Goal: Task Accomplishment & Management: Manage account settings

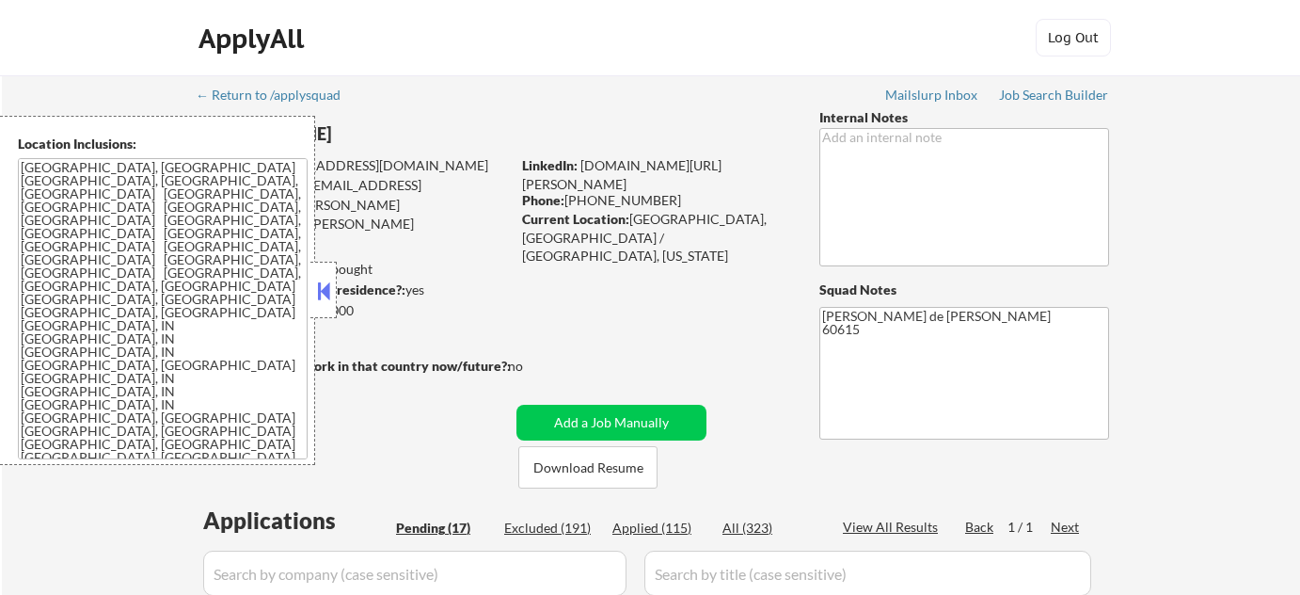
select select ""pending""
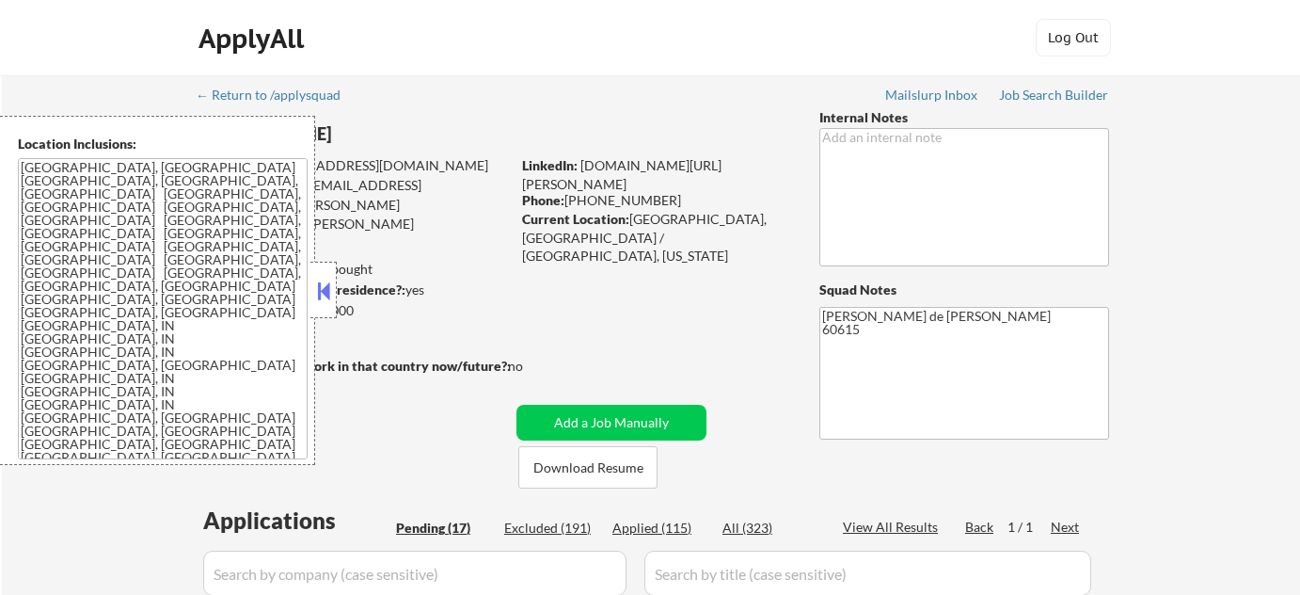
select select ""pending""
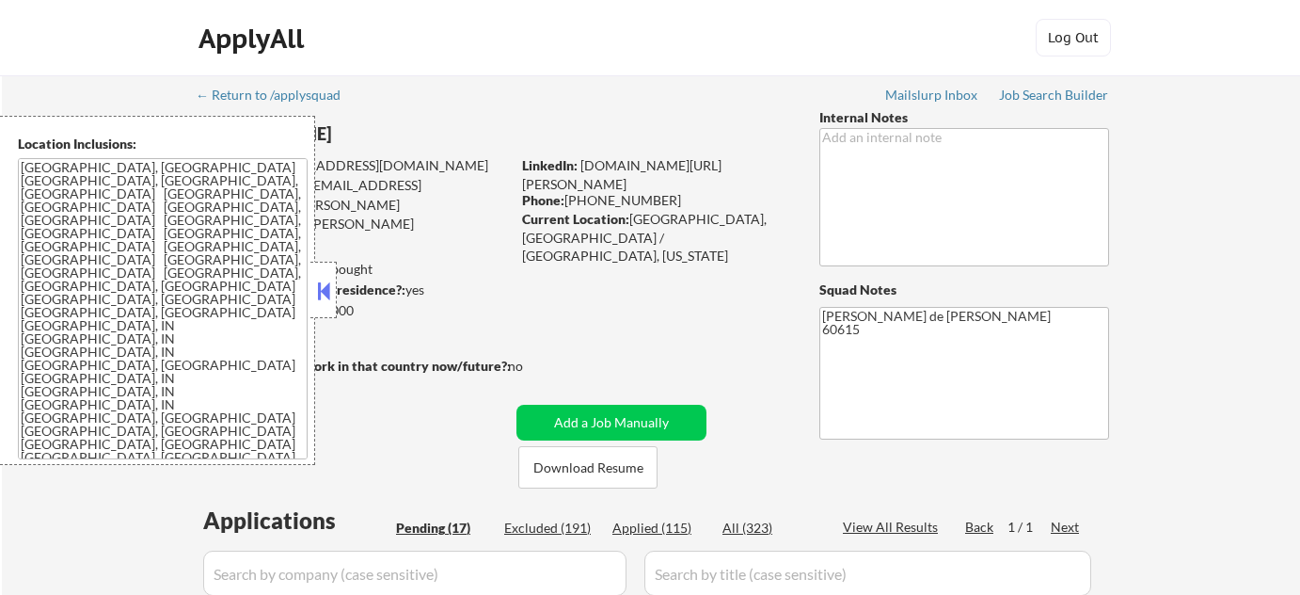
select select ""pending""
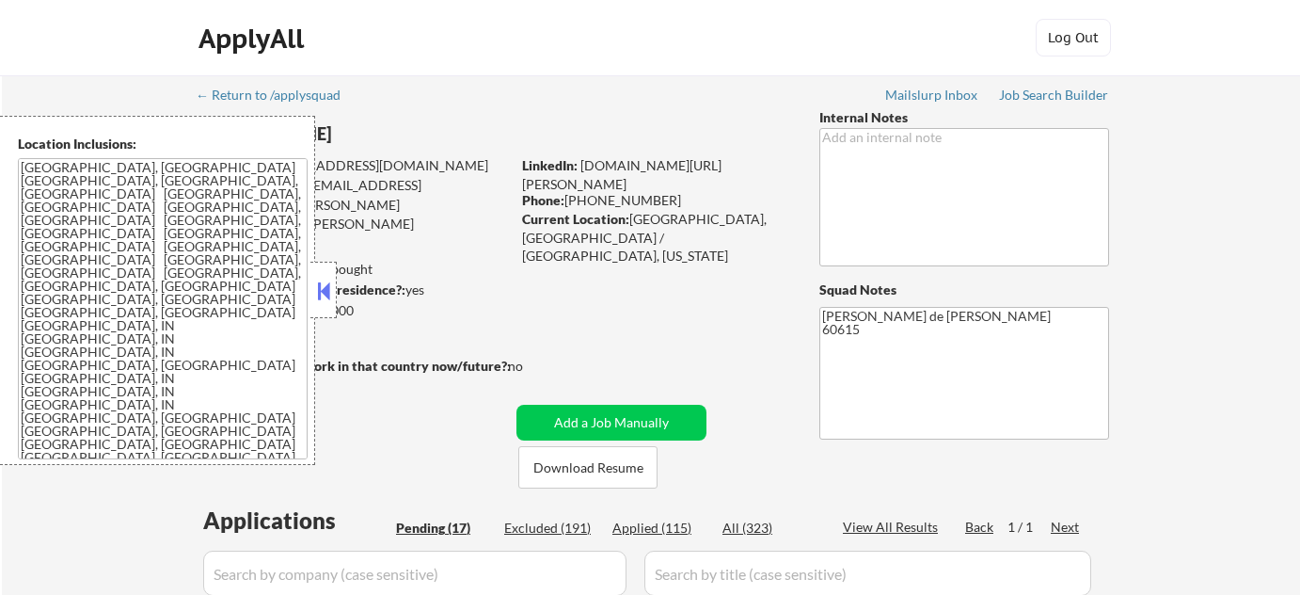
select select ""pending""
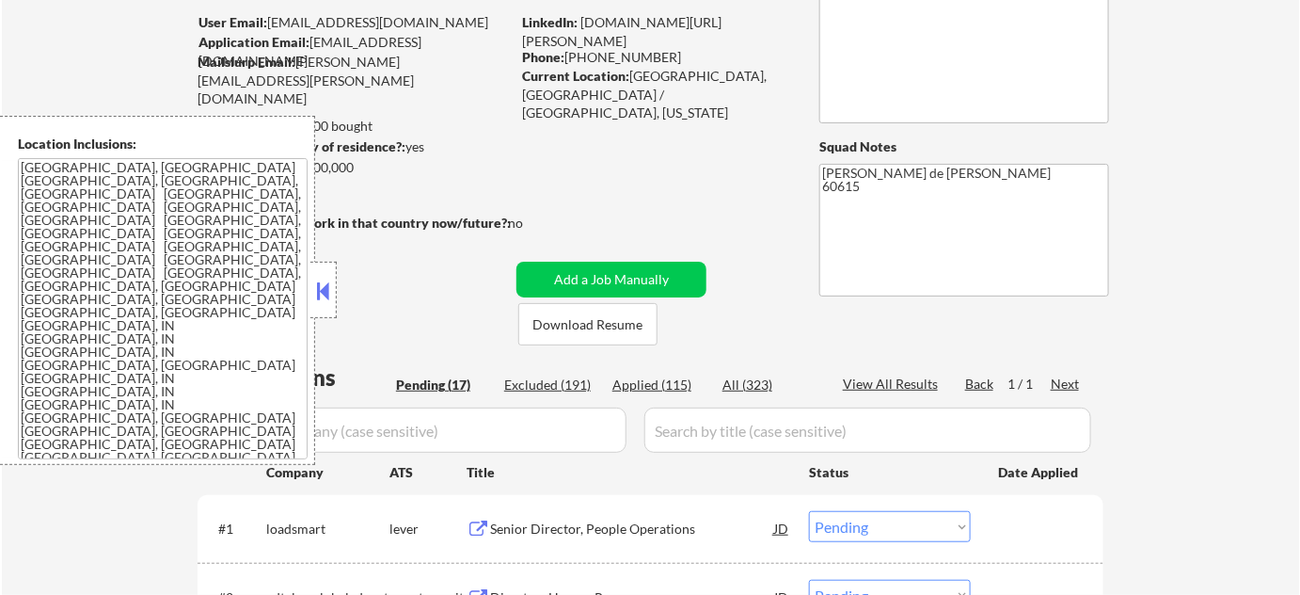
scroll to position [170, 0]
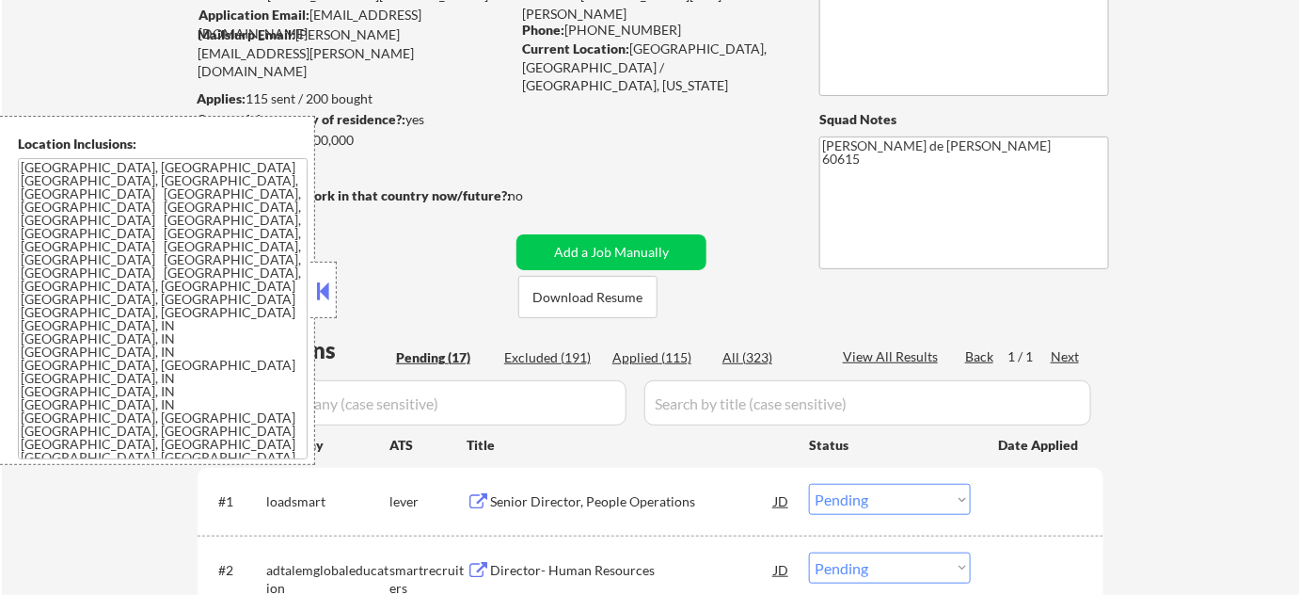
click at [326, 295] on button at bounding box center [323, 291] width 21 height 28
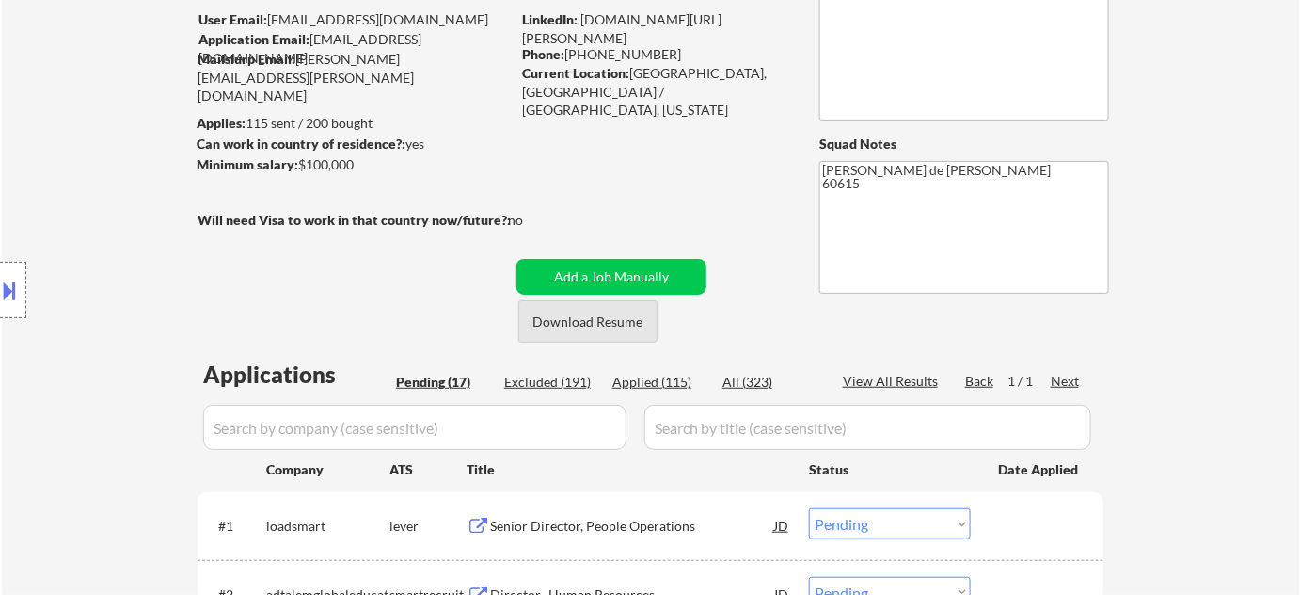
scroll to position [256, 0]
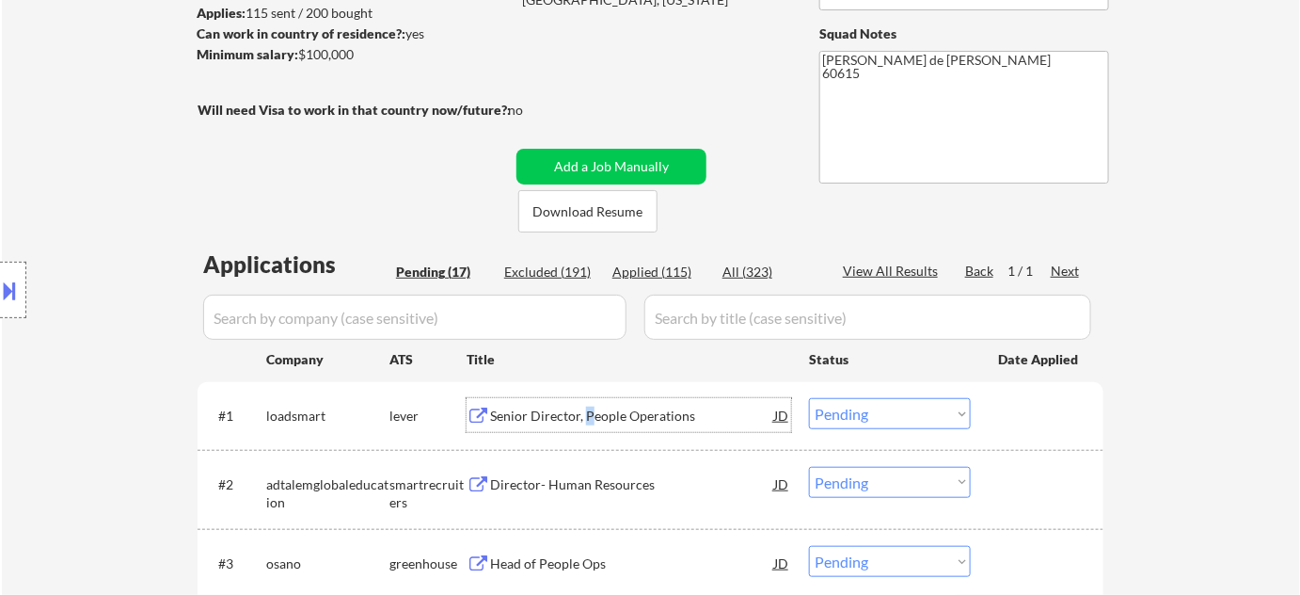
click at [587, 419] on div "Senior Director, People Operations" at bounding box center [632, 415] width 284 height 19
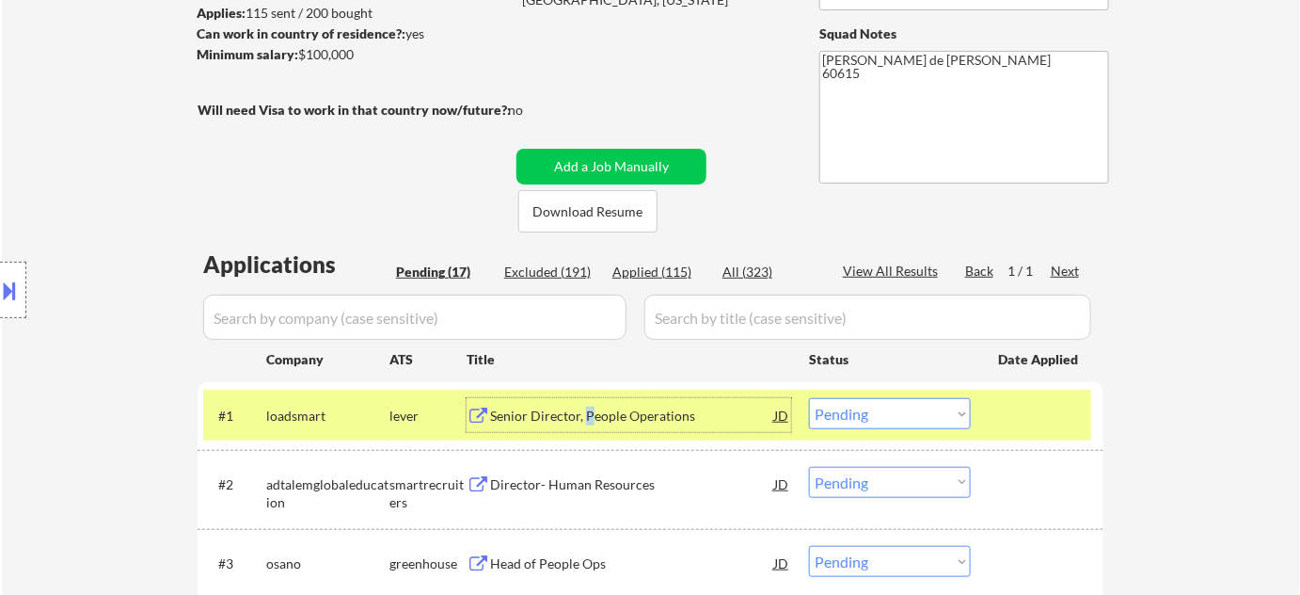
click at [14, 291] on button at bounding box center [10, 290] width 21 height 31
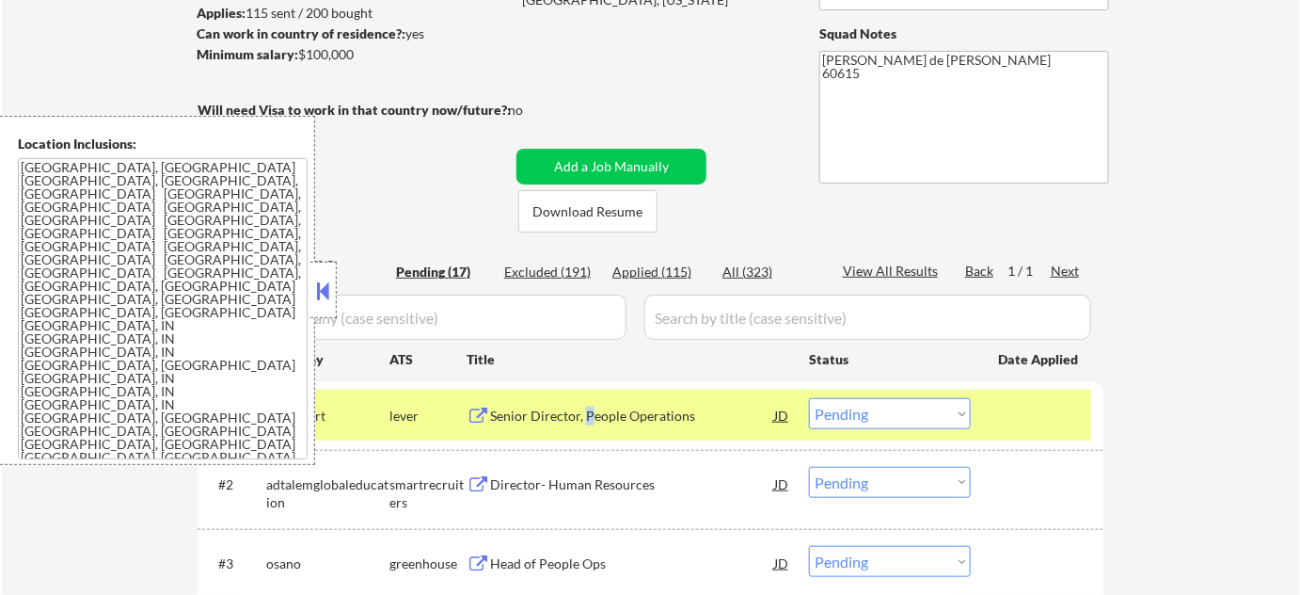
click at [325, 296] on button at bounding box center [323, 291] width 21 height 28
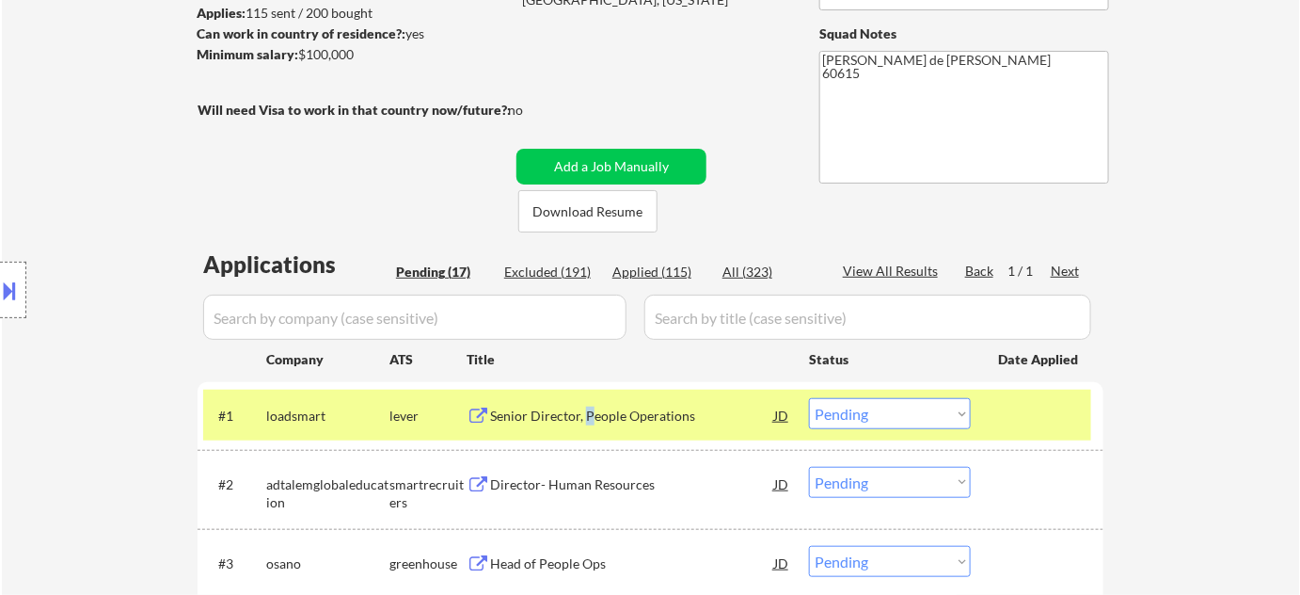
scroll to position [427, 0]
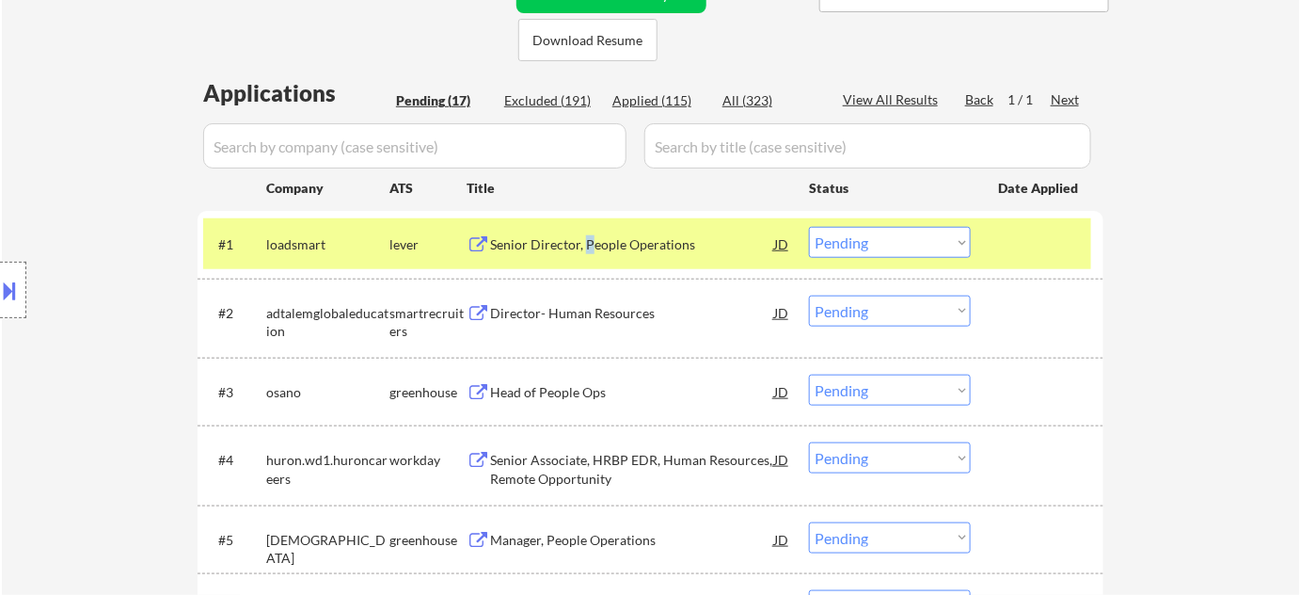
click at [855, 250] on select "Choose an option... Pending Applied Excluded (Questions) Excluded (Expired) Exc…" at bounding box center [890, 242] width 162 height 31
click at [809, 227] on select "Choose an option... Pending Applied Excluded (Questions) Excluded (Expired) Exc…" at bounding box center [890, 242] width 162 height 31
select select ""pending""
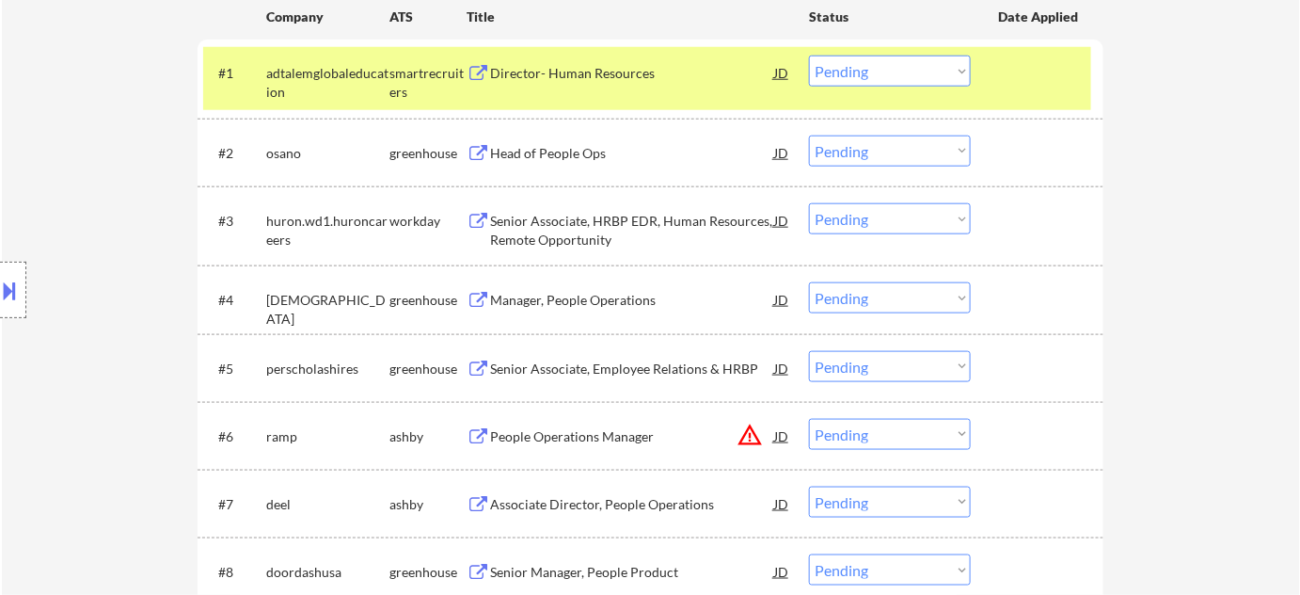
scroll to position [684, 0]
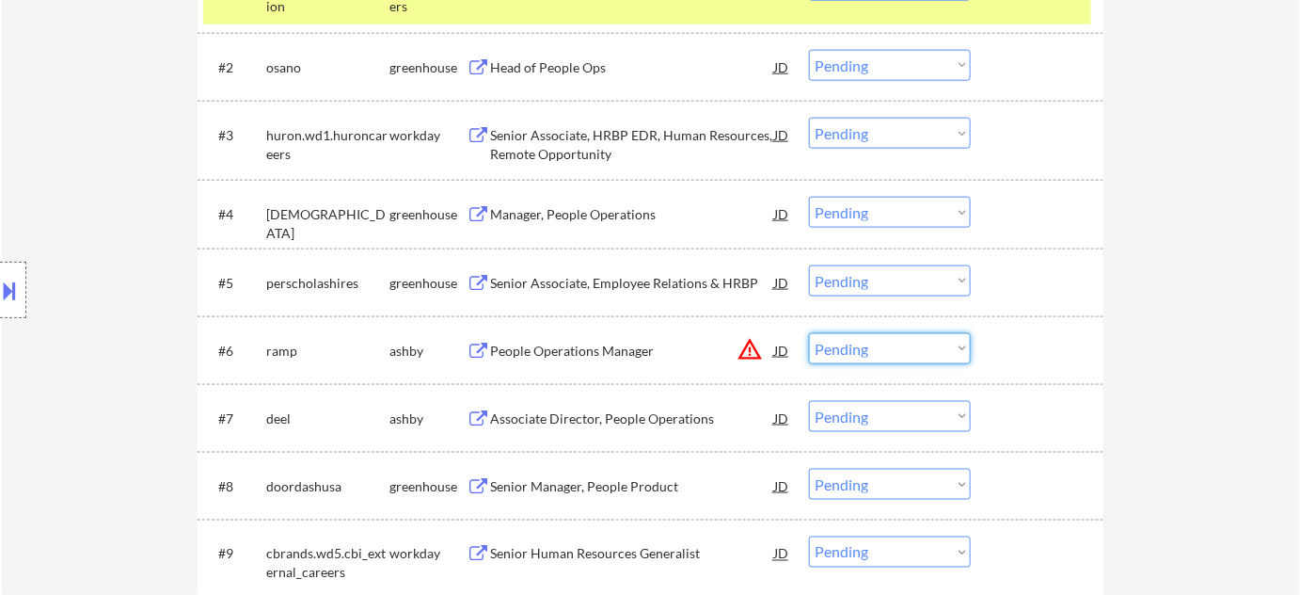
drag, startPoint x: 866, startPoint y: 348, endPoint x: 867, endPoint y: 360, distance: 12.3
click at [866, 348] on select "Choose an option... Pending Applied Excluded (Questions) Excluded (Expired) Exc…" at bounding box center [890, 348] width 162 height 31
click at [809, 333] on select "Choose an option... Pending Applied Excluded (Questions) Excluded (Expired) Exc…" at bounding box center [890, 348] width 162 height 31
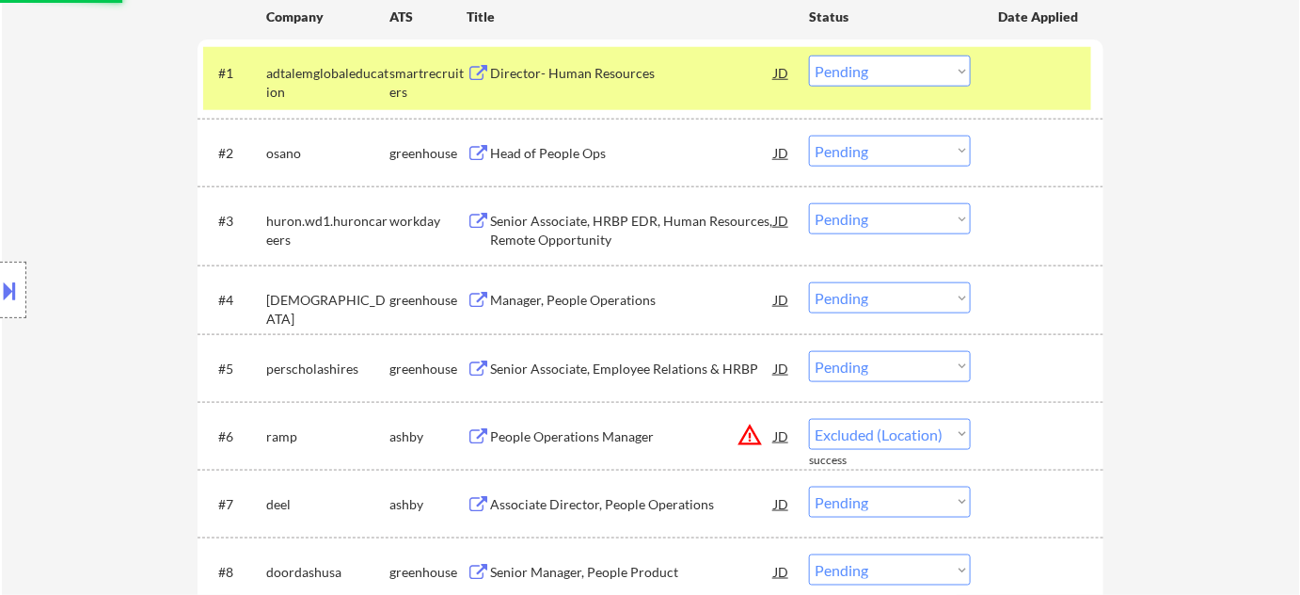
select select ""pending""
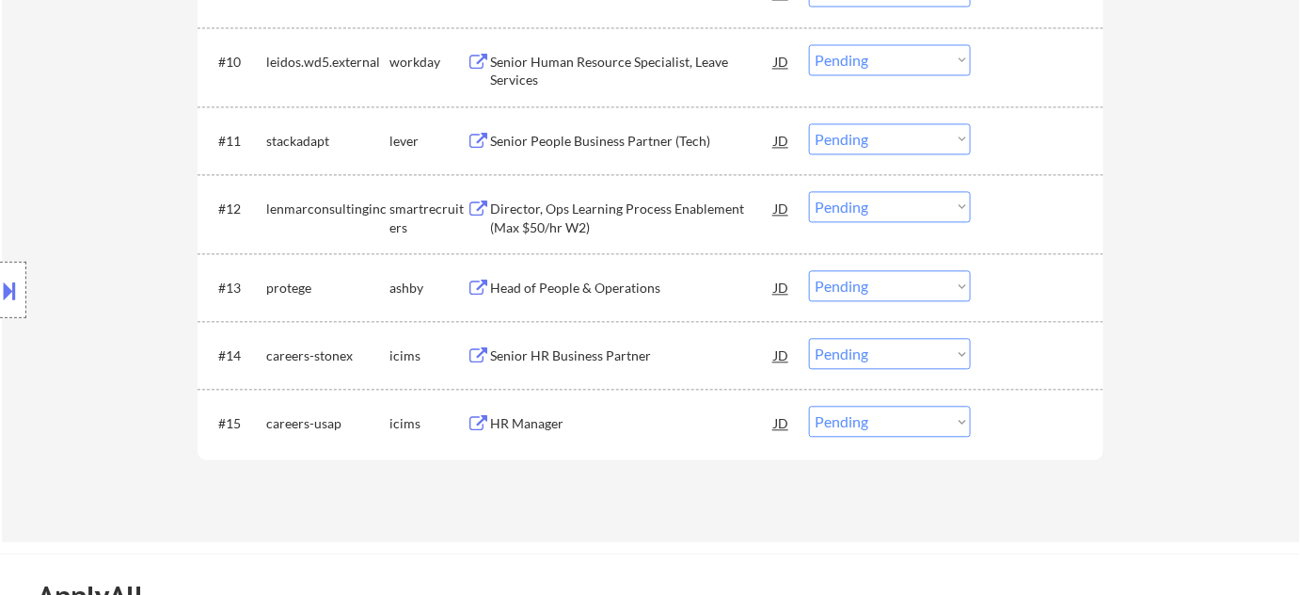
scroll to position [1283, 0]
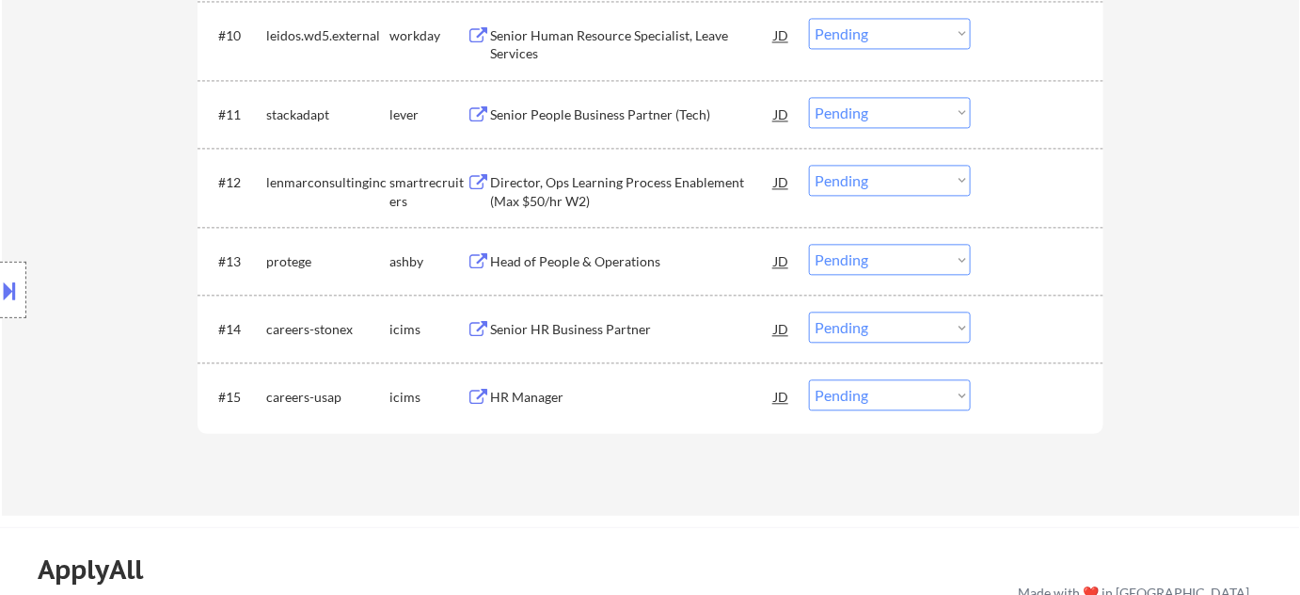
click at [578, 244] on div "Head of People & Operations" at bounding box center [632, 261] width 284 height 34
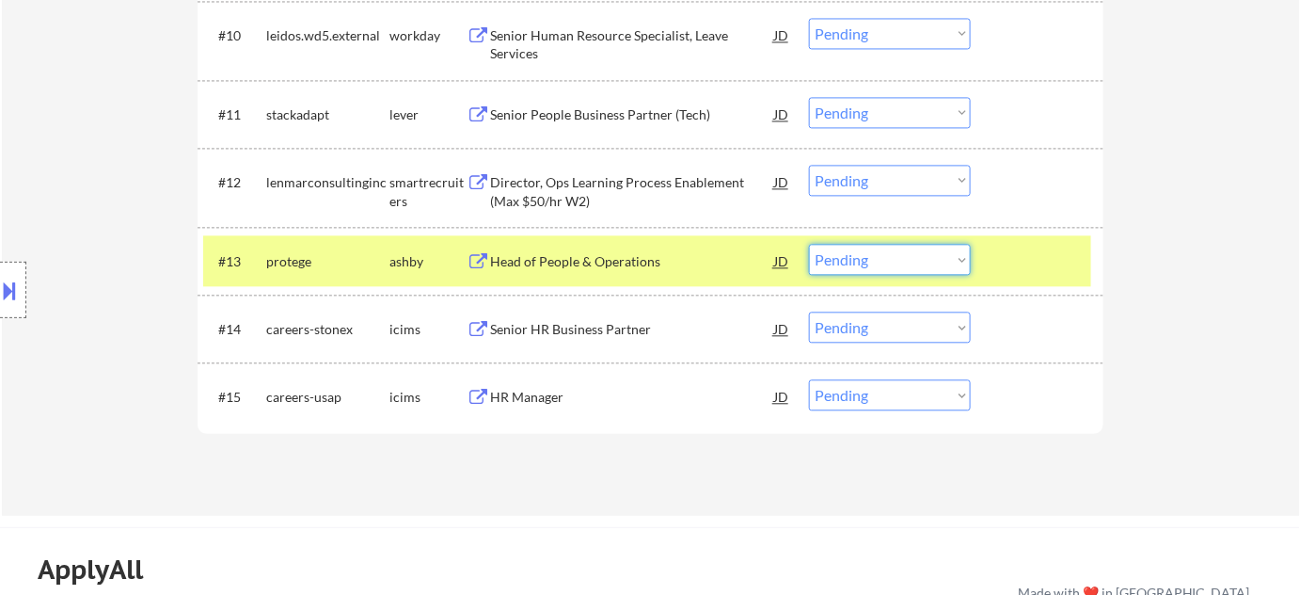
drag, startPoint x: 900, startPoint y: 243, endPoint x: 899, endPoint y: 252, distance: 9.6
click at [900, 244] on select "Choose an option... Pending Applied Excluded (Questions) Excluded (Expired) Exc…" at bounding box center [890, 259] width 162 height 31
click at [809, 244] on select "Choose an option... Pending Applied Excluded (Questions) Excluded (Expired) Exc…" at bounding box center [890, 259] width 162 height 31
select select ""pending""
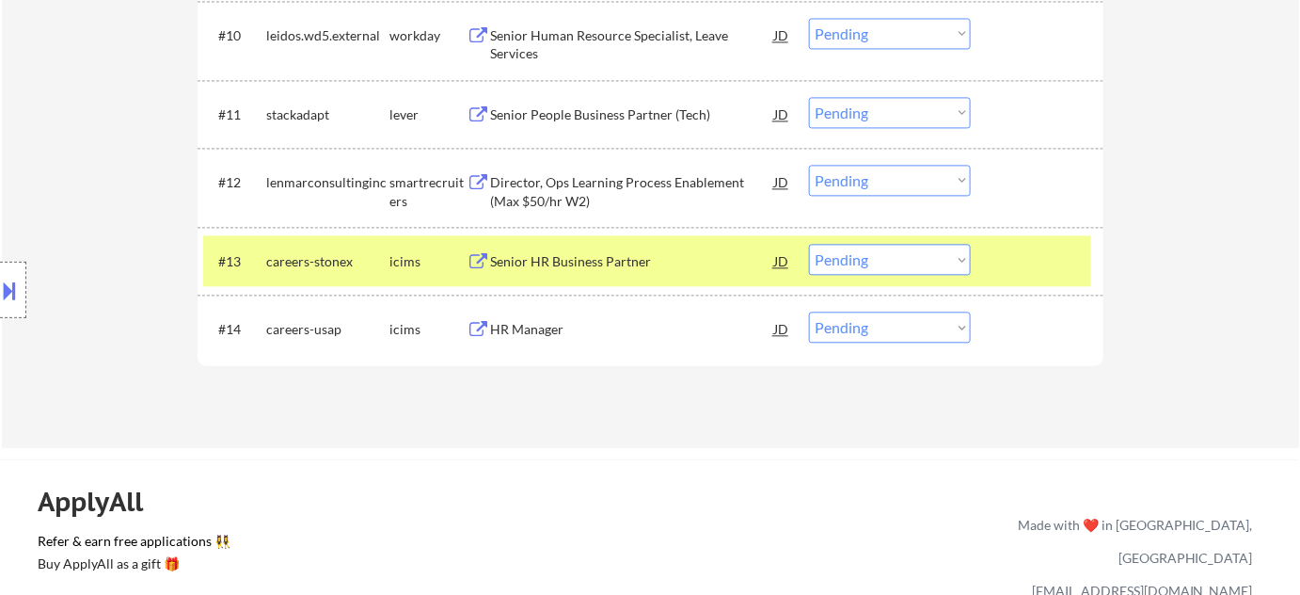
click at [538, 194] on div "Director, Ops Learning Process Enablement (Max $50/hr W2)" at bounding box center [632, 191] width 284 height 37
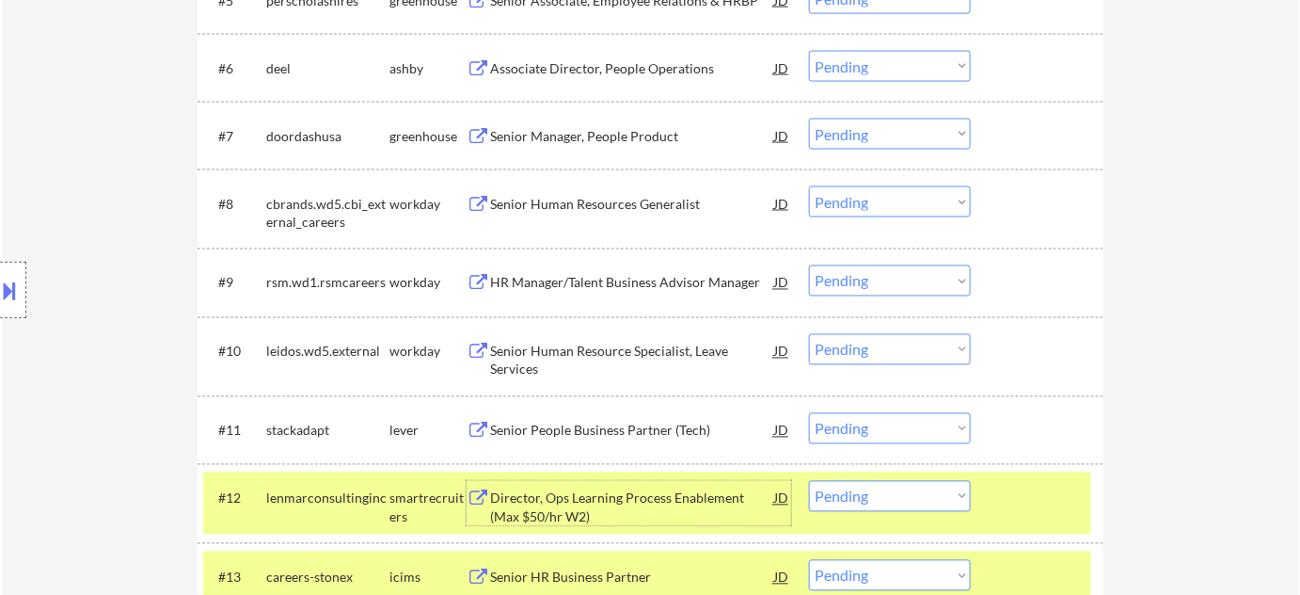
scroll to position [941, 0]
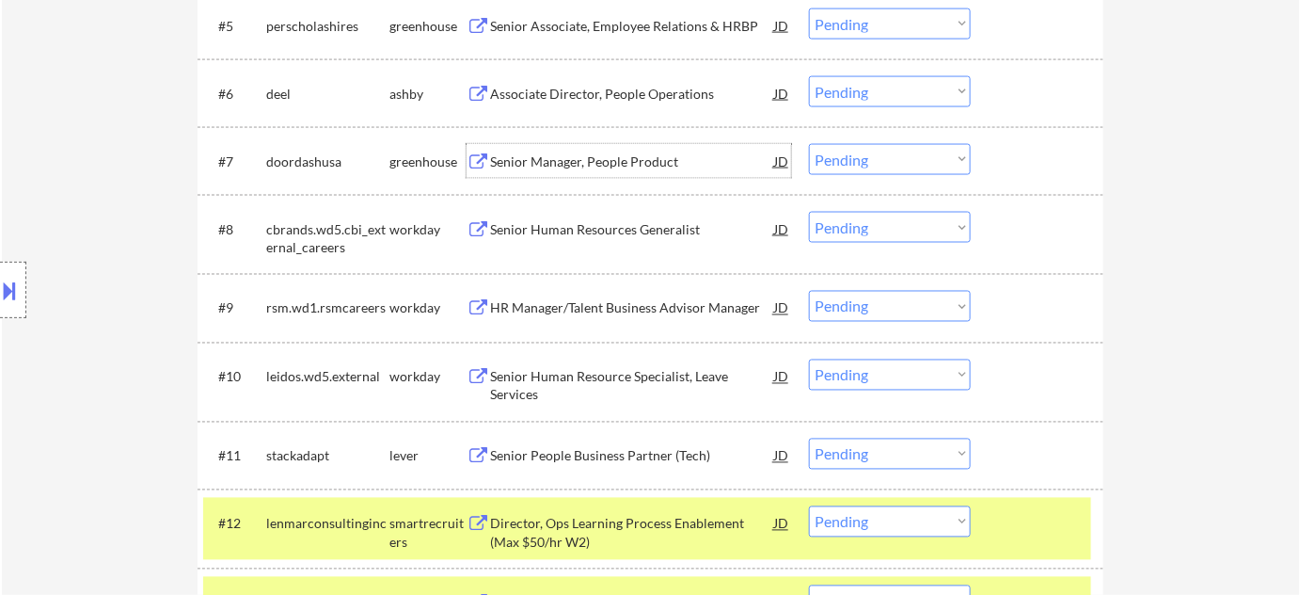
click at [613, 160] on div "Senior Manager, People Product" at bounding box center [632, 161] width 284 height 19
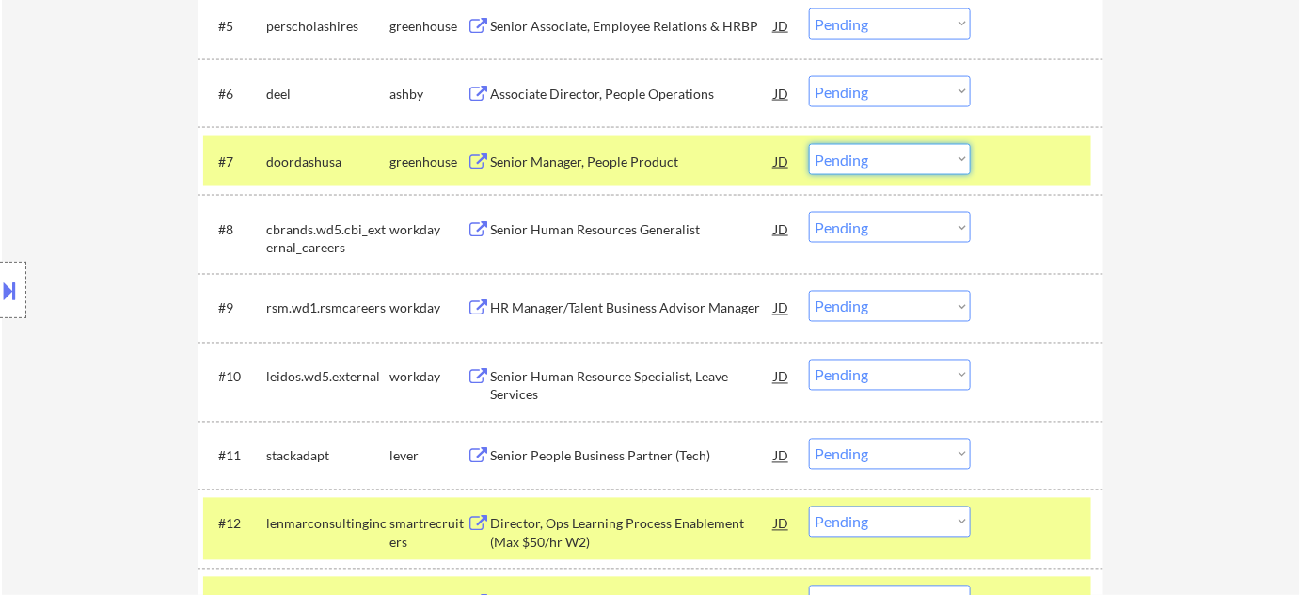
click at [913, 152] on select "Choose an option... Pending Applied Excluded (Questions) Excluded (Expired) Exc…" at bounding box center [890, 159] width 162 height 31
click at [809, 144] on select "Choose an option... Pending Applied Excluded (Questions) Excluded (Expired) Exc…" at bounding box center [890, 159] width 162 height 31
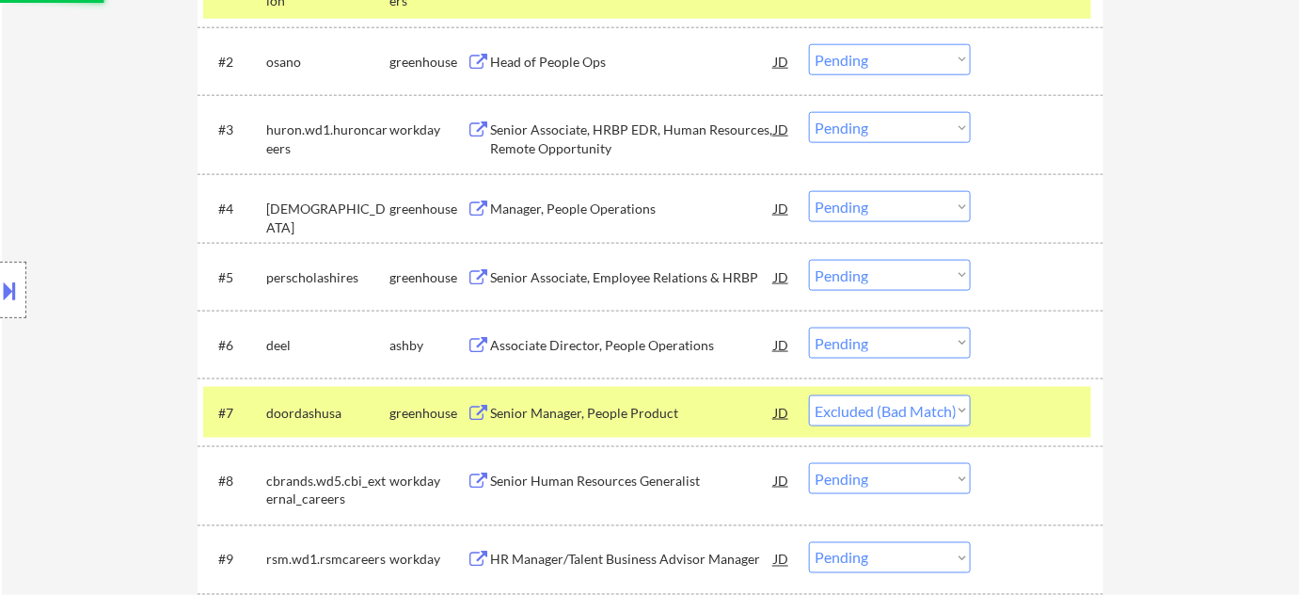
scroll to position [598, 0]
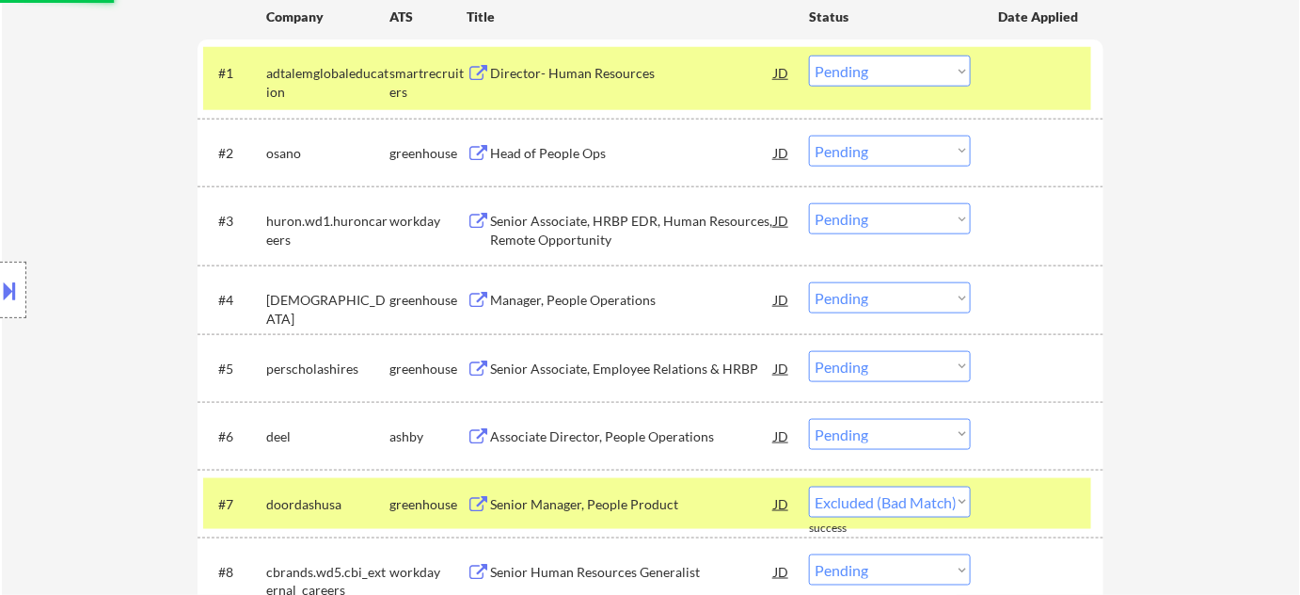
select select ""pending""
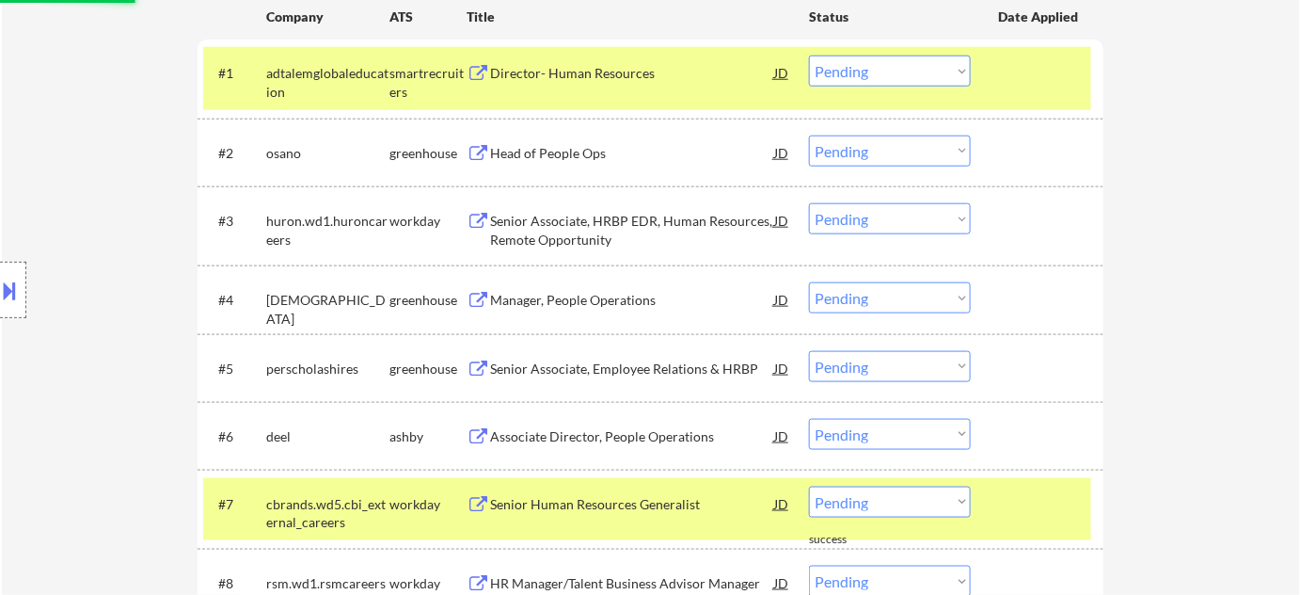
click at [632, 374] on div "Senior Associate, Employee Relations & HRBP" at bounding box center [632, 368] width 284 height 19
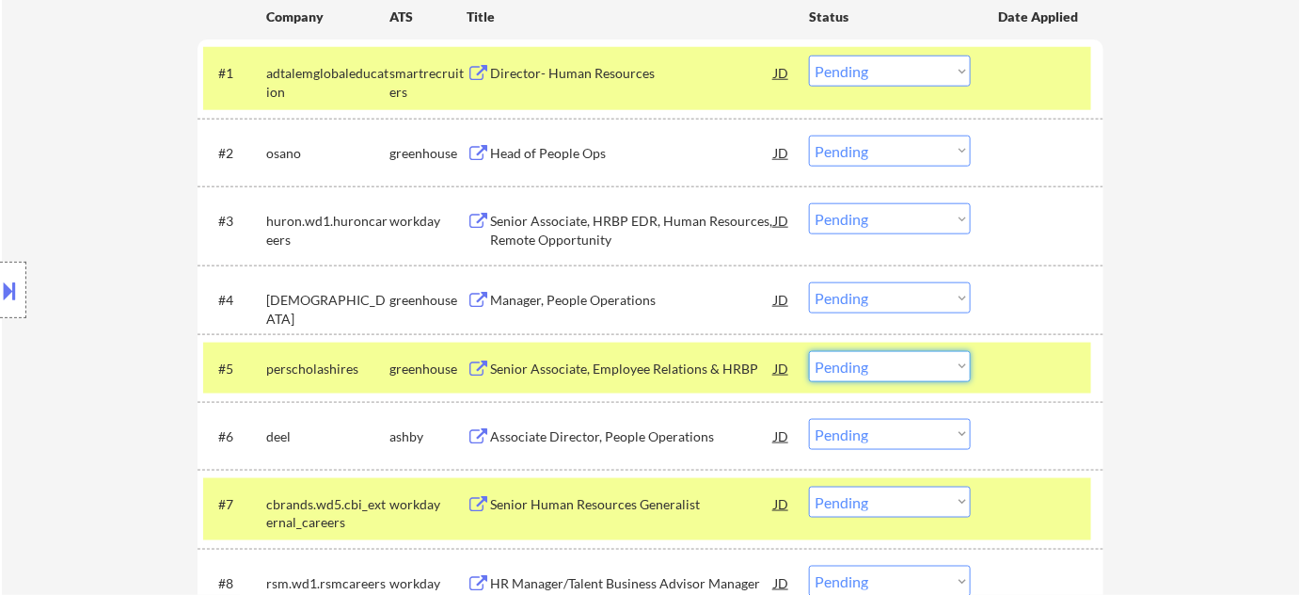
click at [955, 370] on select "Choose an option... Pending Applied Excluded (Questions) Excluded (Expired) Exc…" at bounding box center [890, 366] width 162 height 31
click at [809, 351] on select "Choose an option... Pending Applied Excluded (Questions) Excluded (Expired) Exc…" at bounding box center [890, 366] width 162 height 31
click at [577, 157] on div "Head of People Ops" at bounding box center [632, 153] width 284 height 19
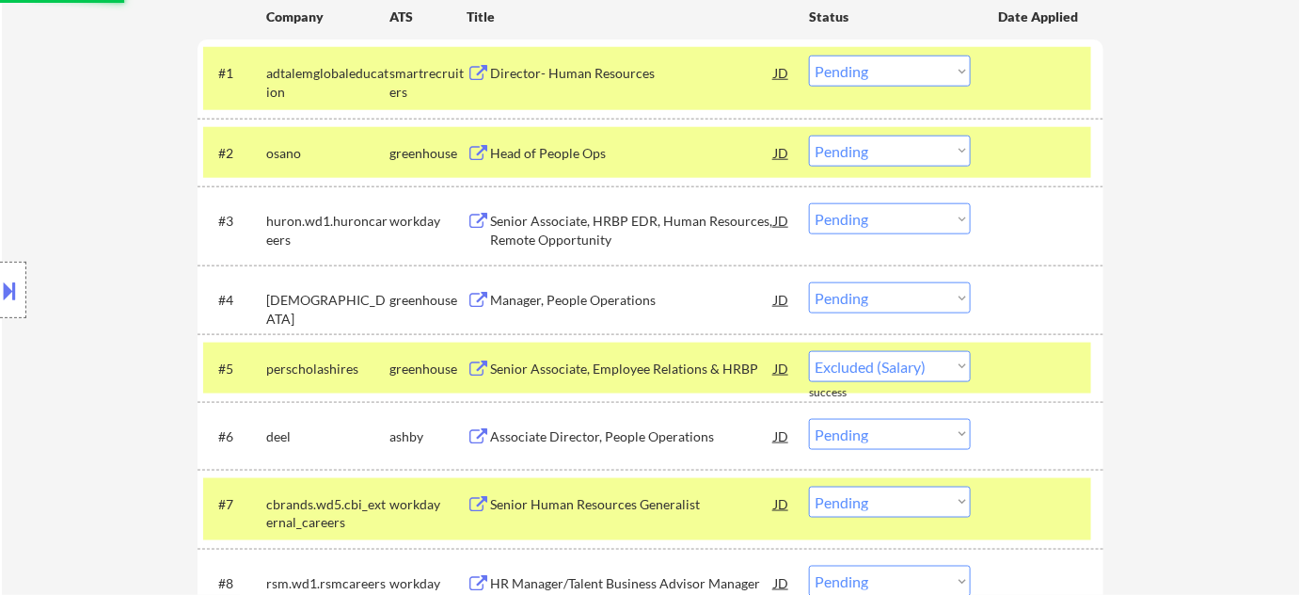
select select ""pending""
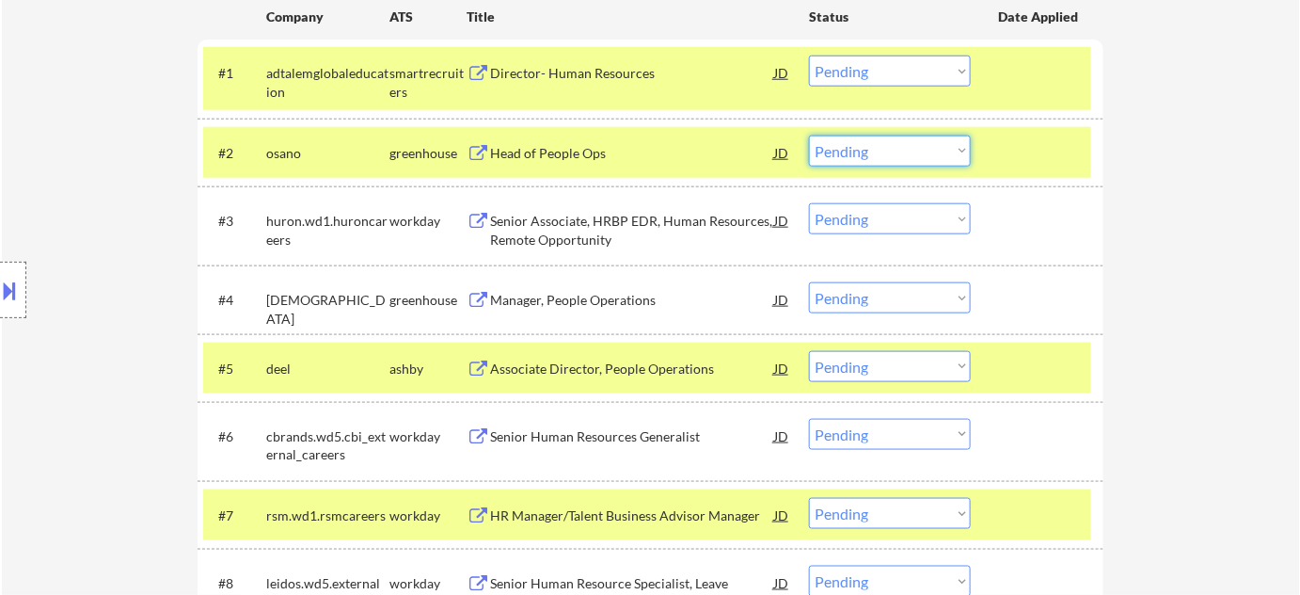
click at [911, 161] on select "Choose an option... Pending Applied Excluded (Questions) Excluded (Expired) Exc…" at bounding box center [890, 150] width 162 height 31
click at [922, 148] on select "Choose an option... Pending Applied Excluded (Questions) Excluded (Expired) Exc…" at bounding box center [890, 150] width 162 height 31
click at [1123, 217] on div "← Return to /applysquad Mailslurp Inbox Job Search Builder Shannon Eiland User …" at bounding box center [651, 236] width 1299 height 1519
click at [968, 159] on select "Choose an option... Pending Applied Excluded (Questions) Excluded (Expired) Exc…" at bounding box center [890, 150] width 162 height 31
click at [962, 160] on select "Choose an option... Pending Applied Excluded (Questions) Excluded (Expired) Exc…" at bounding box center [890, 150] width 162 height 31
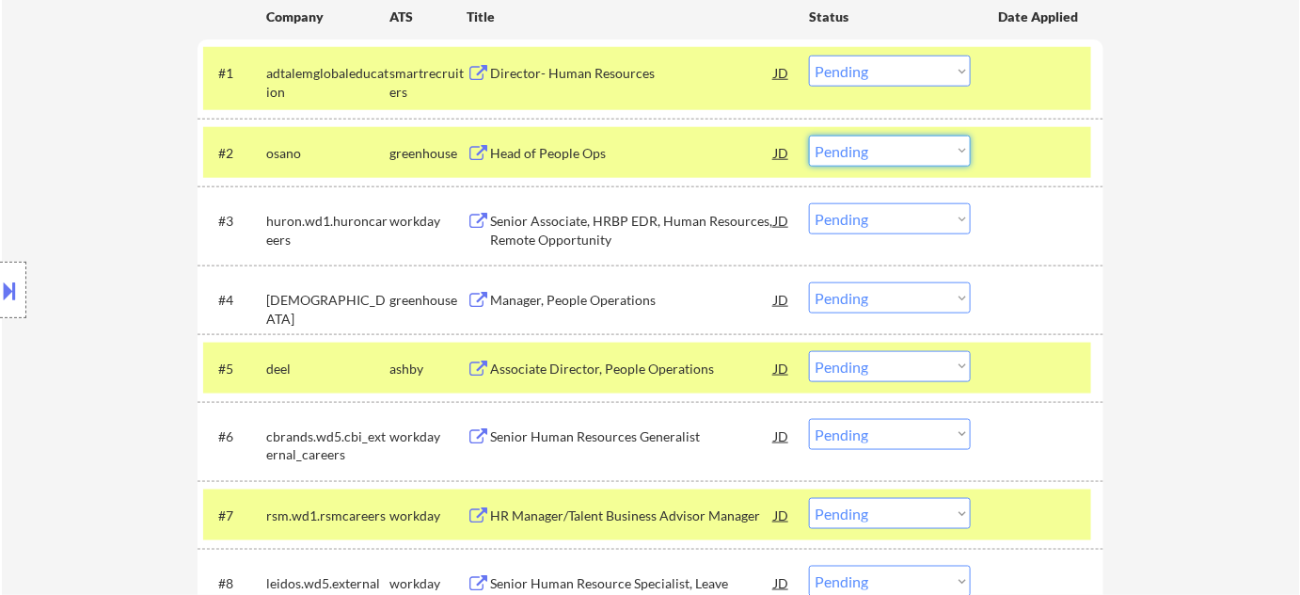
click at [1243, 365] on div "← Return to /applysquad Mailslurp Inbox Job Search Builder Shannon Eiland User …" at bounding box center [651, 236] width 1299 height 1519
click at [900, 152] on select "Choose an option... Pending Applied Excluded (Questions) Excluded (Expired) Exc…" at bounding box center [890, 150] width 162 height 31
click at [809, 135] on select "Choose an option... Pending Applied Excluded (Questions) Excluded (Expired) Exc…" at bounding box center [890, 150] width 162 height 31
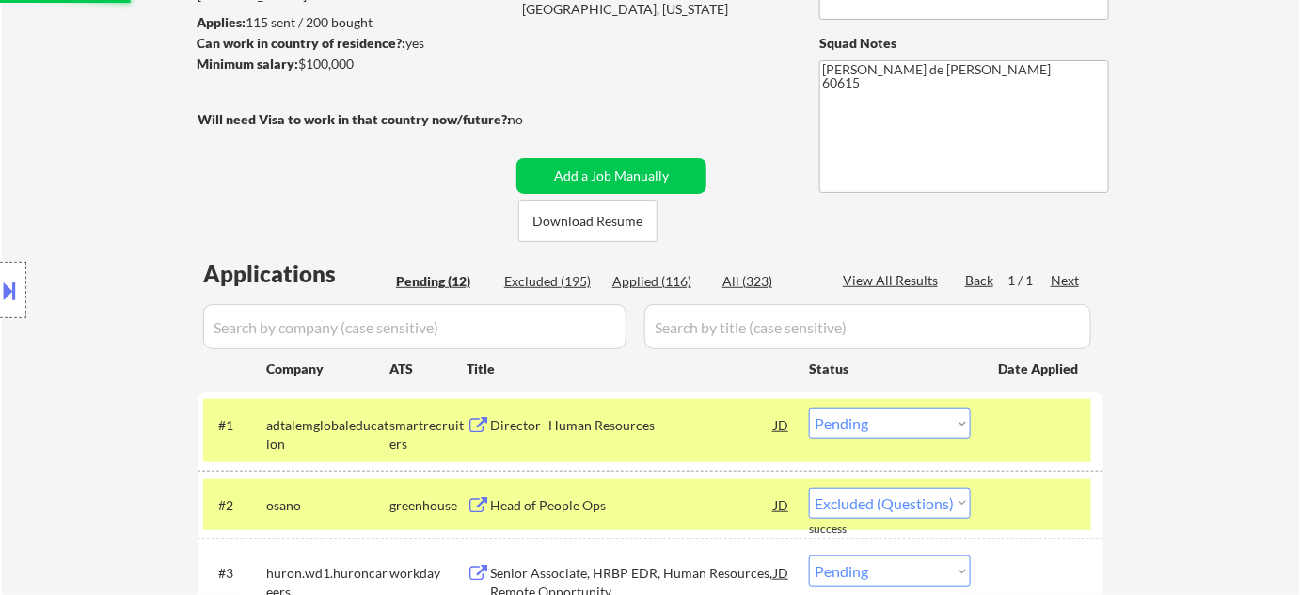
scroll to position [0, 0]
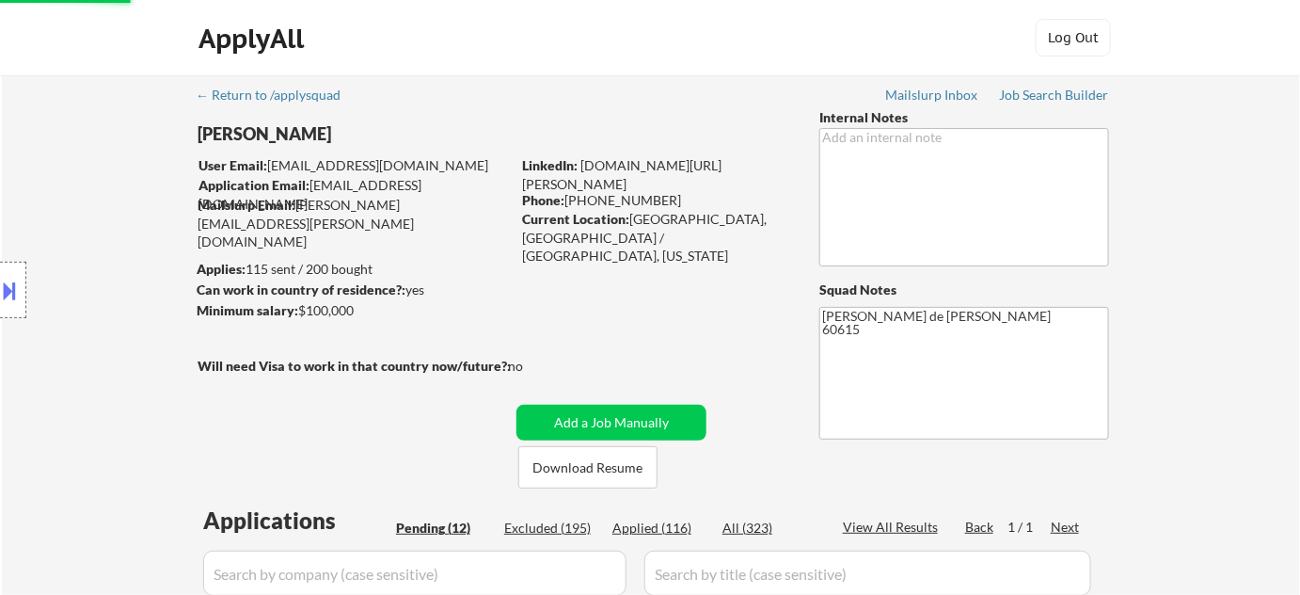
select select ""pending""
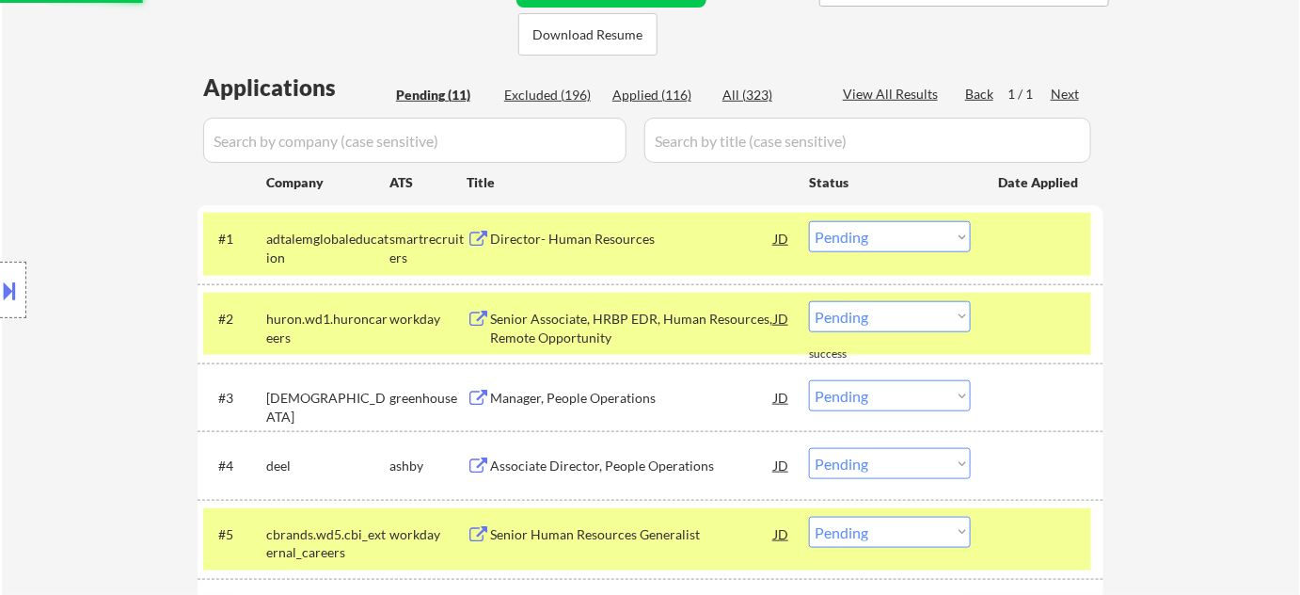
scroll to position [441, 0]
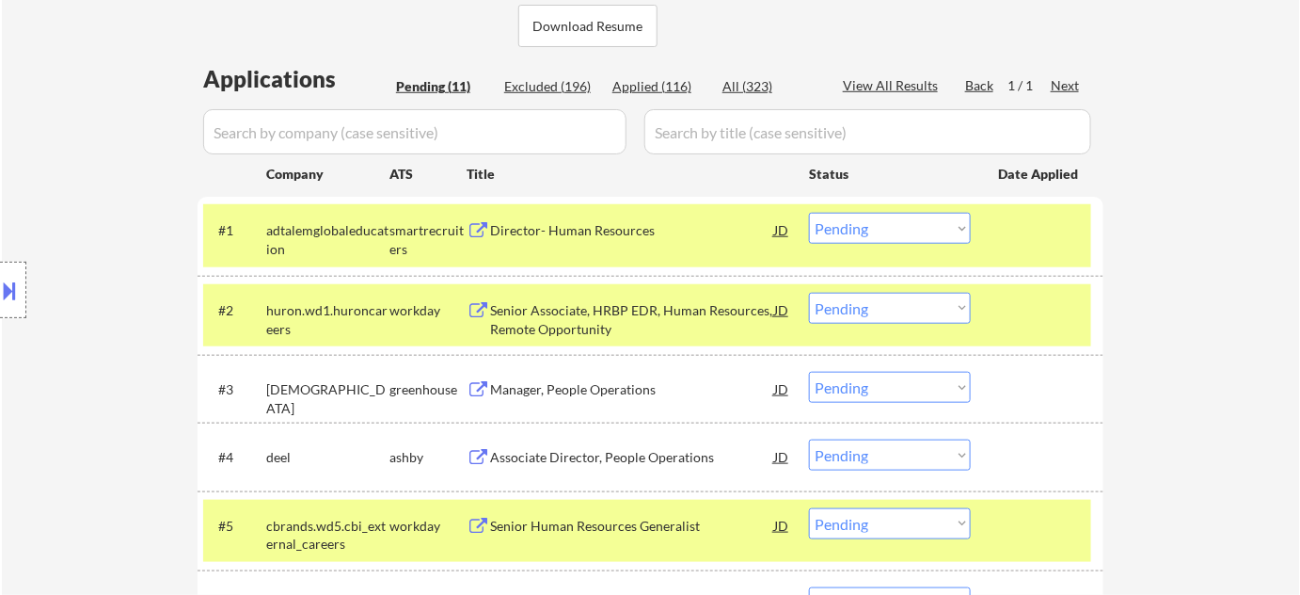
click at [622, 236] on div "Director- Human Resources" at bounding box center [632, 230] width 284 height 19
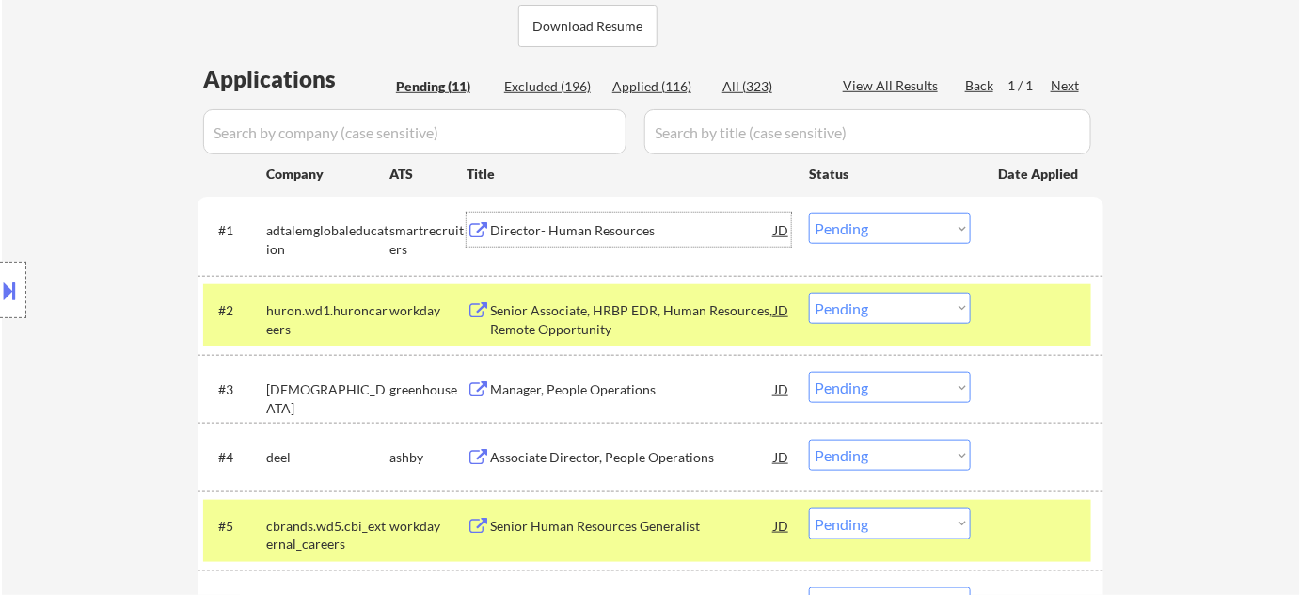
click at [573, 231] on div "Director- Human Resources" at bounding box center [632, 230] width 284 height 19
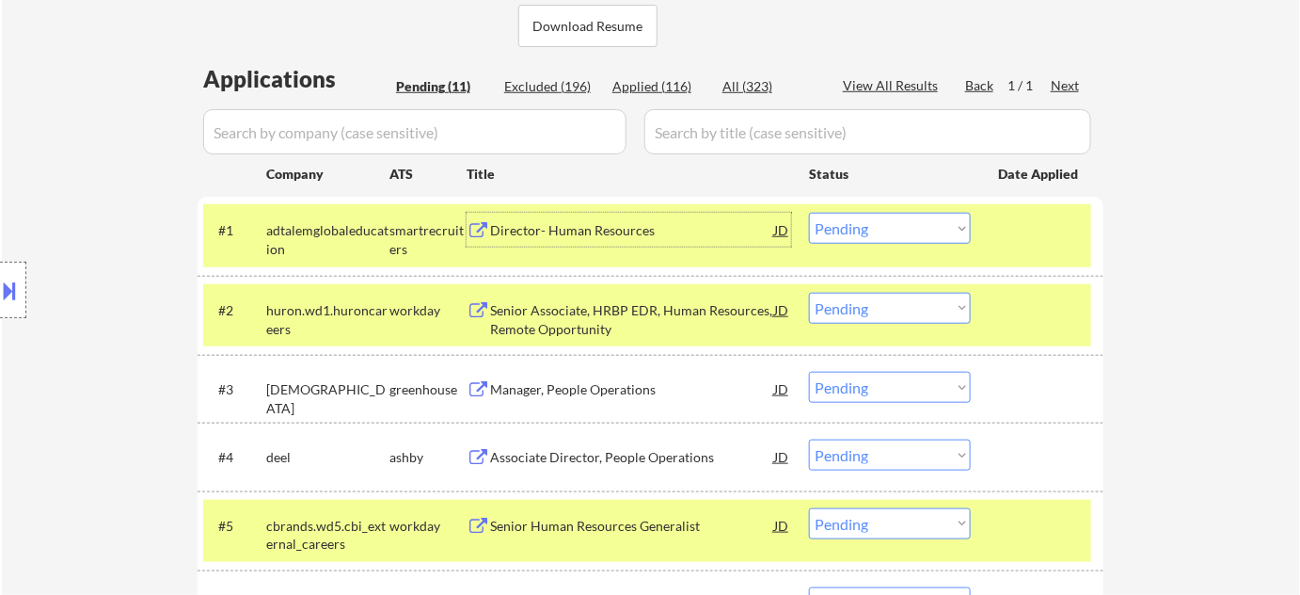
click at [891, 210] on div "#1 adtalemglobaleducation smartrecruiters Director- Human Resources JD Choose a…" at bounding box center [647, 235] width 888 height 62
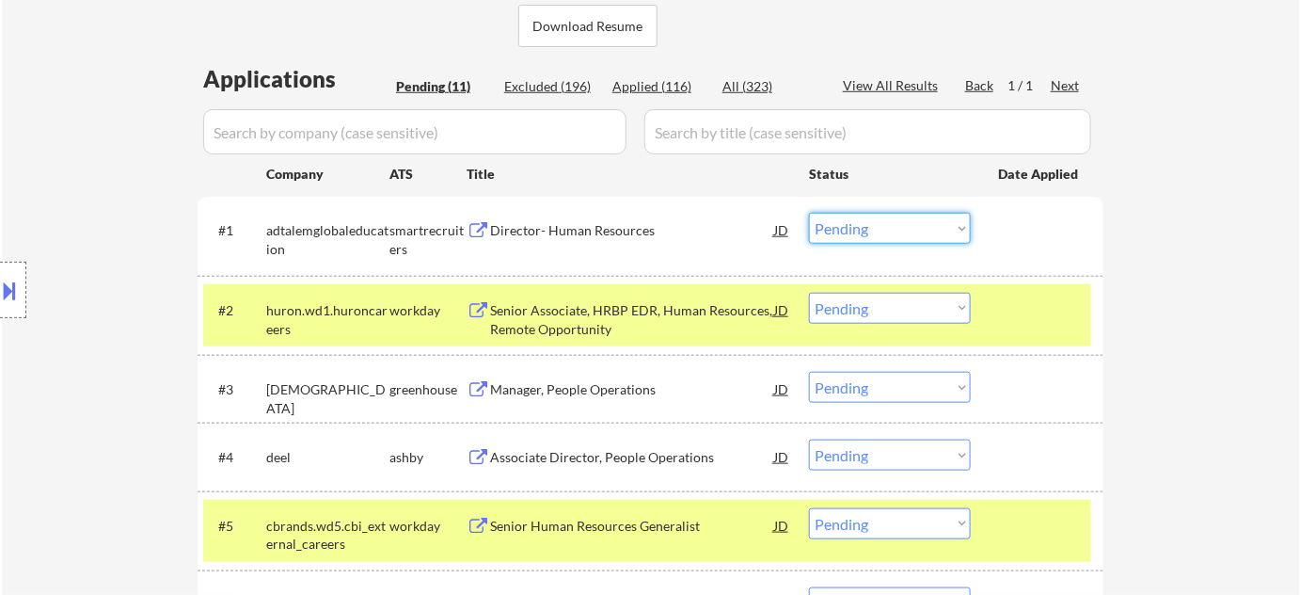
drag, startPoint x: 881, startPoint y: 232, endPoint x: 872, endPoint y: 241, distance: 12.0
click at [881, 232] on select "Choose an option... Pending Applied Excluded (Questions) Excluded (Expired) Exc…" at bounding box center [890, 228] width 162 height 31
click at [809, 213] on select "Choose an option... Pending Applied Excluded (Questions) Excluded (Expired) Exc…" at bounding box center [890, 228] width 162 height 31
select select ""pending""
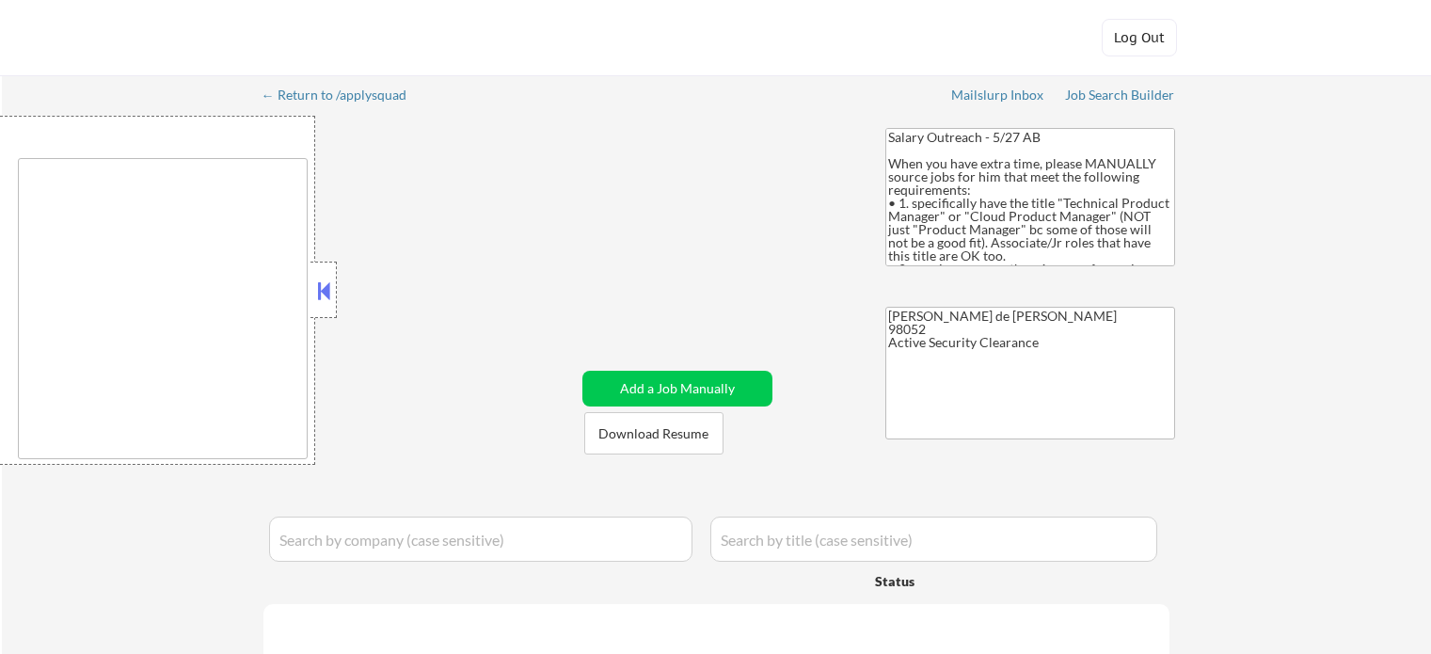
type textarea "[GEOGRAPHIC_DATA], [GEOGRAPHIC_DATA] [GEOGRAPHIC_DATA], [GEOGRAPHIC_DATA] [GEOG…"
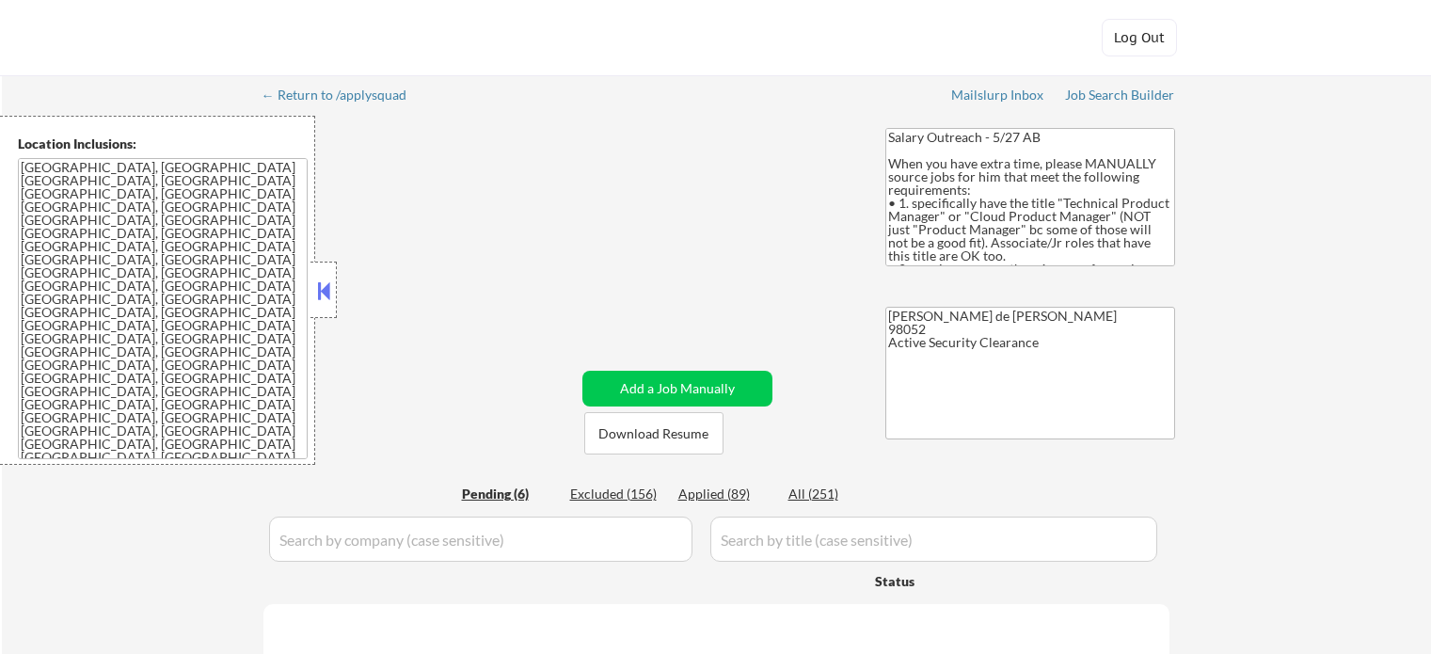
select select ""pending""
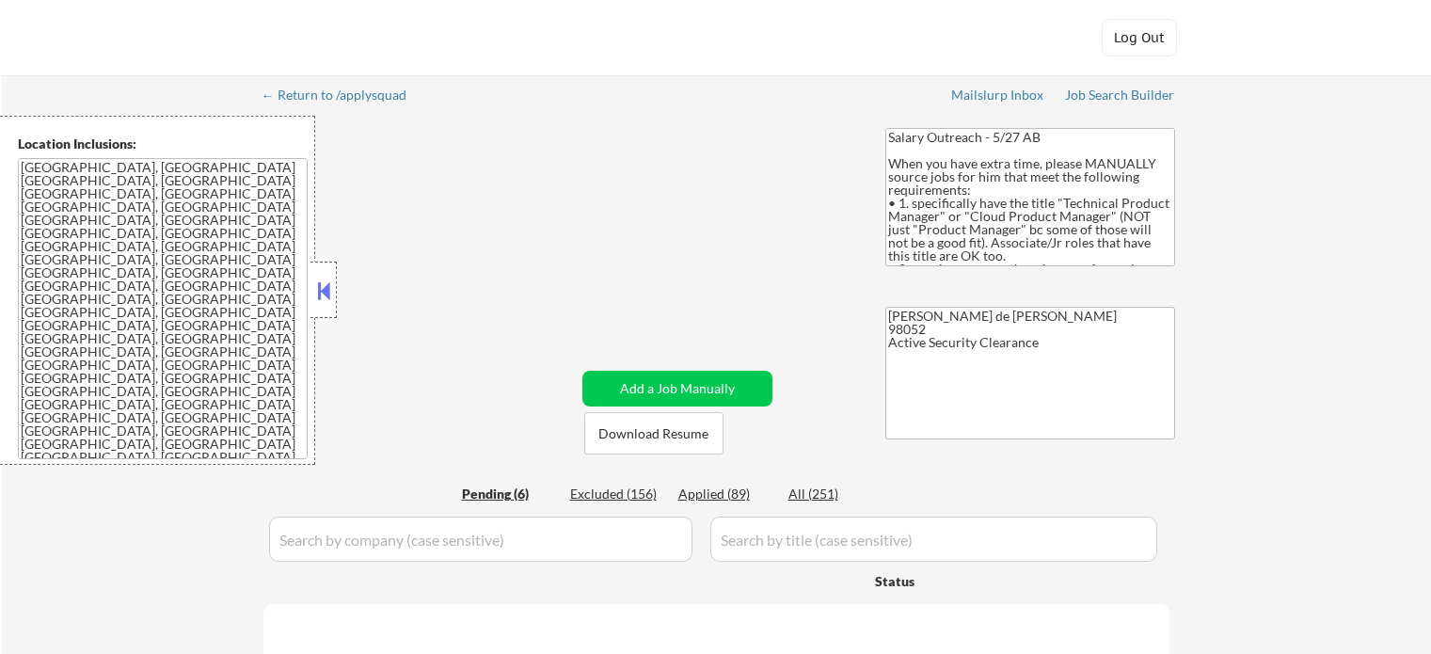
select select ""pending""
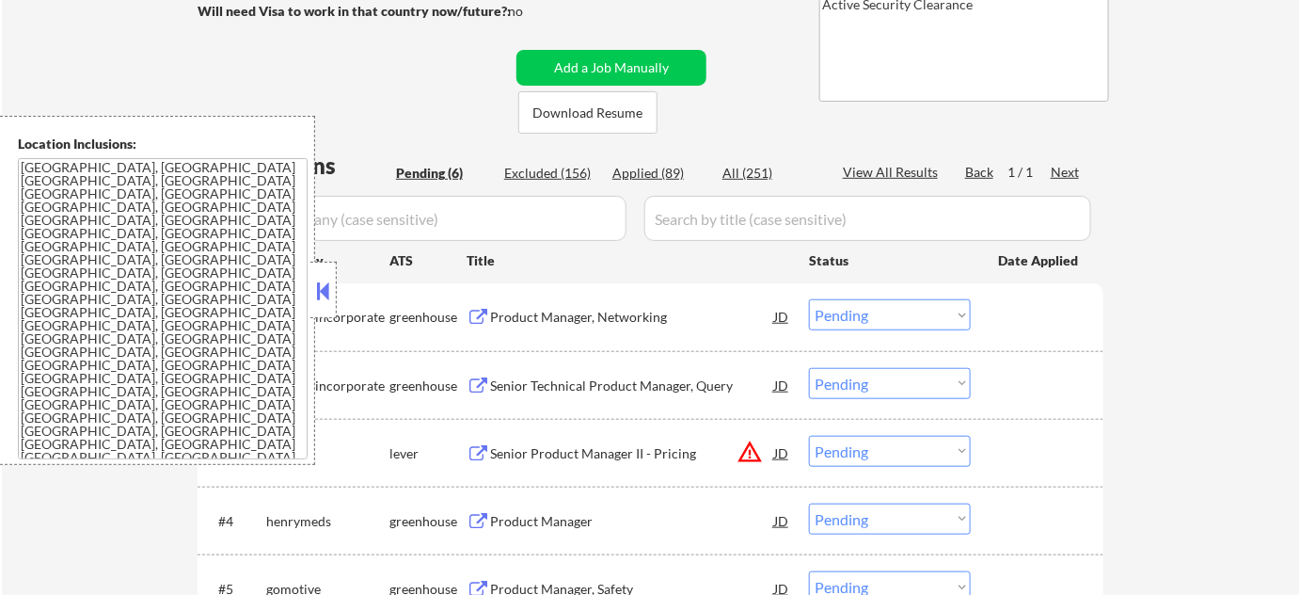
scroll to position [342, 0]
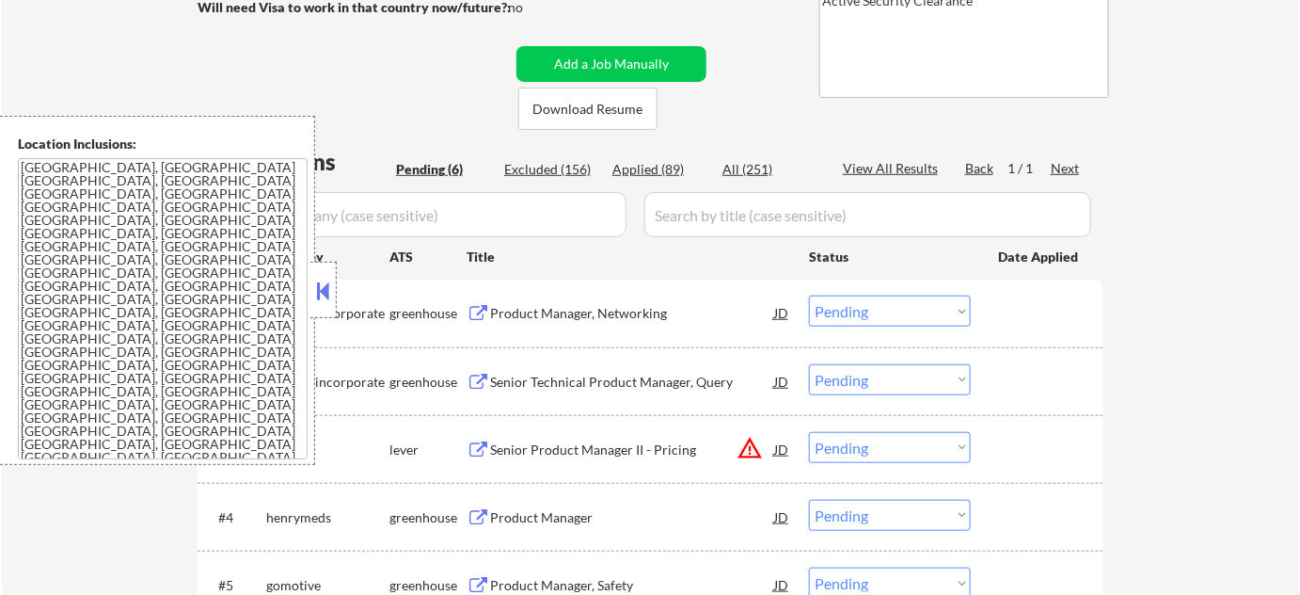
click at [318, 290] on button at bounding box center [323, 291] width 21 height 28
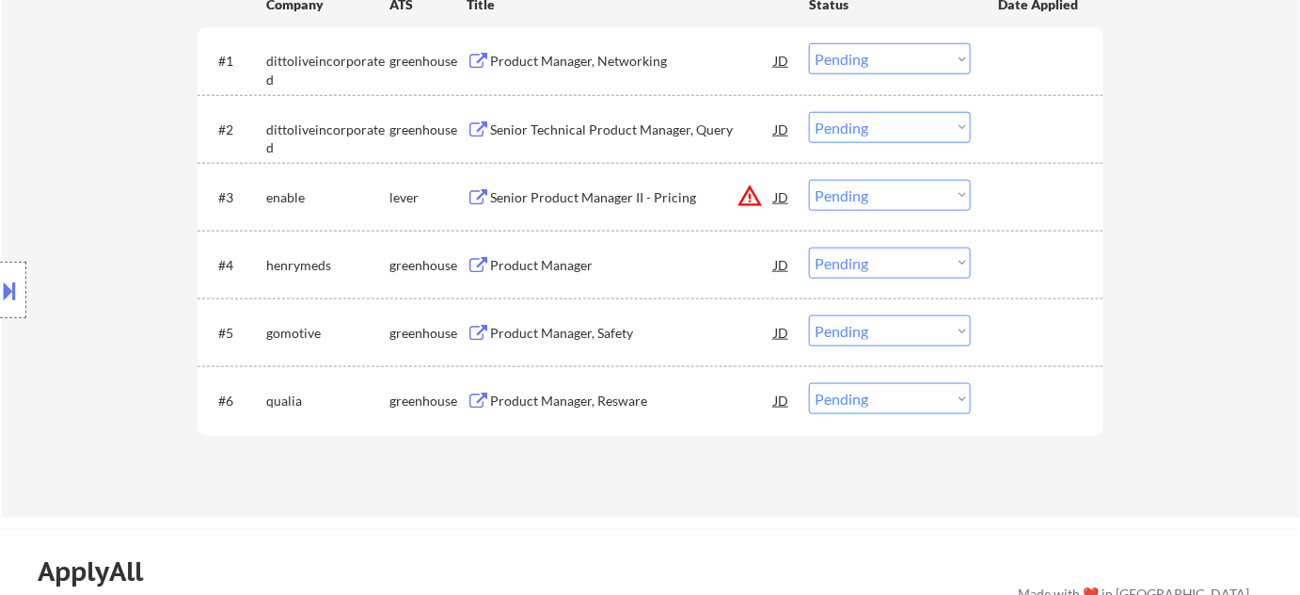
scroll to position [598, 0]
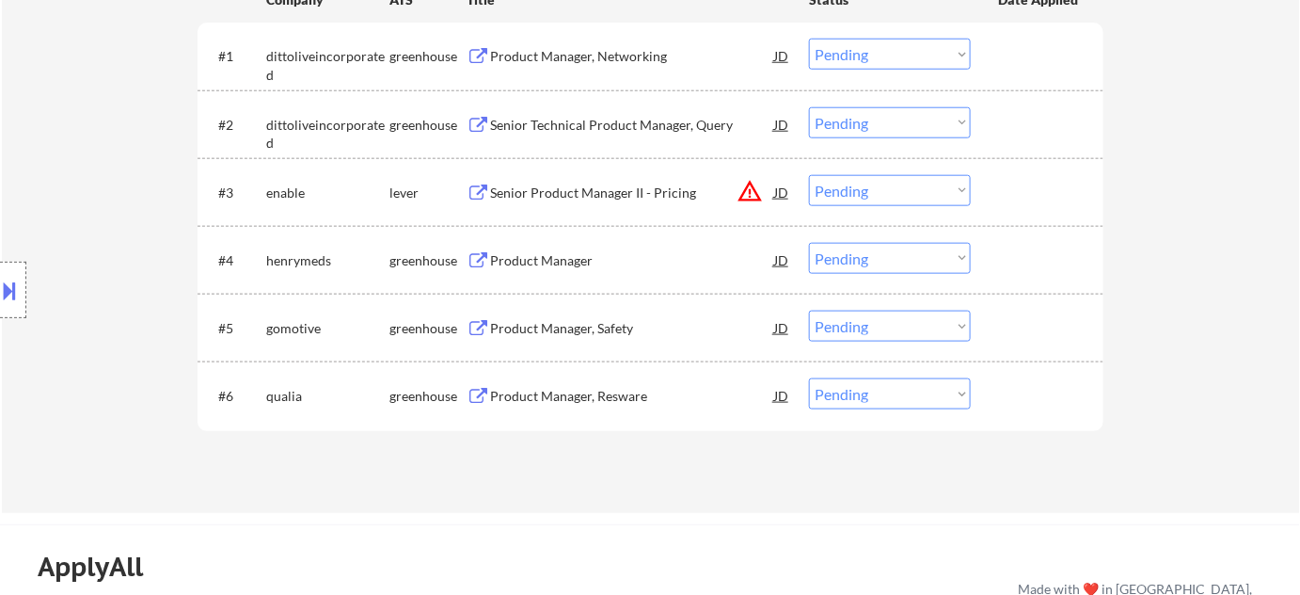
click at [570, 261] on div "Product Manager" at bounding box center [632, 260] width 284 height 19
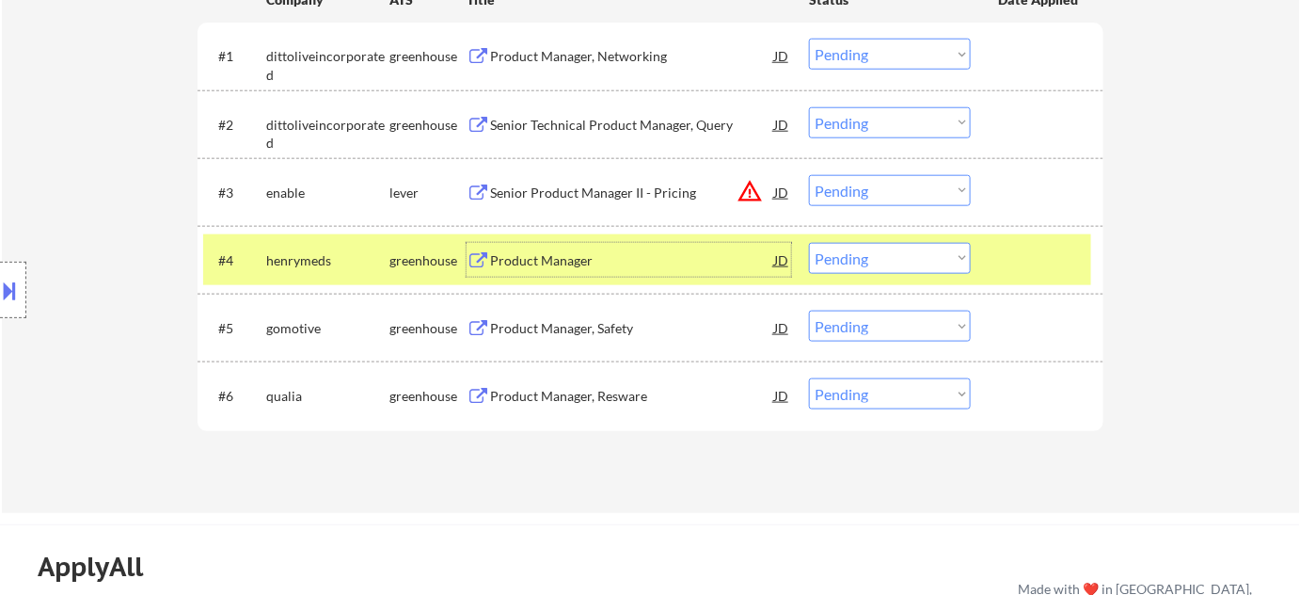
click at [883, 261] on select "Choose an option... Pending Applied Excluded (Questions) Excluded (Expired) Exc…" at bounding box center [890, 258] width 162 height 31
click at [809, 243] on select "Choose an option... Pending Applied Excluded (Questions) Excluded (Expired) Exc…" at bounding box center [890, 258] width 162 height 31
click at [585, 332] on div "Product Manager, Safety" at bounding box center [632, 328] width 284 height 19
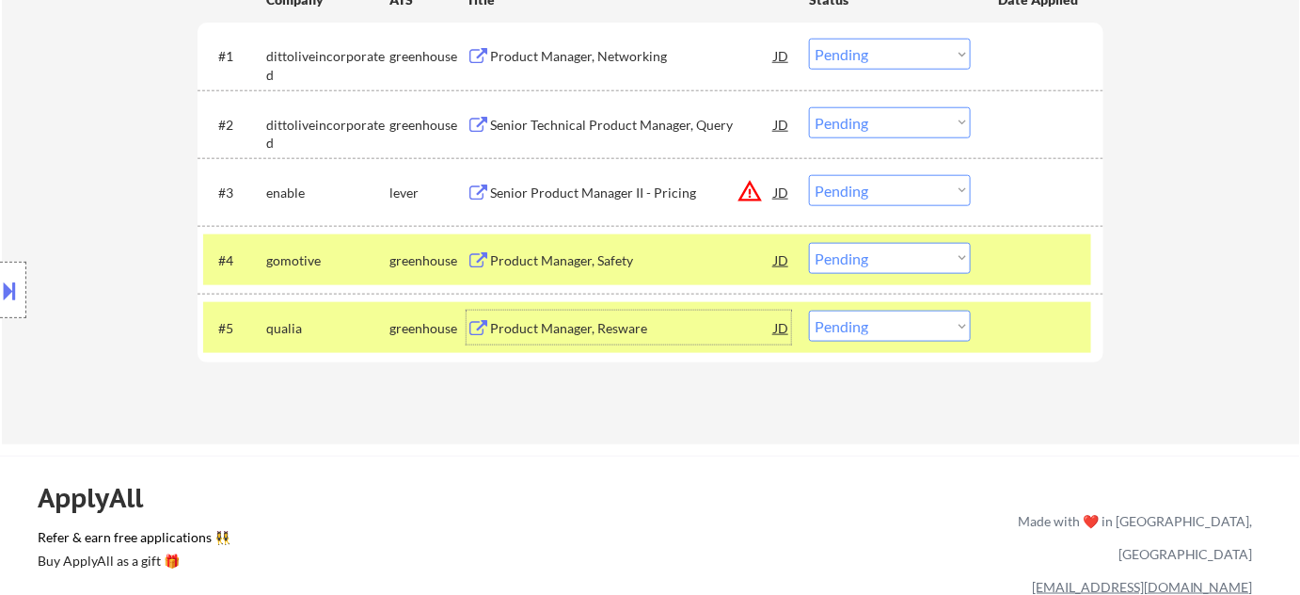
click at [896, 259] on select "Choose an option... Pending Applied Excluded (Questions) Excluded (Expired) Exc…" at bounding box center [890, 258] width 162 height 31
click at [809, 243] on select "Choose an option... Pending Applied Excluded (Questions) Excluded (Expired) Exc…" at bounding box center [890, 258] width 162 height 31
click at [611, 337] on div "Product Manager, Resware" at bounding box center [632, 328] width 284 height 34
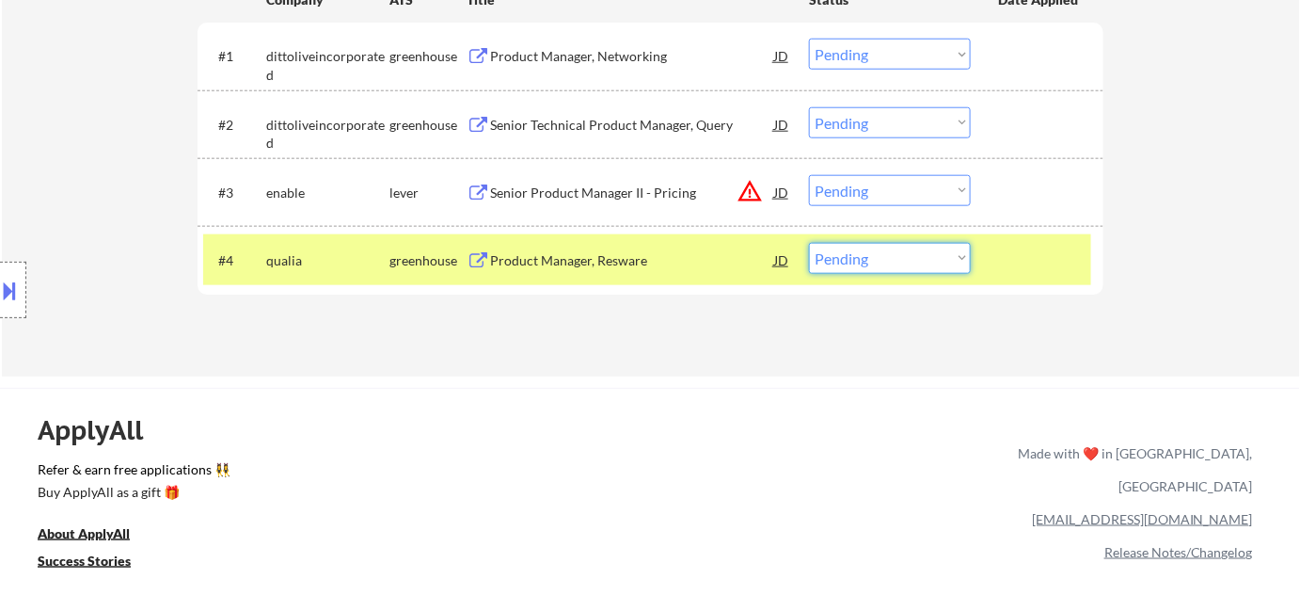
drag, startPoint x: 848, startPoint y: 259, endPoint x: 637, endPoint y: 331, distance: 222.9
click at [637, 331] on div "Applications Pending (4) Excluded (158) Applied (89) All (251) View All Results…" at bounding box center [651, 115] width 906 height 452
select select ""applied""
click at [809, 243] on select "Choose an option... Pending Applied Excluded (Questions) Excluded (Expired) Exc…" at bounding box center [890, 258] width 162 height 31
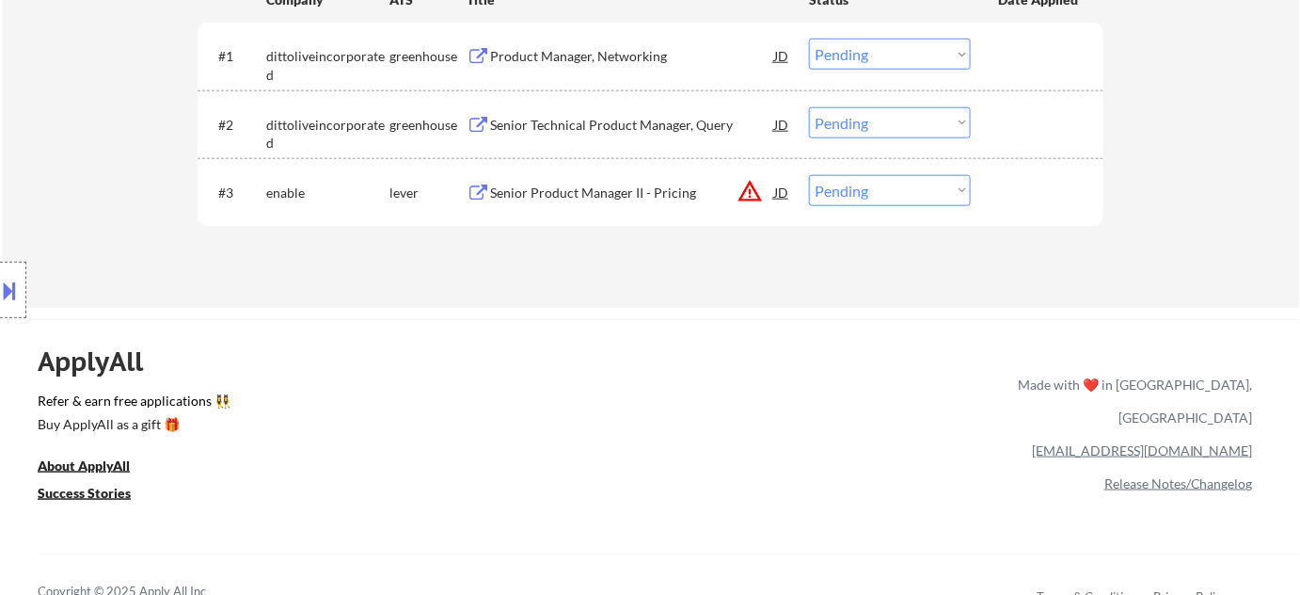
click at [747, 188] on button "warning_amber" at bounding box center [750, 191] width 26 height 26
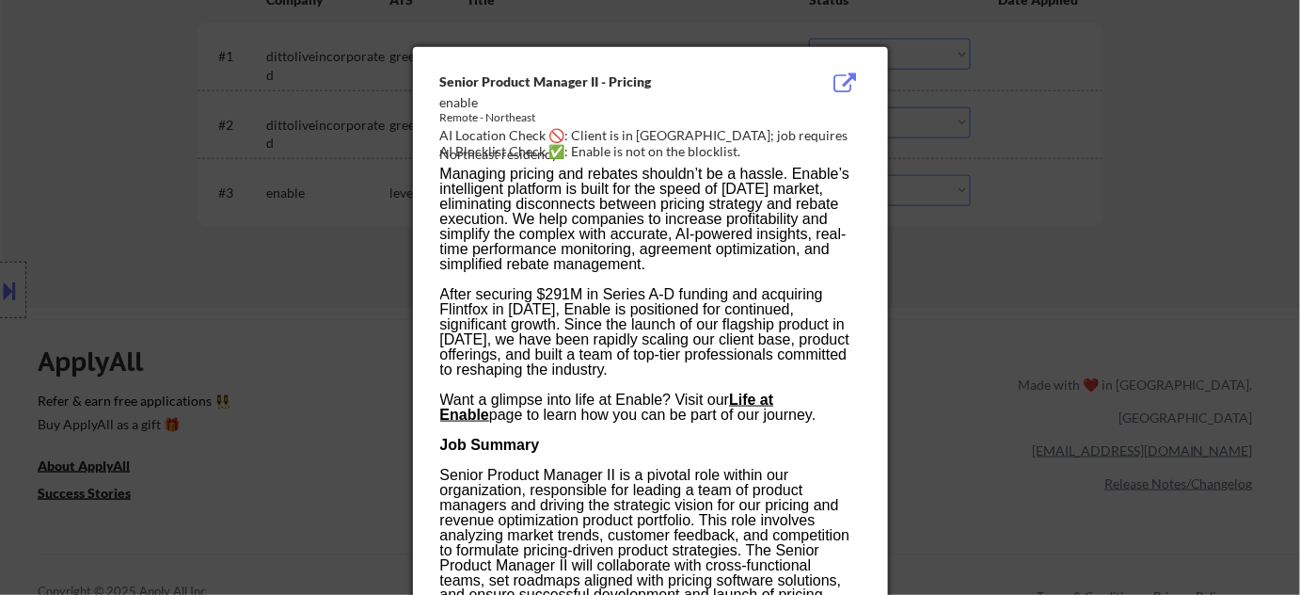
click at [979, 336] on div at bounding box center [650, 297] width 1300 height 595
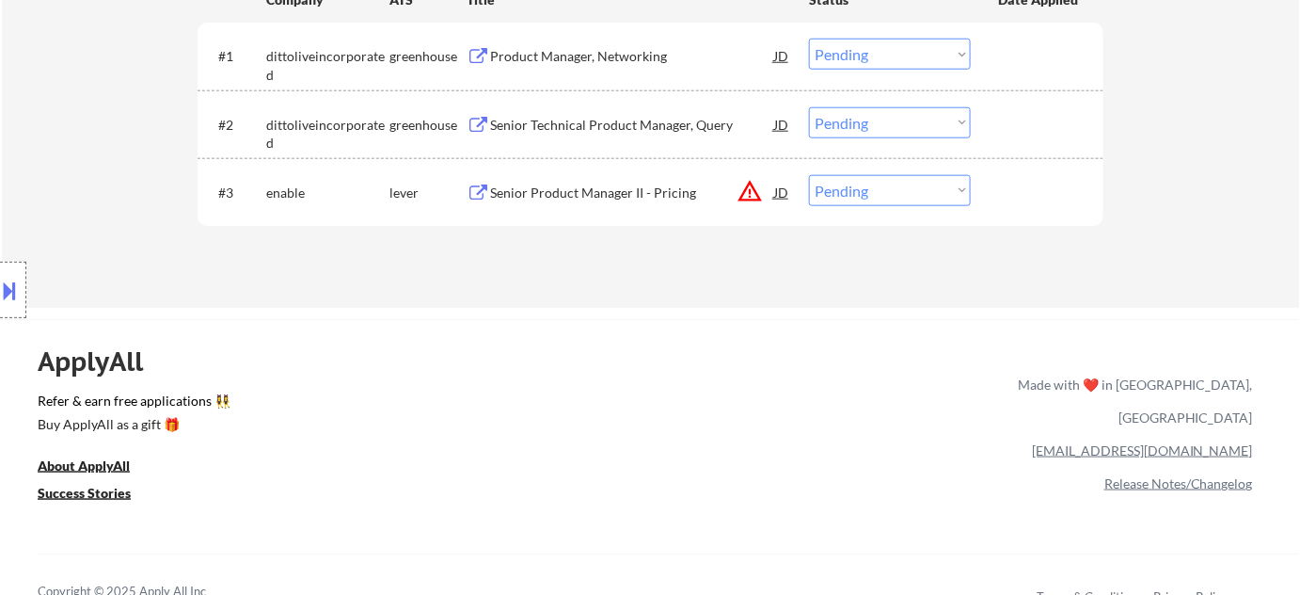
click at [917, 187] on select "Choose an option... Pending Applied Excluded (Questions) Excluded (Expired) Exc…" at bounding box center [890, 190] width 162 height 31
select select ""excluded__location_""
click at [809, 175] on select "Choose an option... Pending Applied Excluded (Questions) Excluded (Expired) Exc…" at bounding box center [890, 190] width 162 height 31
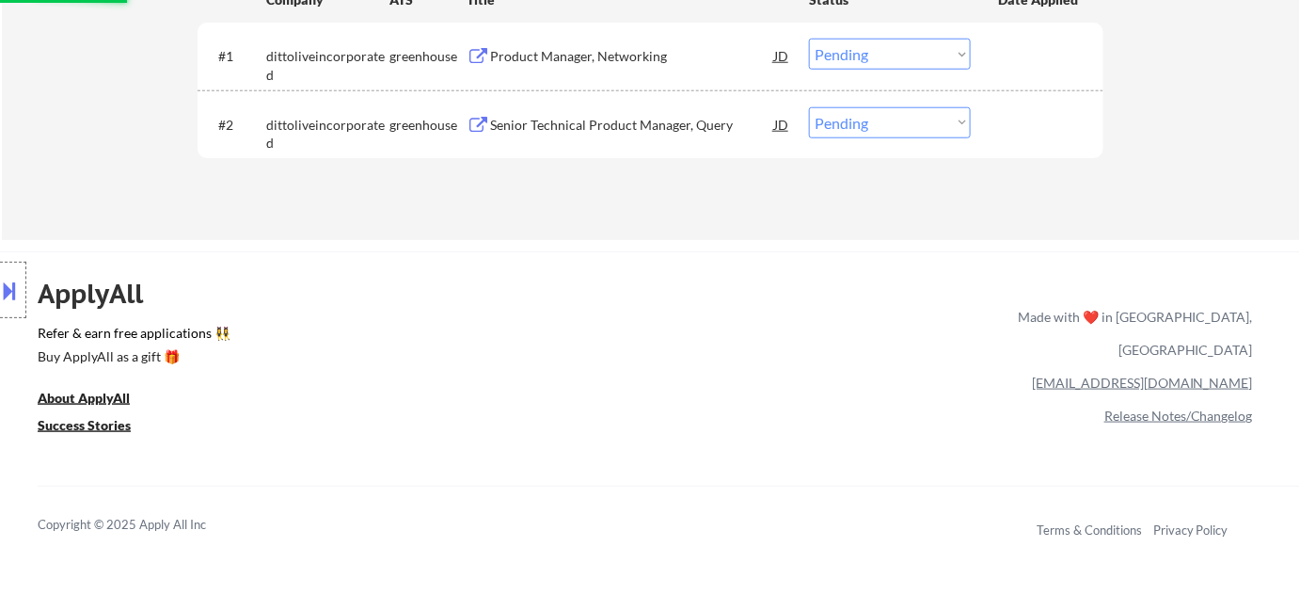
click at [587, 61] on div "Product Manager, Networking" at bounding box center [632, 56] width 284 height 19
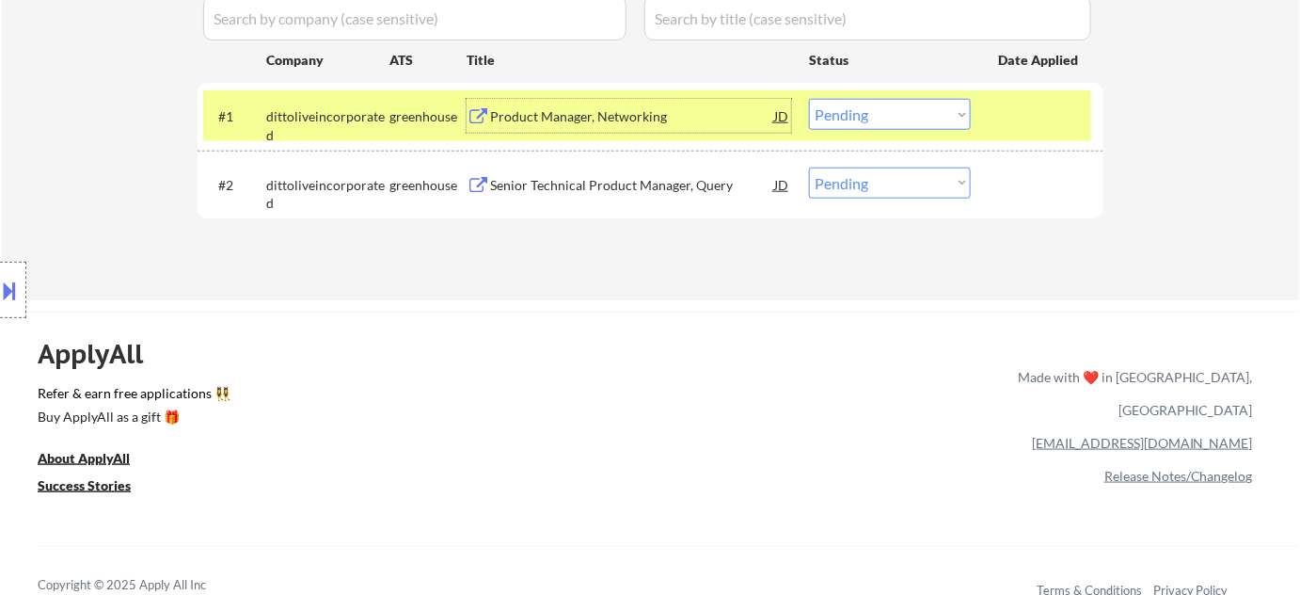
scroll to position [513, 0]
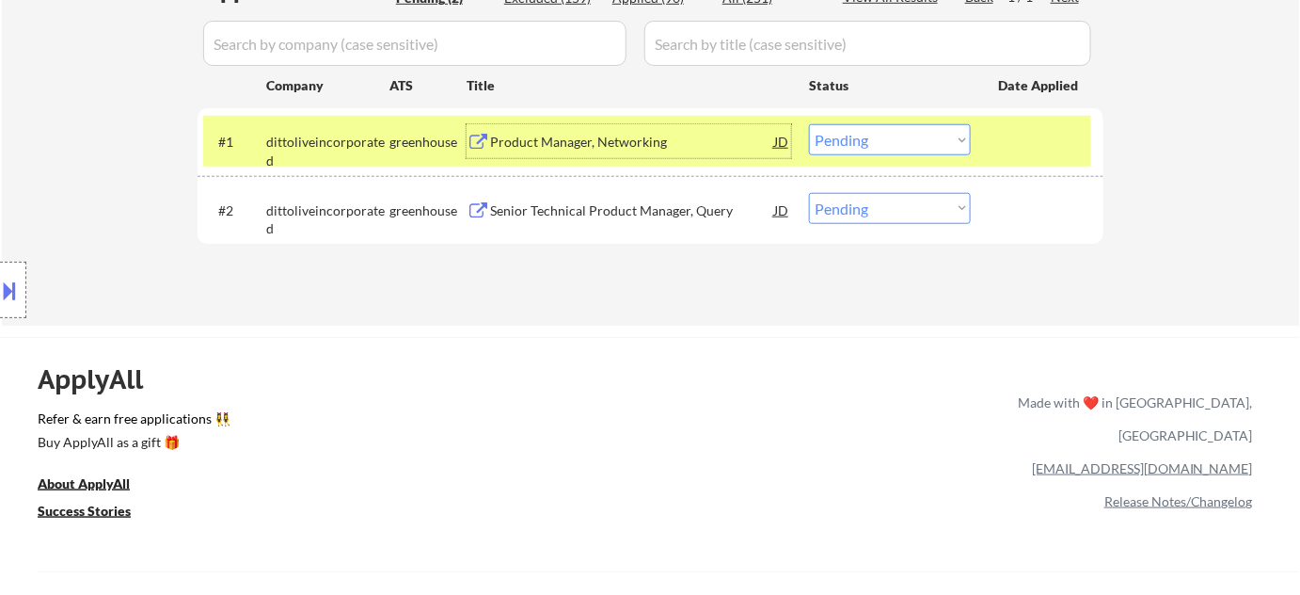
click at [645, 222] on div "Senior Technical Product Manager, Query" at bounding box center [632, 210] width 284 height 34
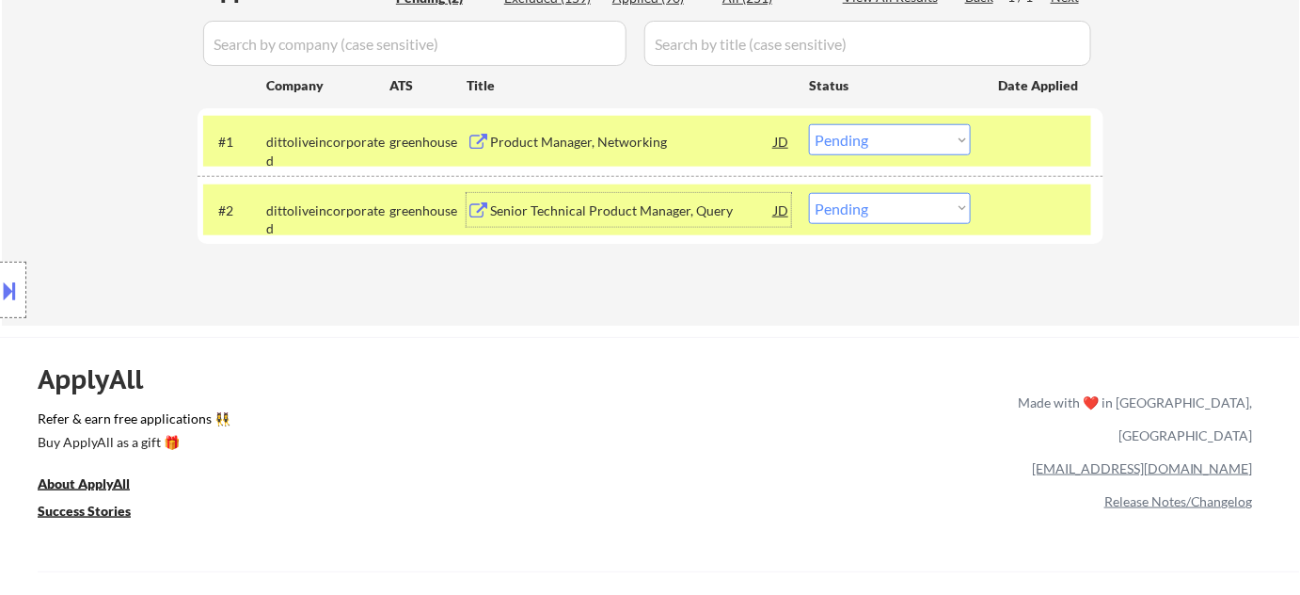
click at [886, 215] on select "Choose an option... Pending Applied Excluded (Questions) Excluded (Expired) Exc…" at bounding box center [890, 208] width 162 height 31
select select ""applied""
click at [809, 193] on select "Choose an option... Pending Applied Excluded (Questions) Excluded (Expired) Exc…" at bounding box center [890, 208] width 162 height 31
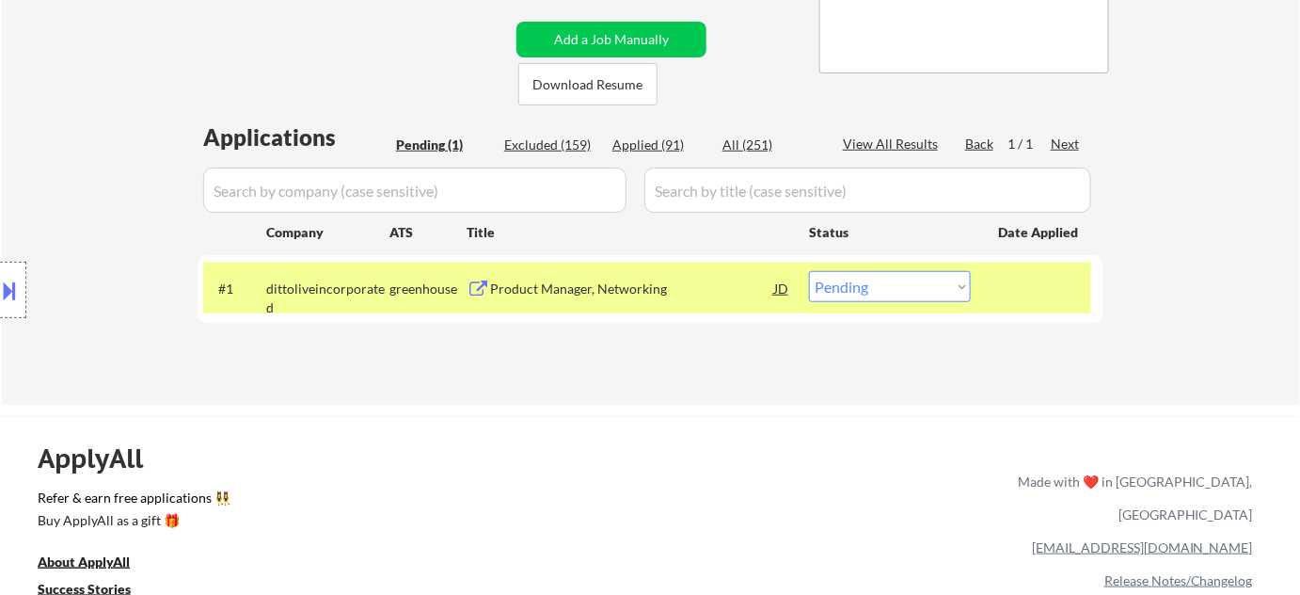
scroll to position [256, 0]
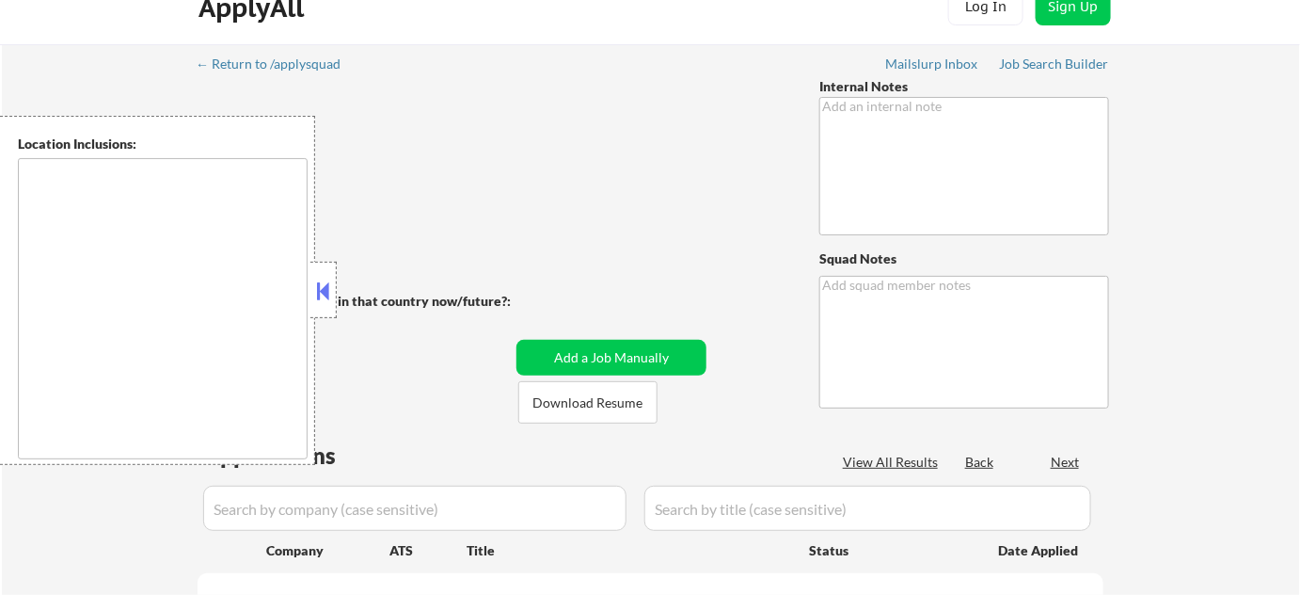
type textarea "Flor de Mae 60615"
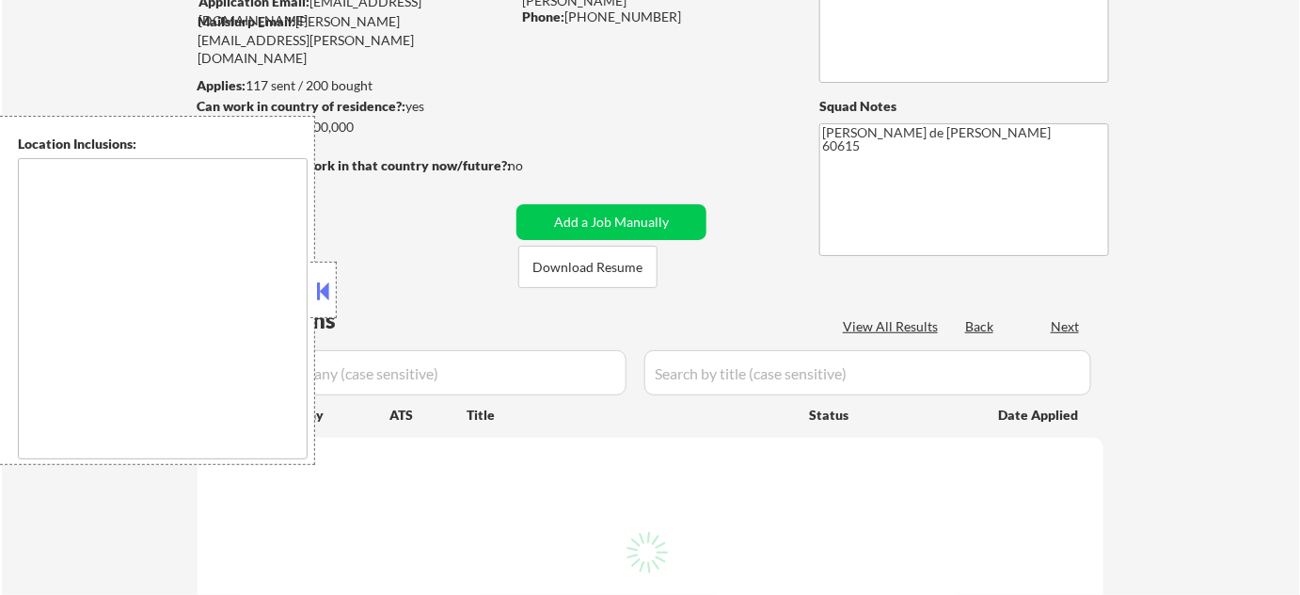
scroll to position [256, 0]
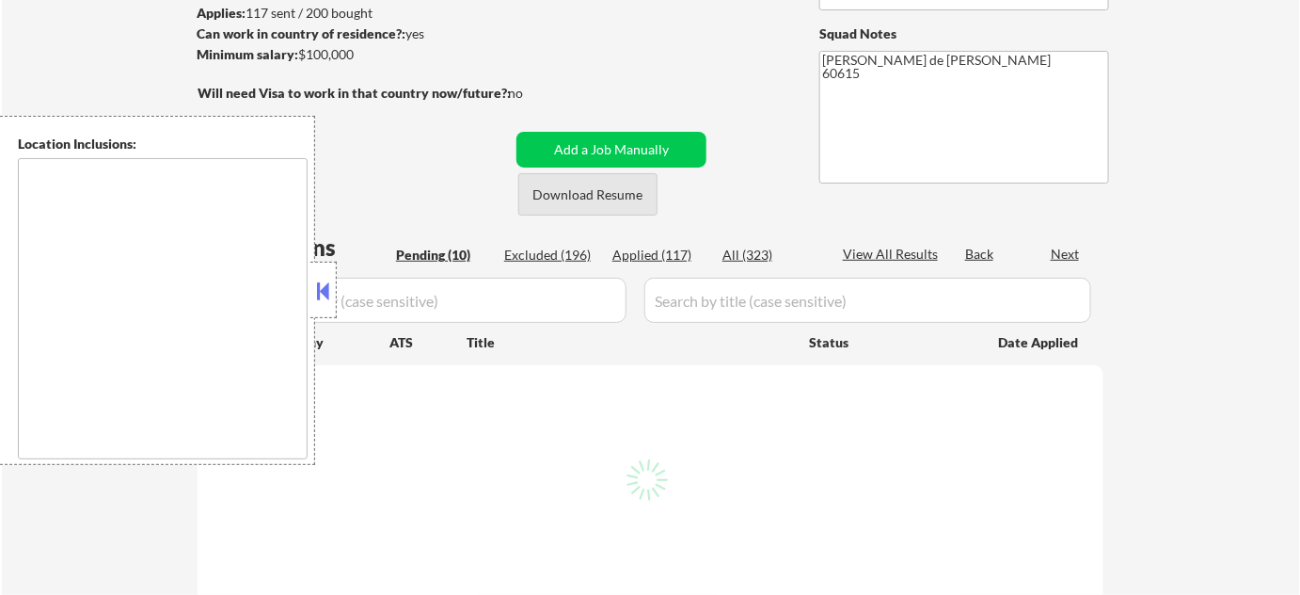
type textarea "Chicago, IL Evanston, IL Oak Park, IL Cicero, IL Berwyn, IL Skokie, IL Oak Lawn…"
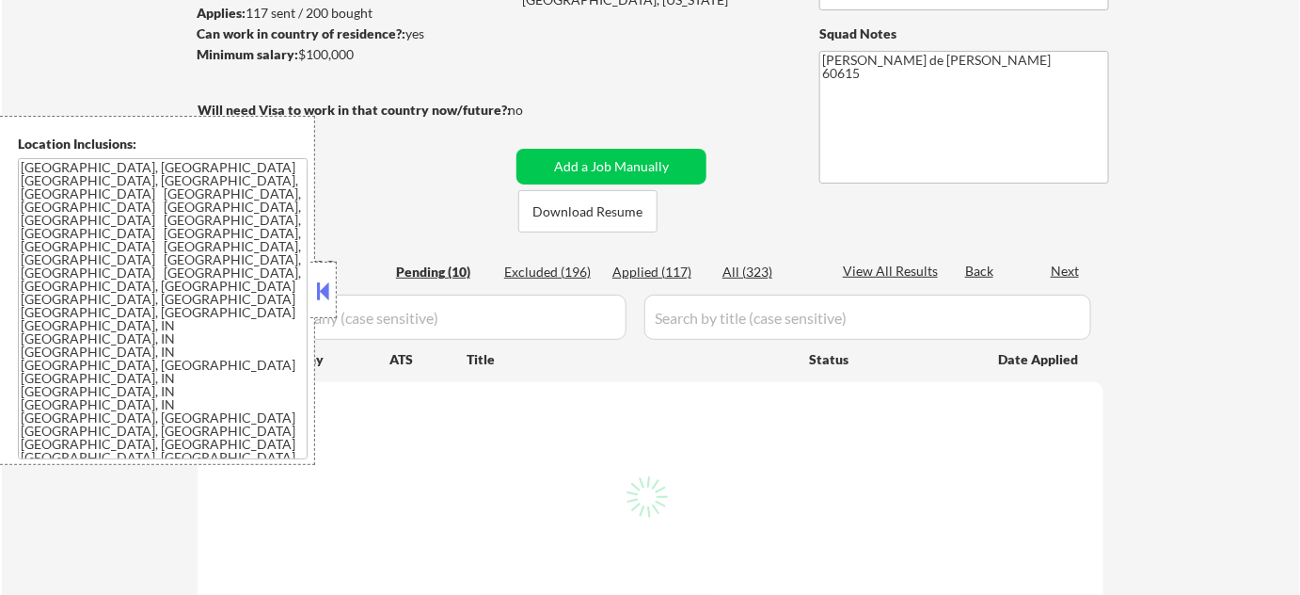
select select ""pending""
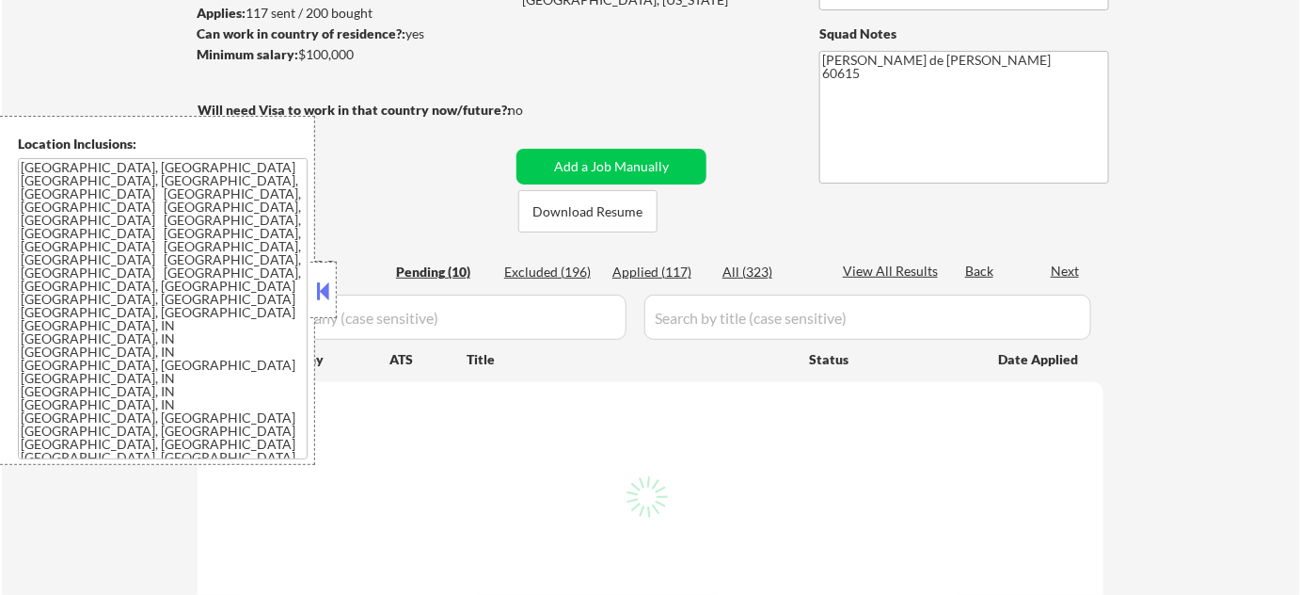
select select ""pending""
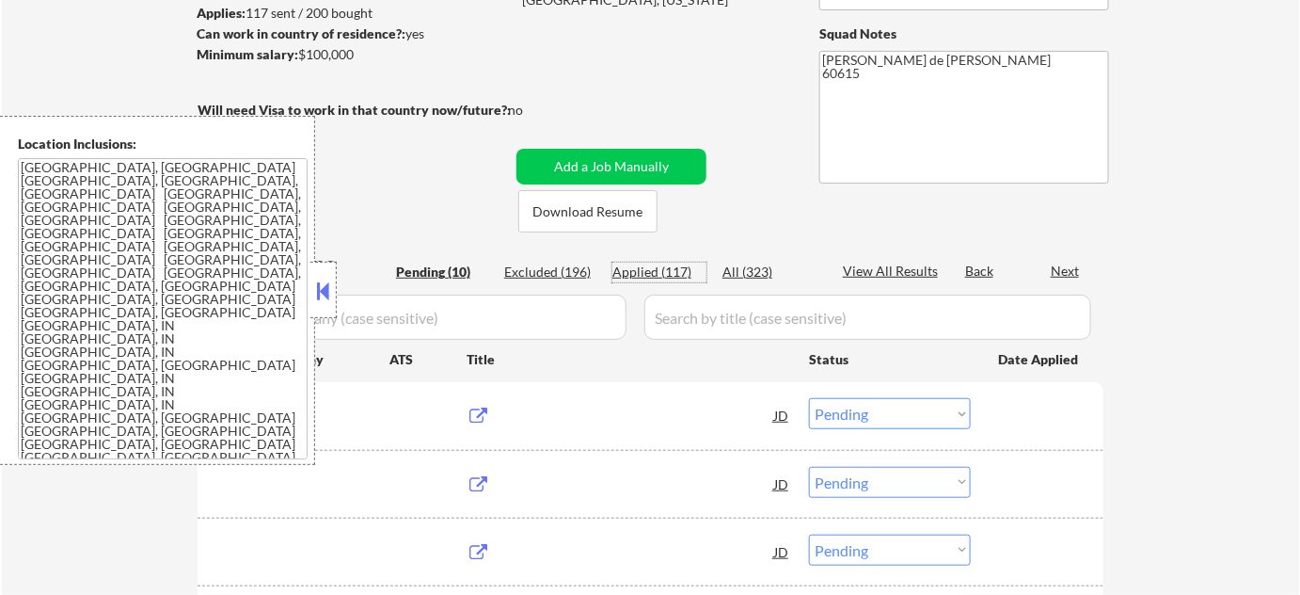
click at [666, 272] on div "Applied (117)" at bounding box center [660, 272] width 94 height 19
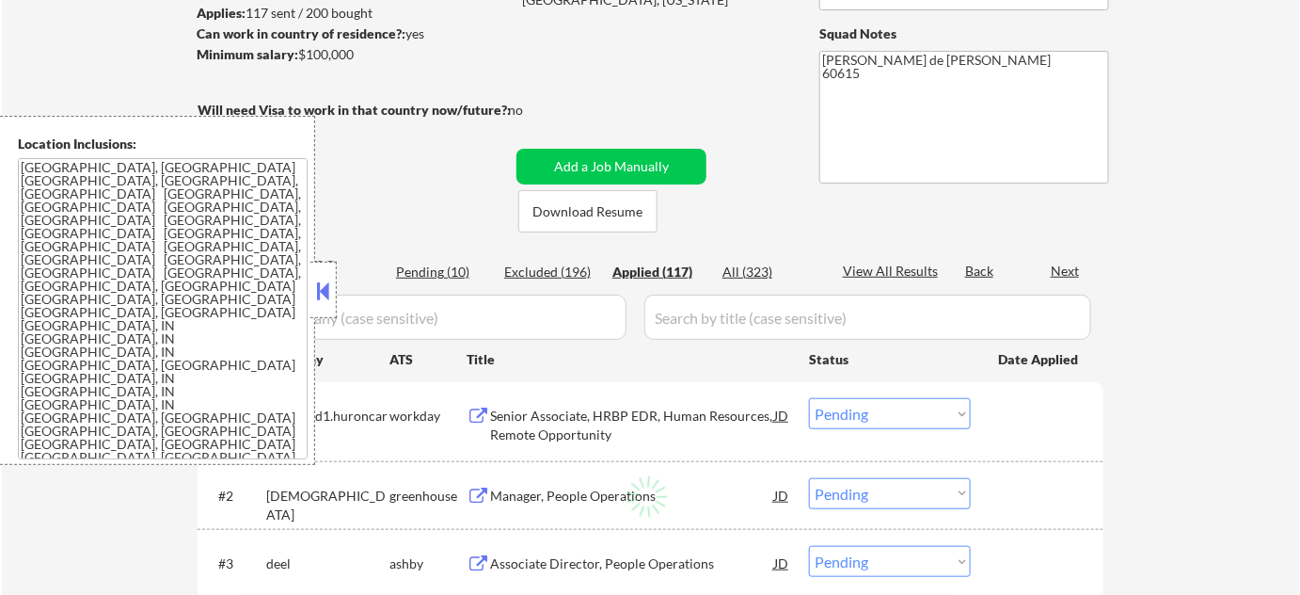
click at [323, 300] on button at bounding box center [323, 291] width 21 height 28
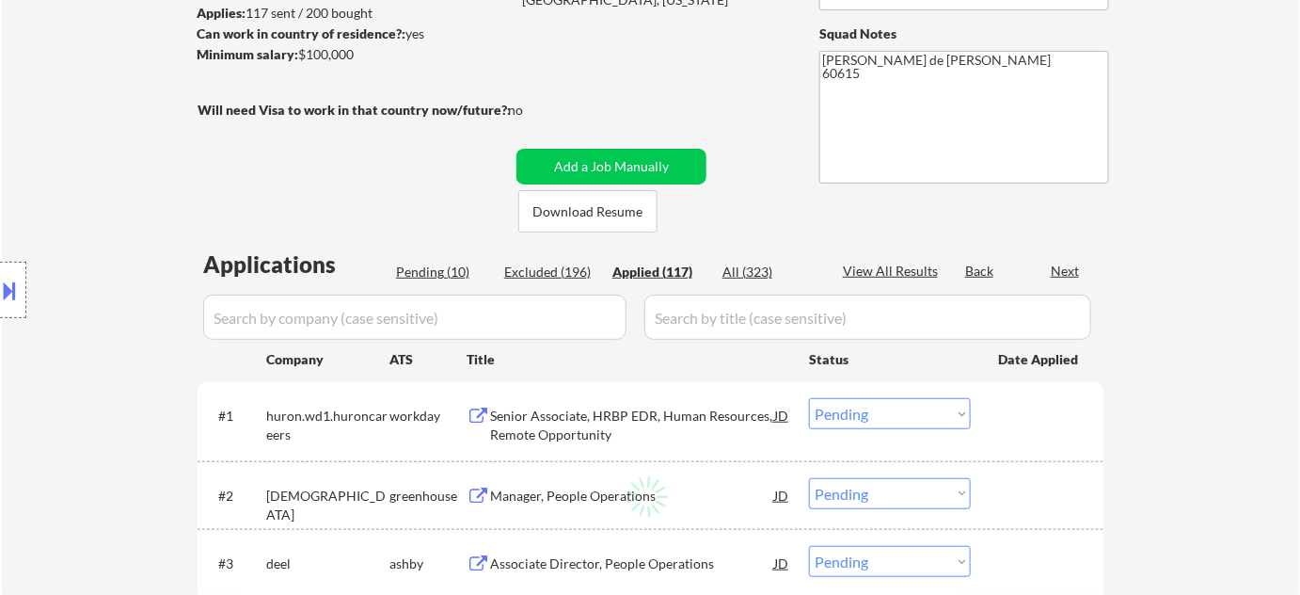
select select ""applied""
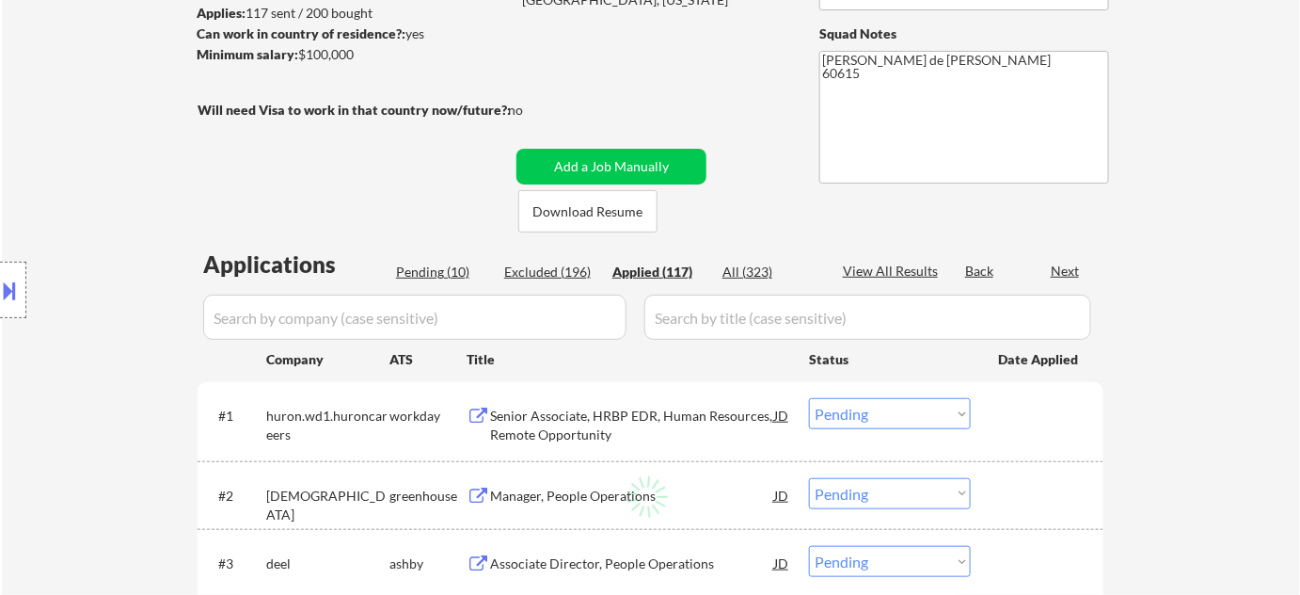
select select ""applied""
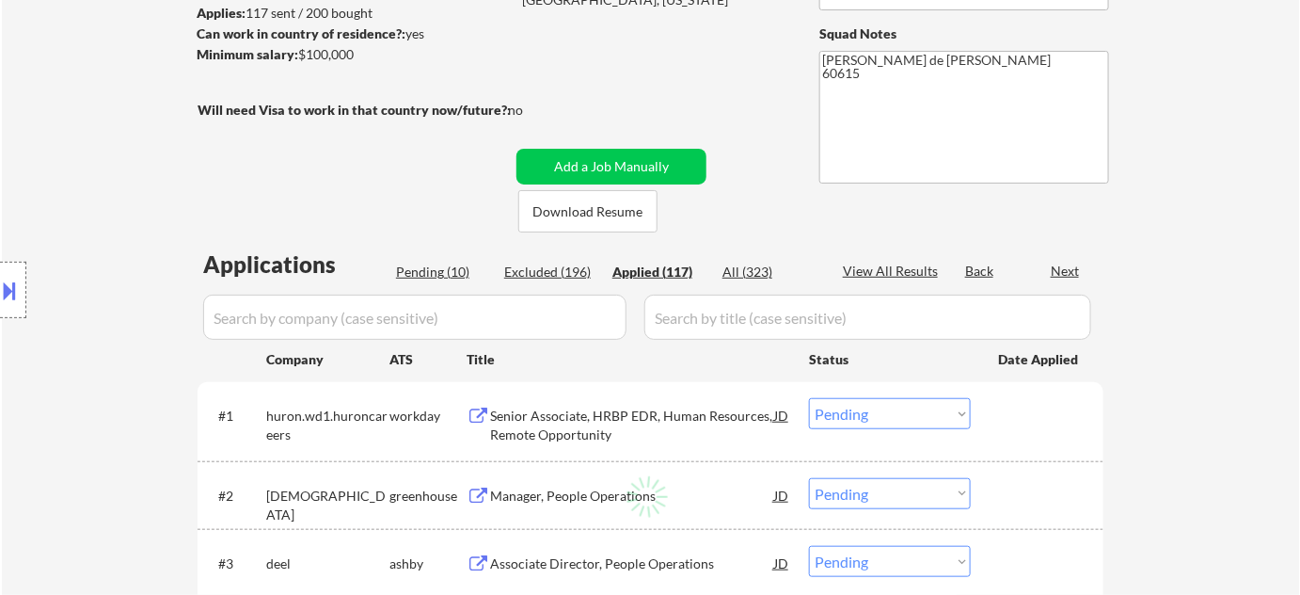
select select ""applied""
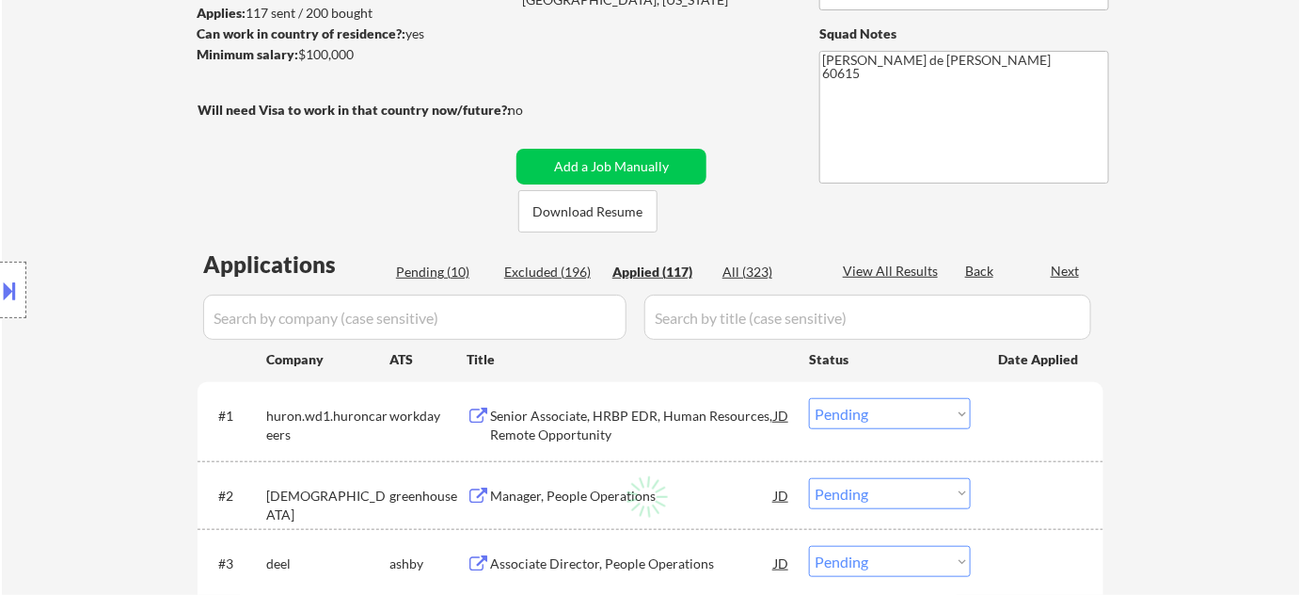
select select ""applied""
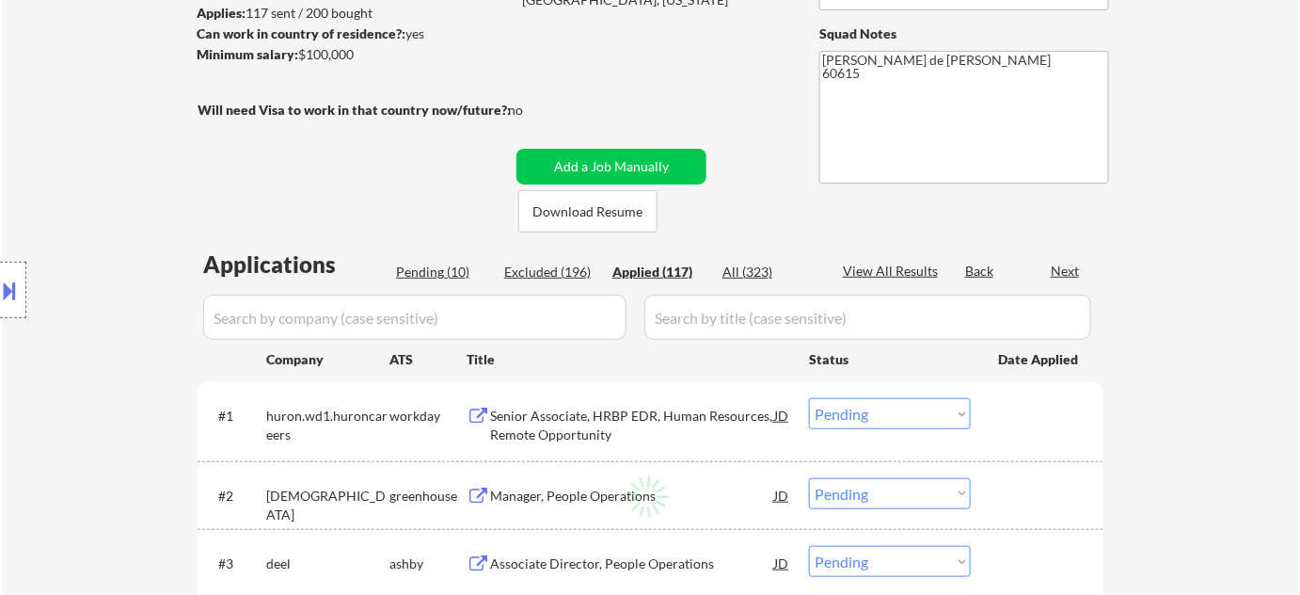
select select ""applied""
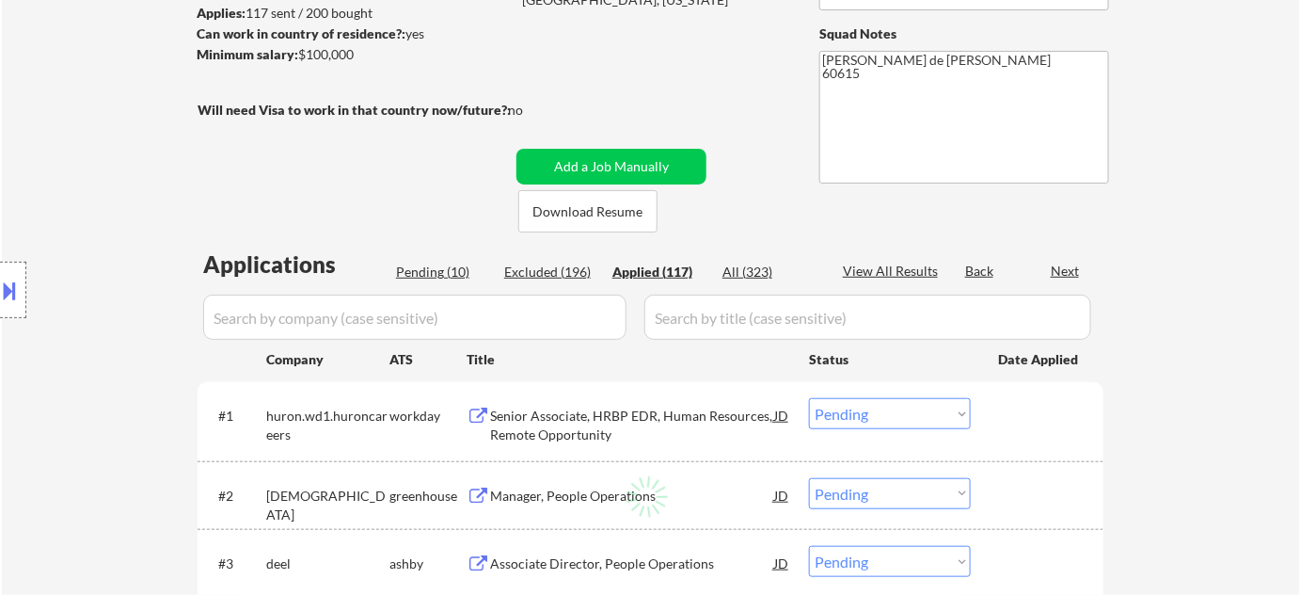
select select ""applied""
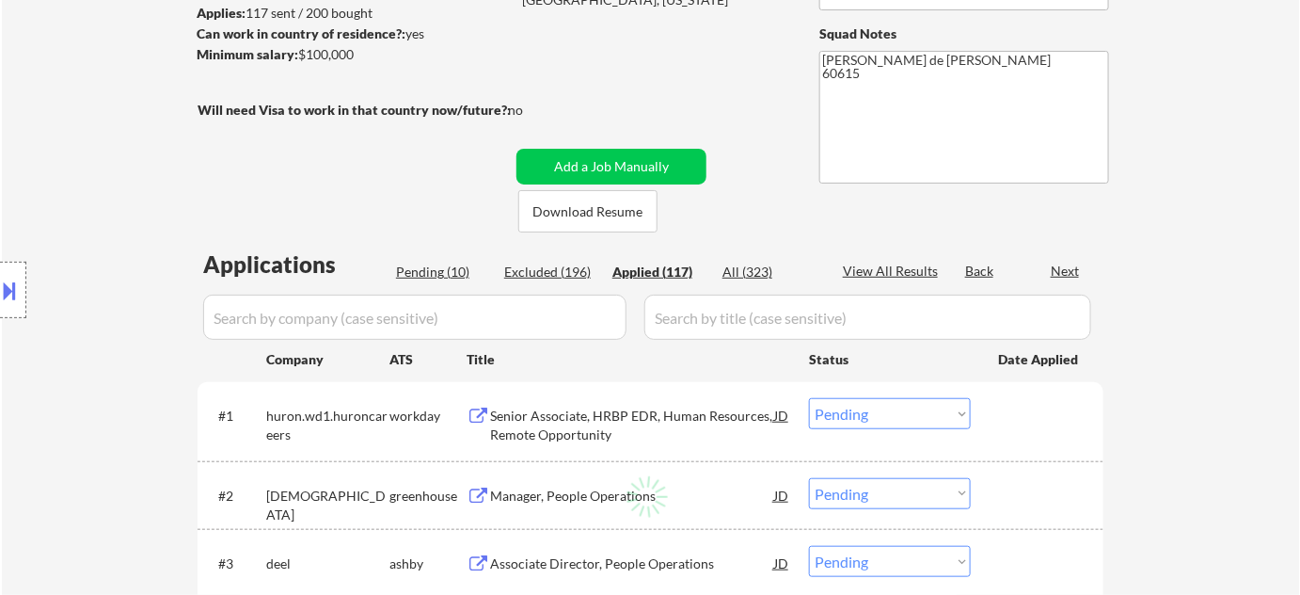
select select ""applied""
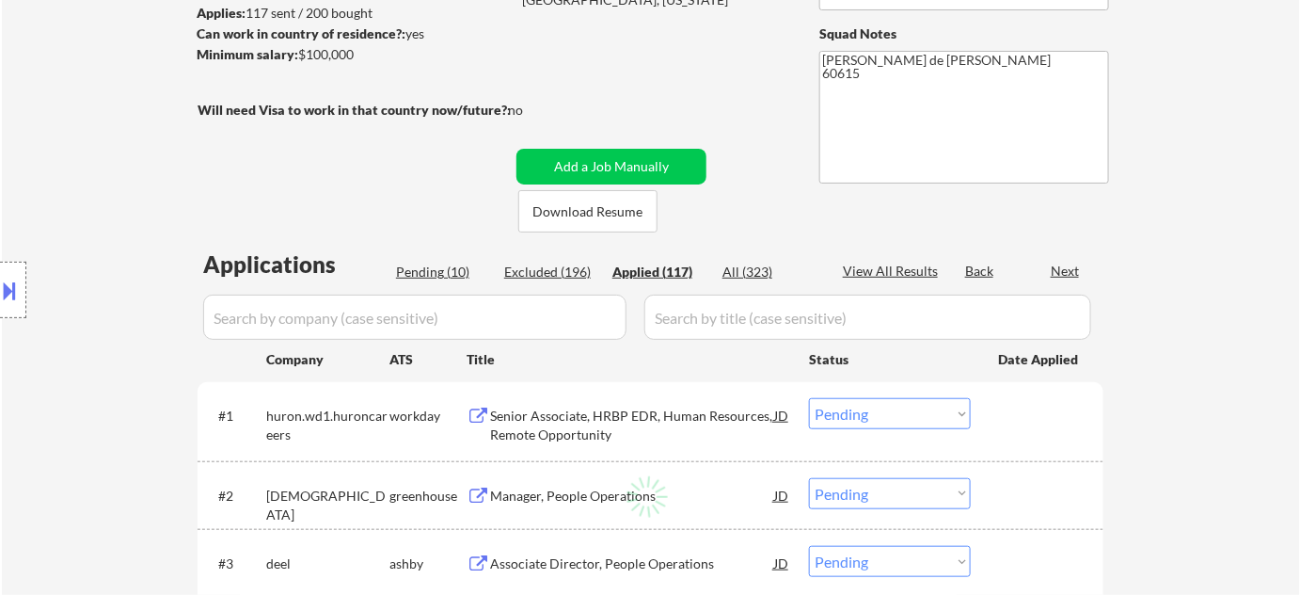
select select ""applied""
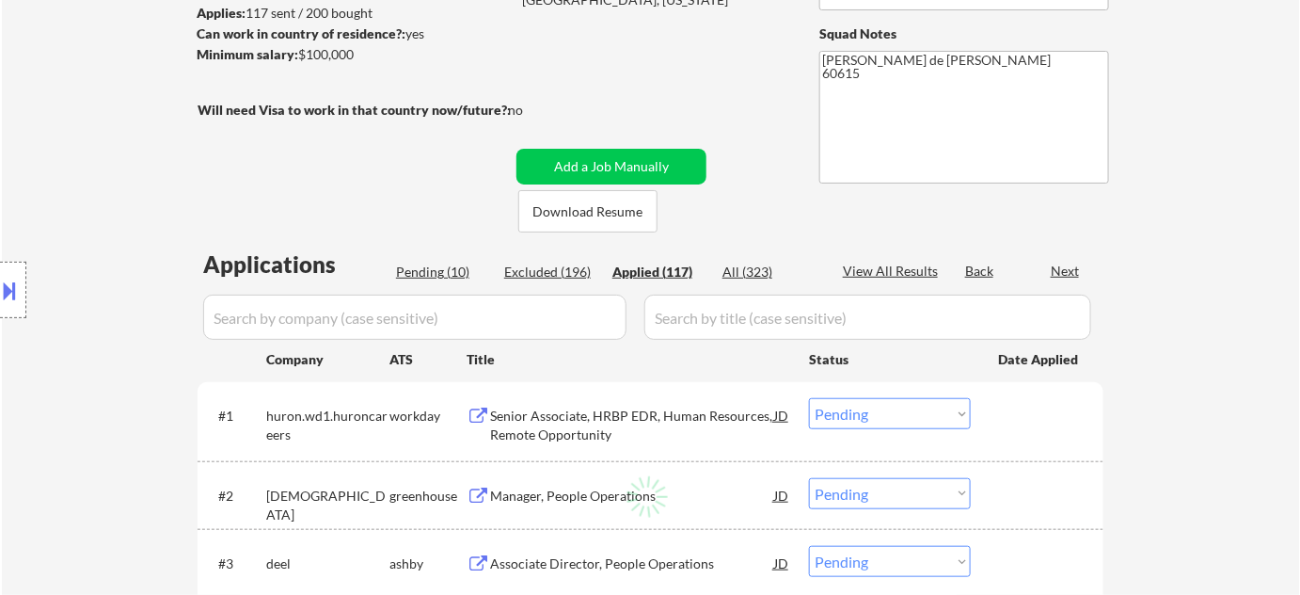
select select ""applied""
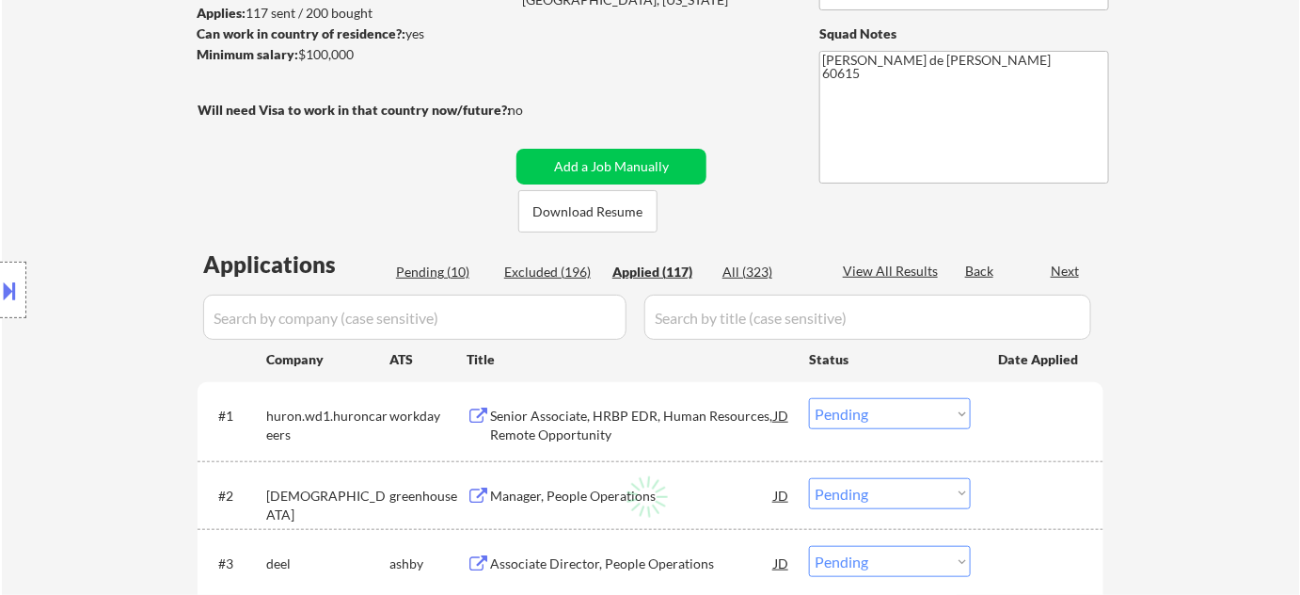
select select ""applied""
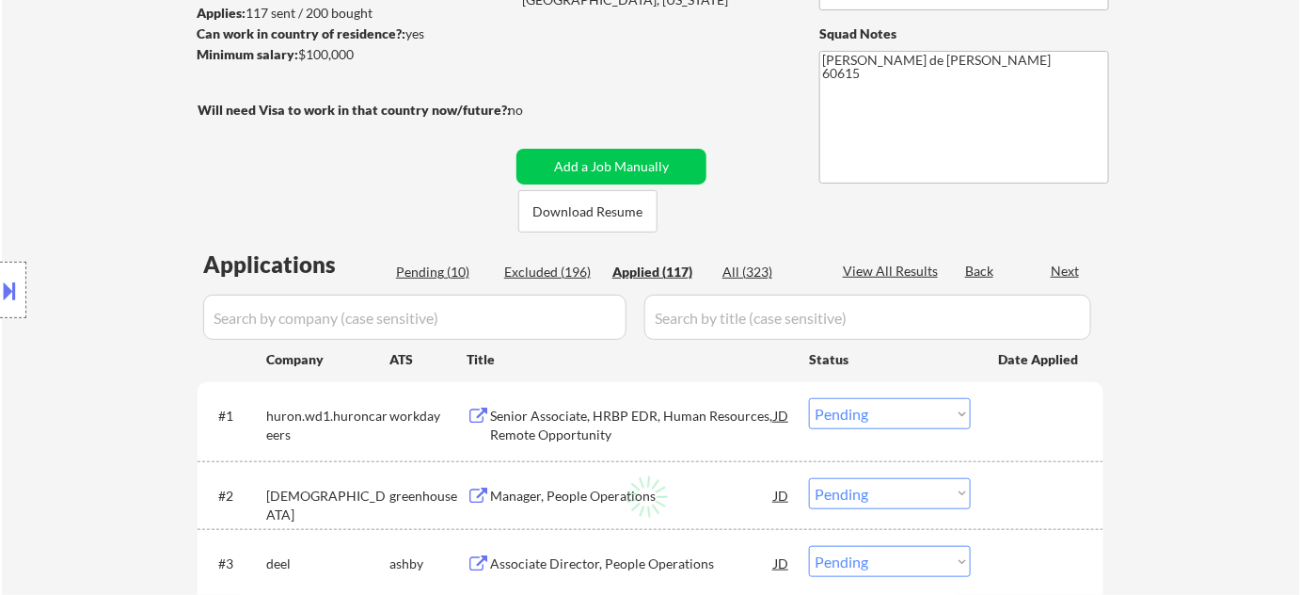
select select ""applied""
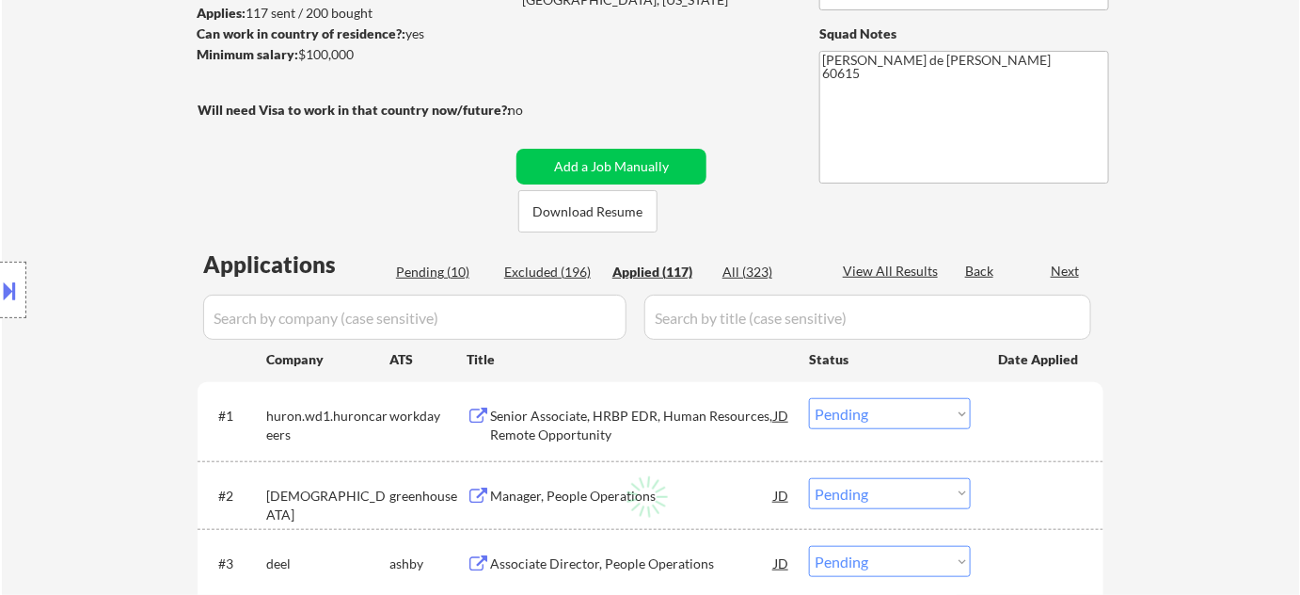
select select ""applied""
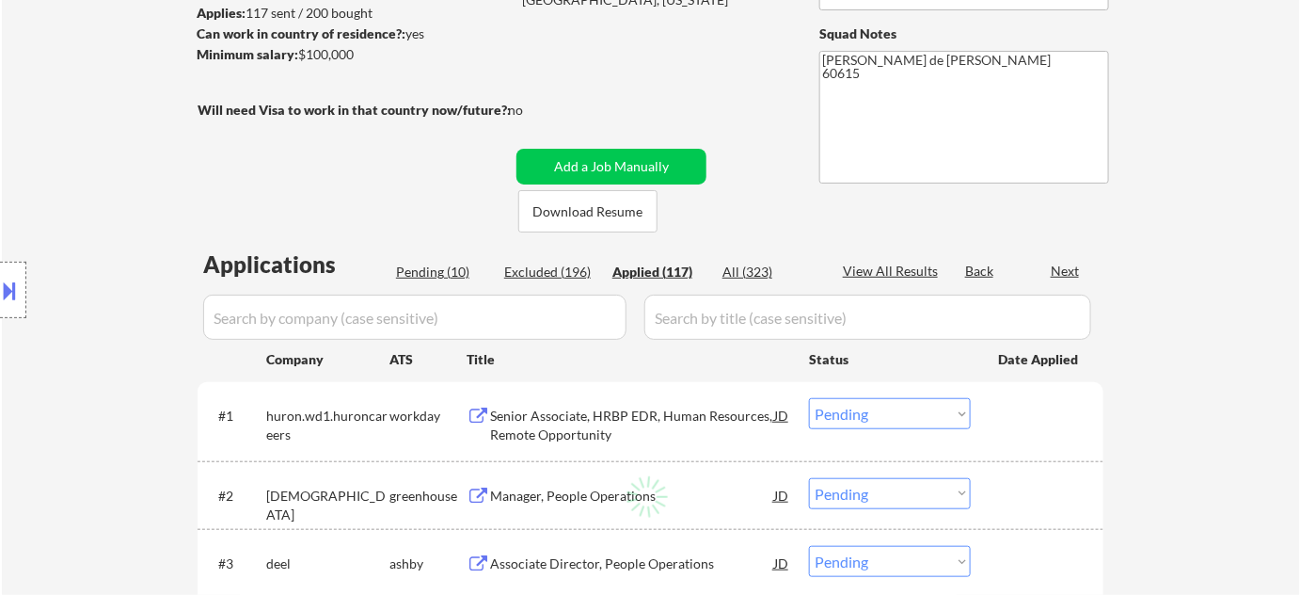
select select ""applied""
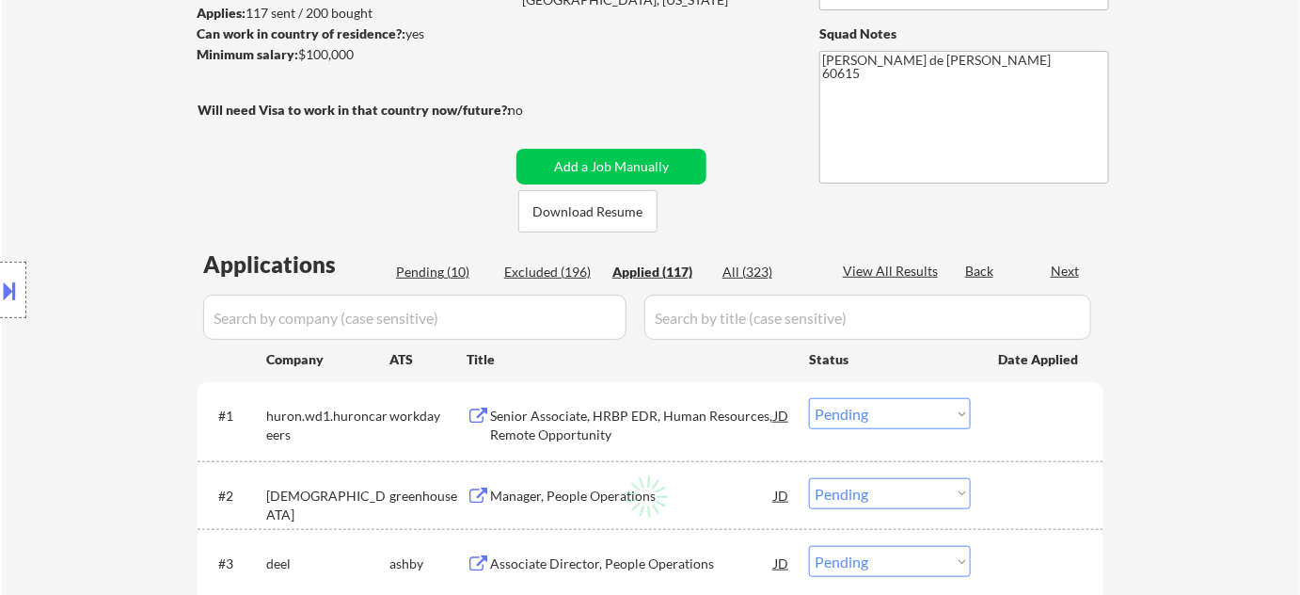
select select ""applied""
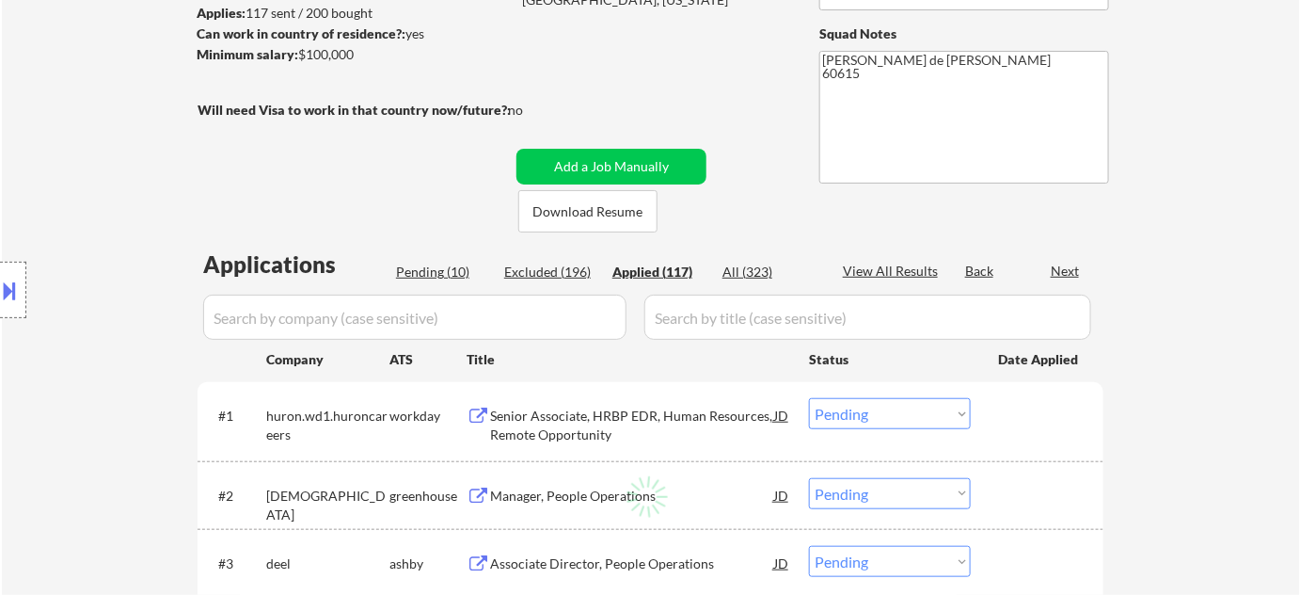
select select ""applied""
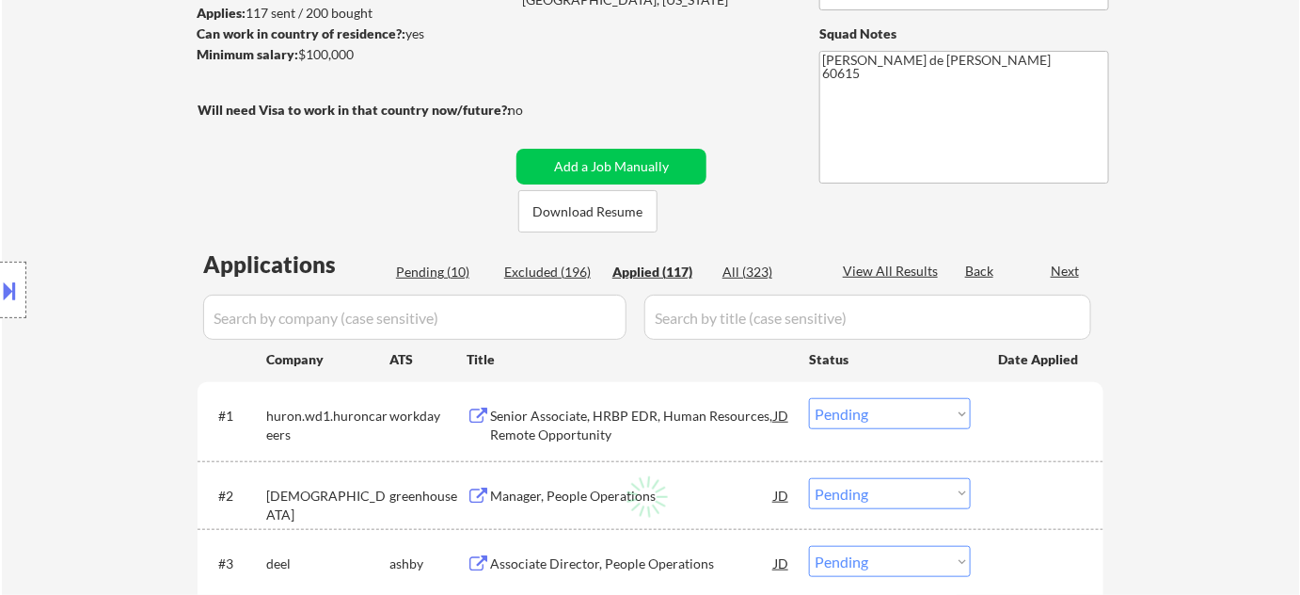
select select ""applied""
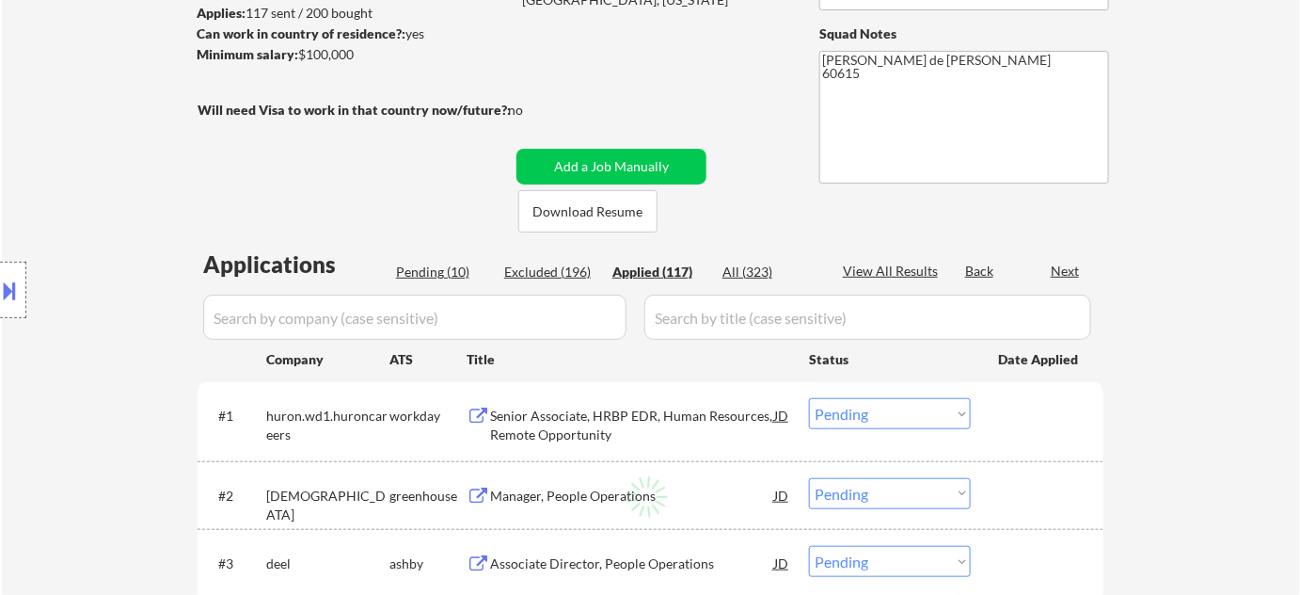
select select ""applied""
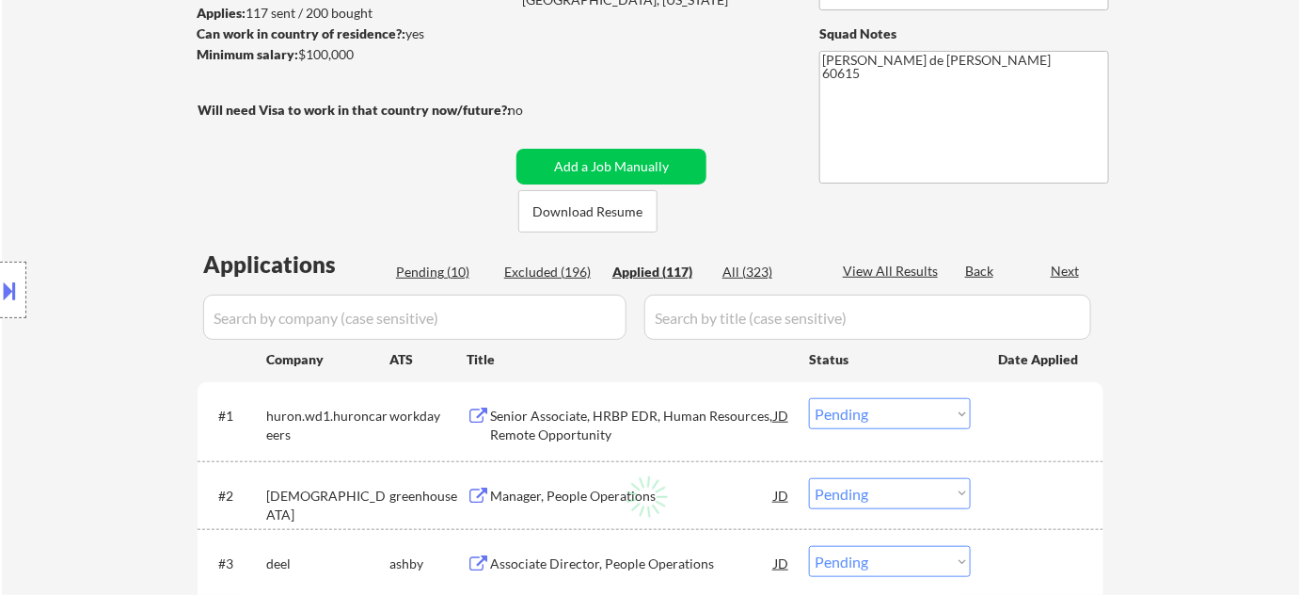
select select ""applied""
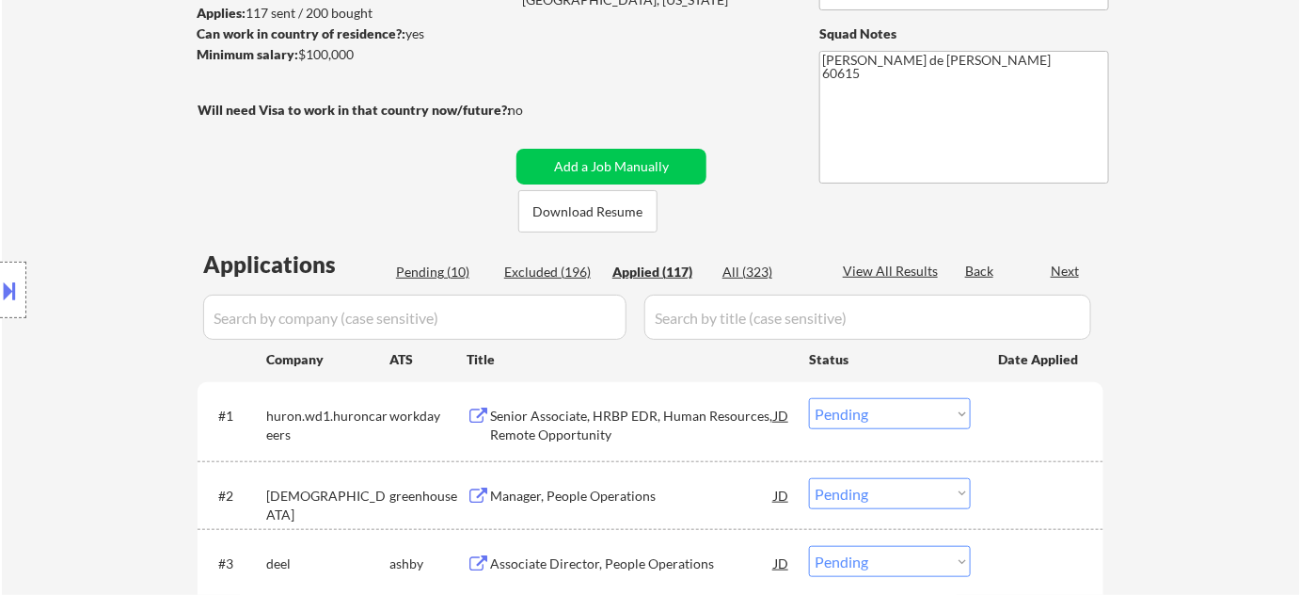
select select ""applied""
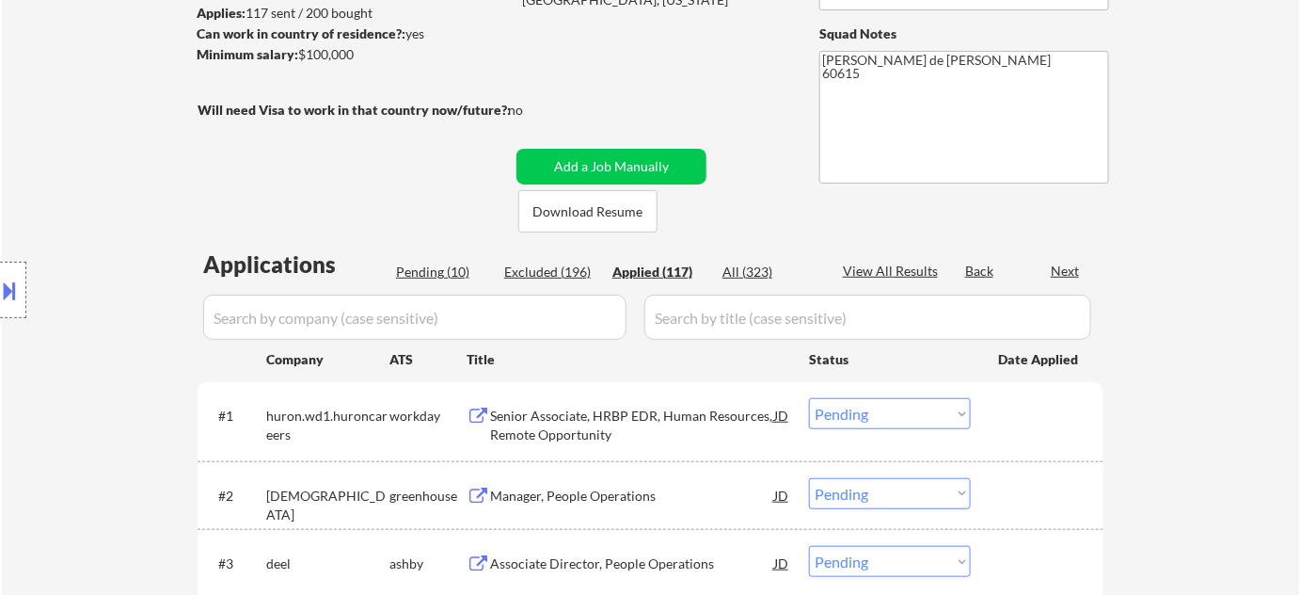
select select ""applied""
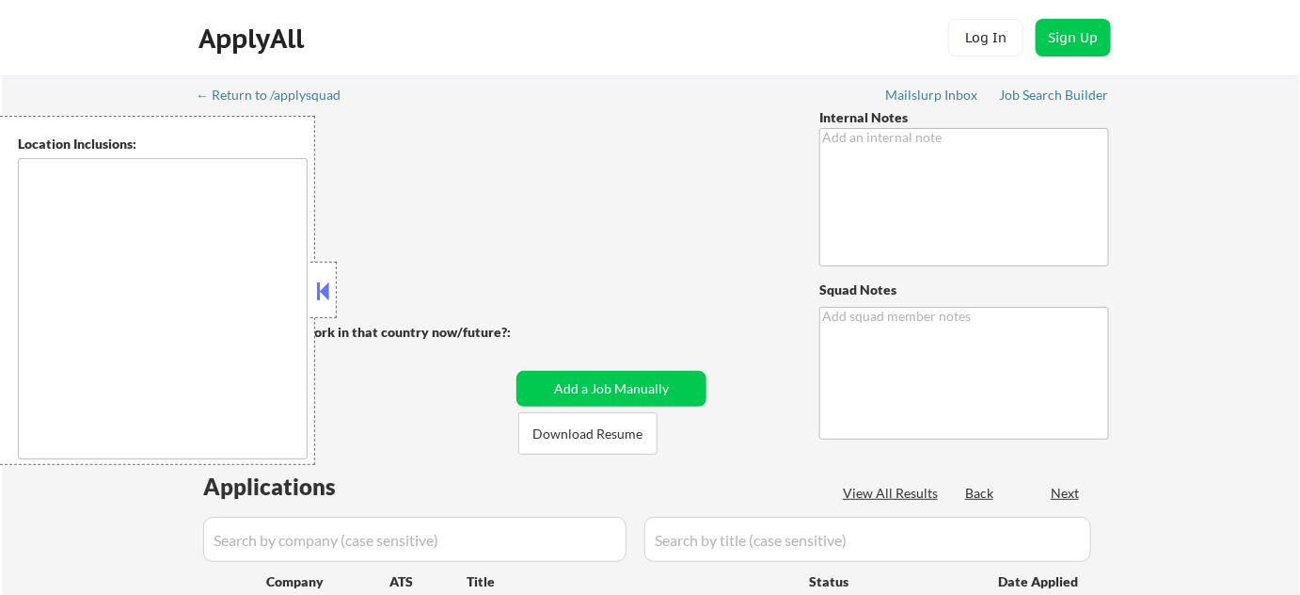
type textarea "Outreach on AI/Location - 7/22 BM outreach to improve resume - 4/1 AB -you can …"
type textarea "[PERSON_NAME] de [PERSON_NAME] 46052 [URL][DOMAIN_NAME]"
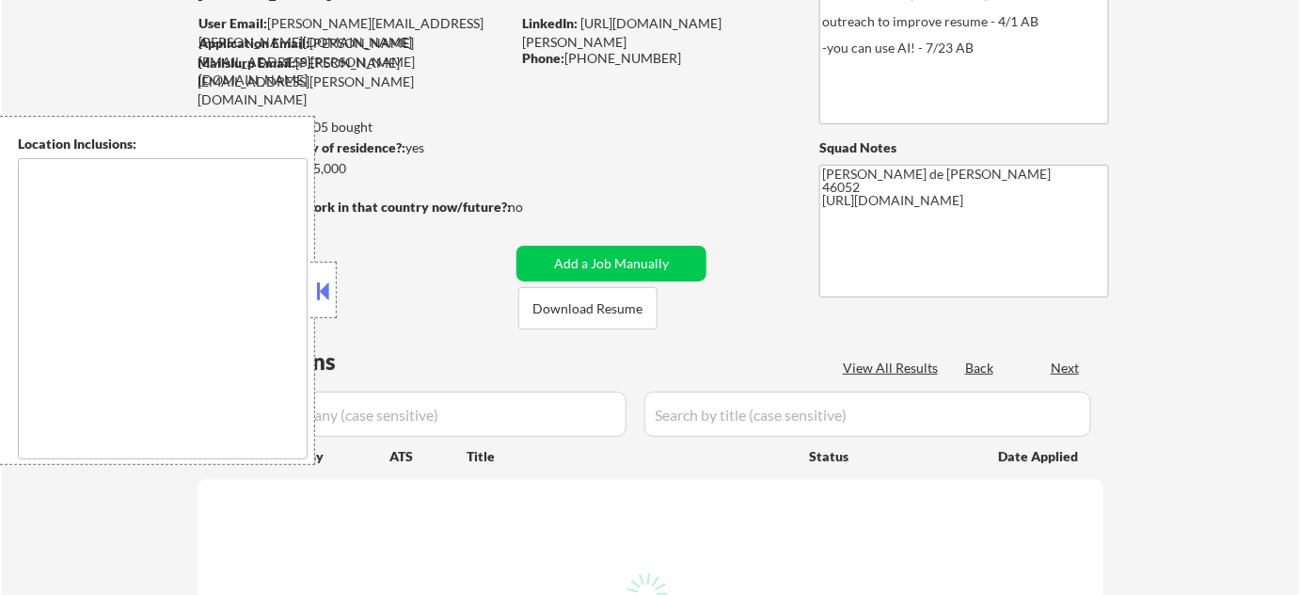
scroll to position [170, 0]
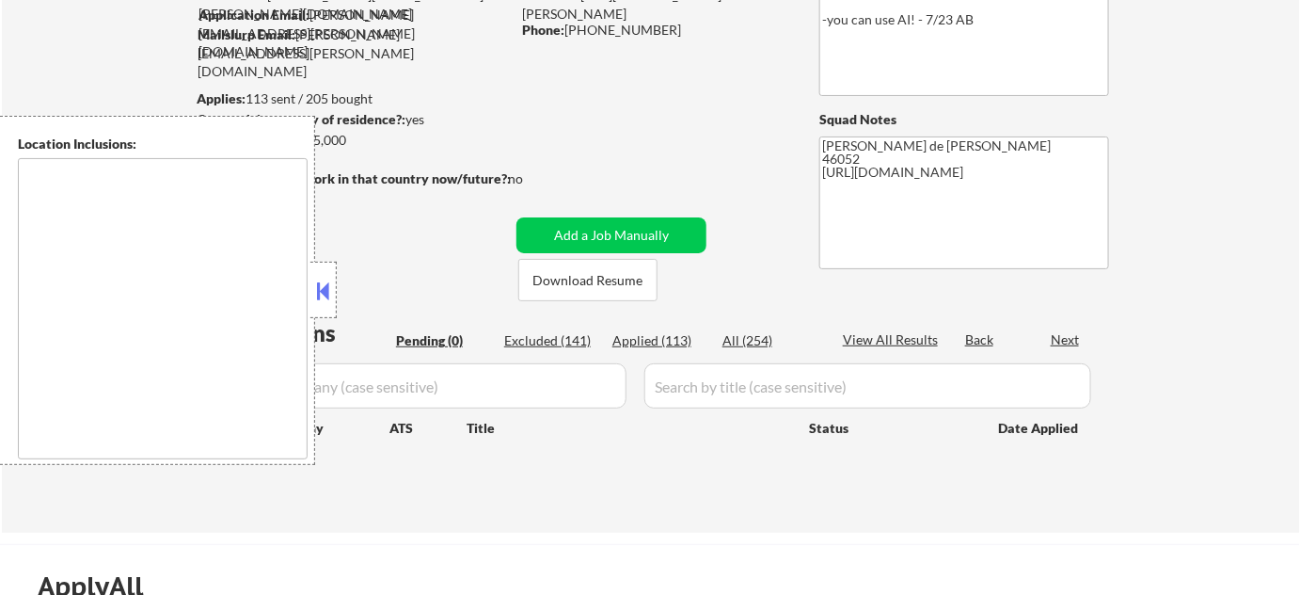
type textarea "[GEOGRAPHIC_DATA], IN [GEOGRAPHIC_DATA], IN [GEOGRAPHIC_DATA], IN [GEOGRAPHIC_D…"
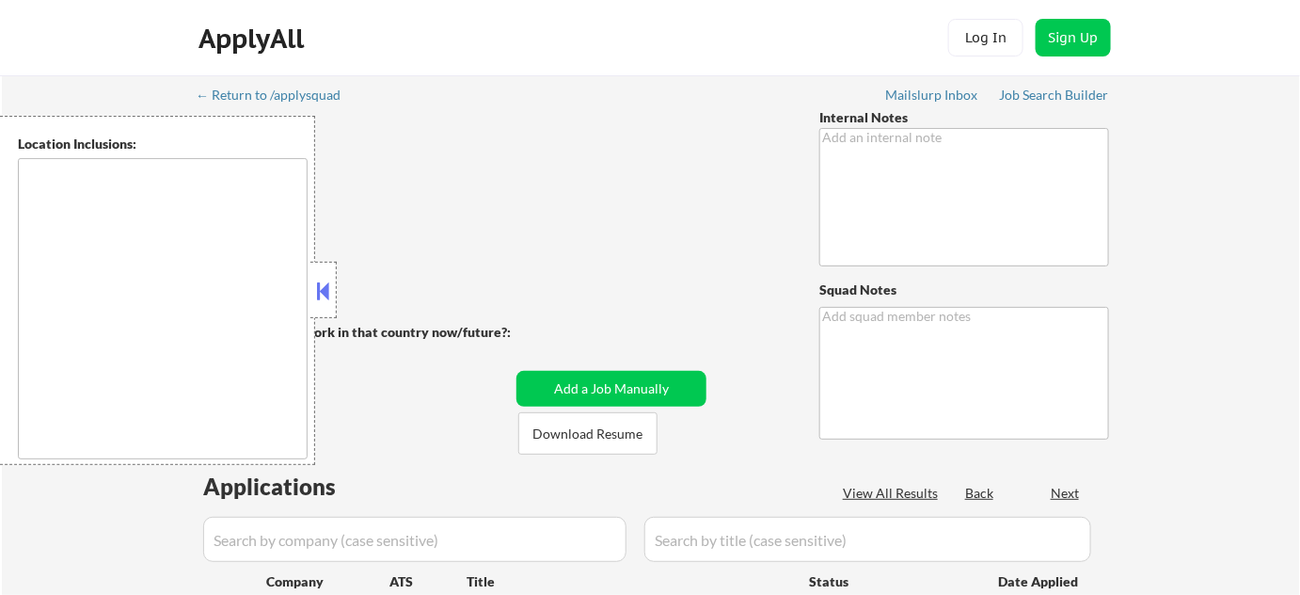
type textarea "screening outreach sent - 2/11 AB"
type textarea "[PERSON_NAME] de [PERSON_NAME] ✔️ 77583"
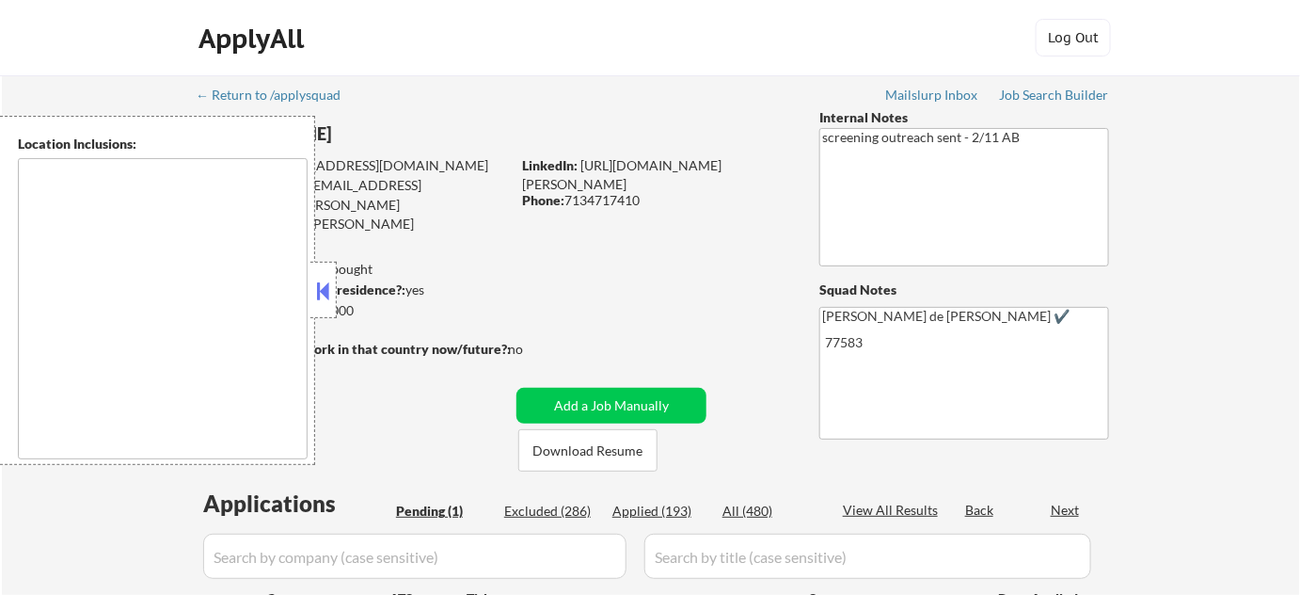
select select ""pending""
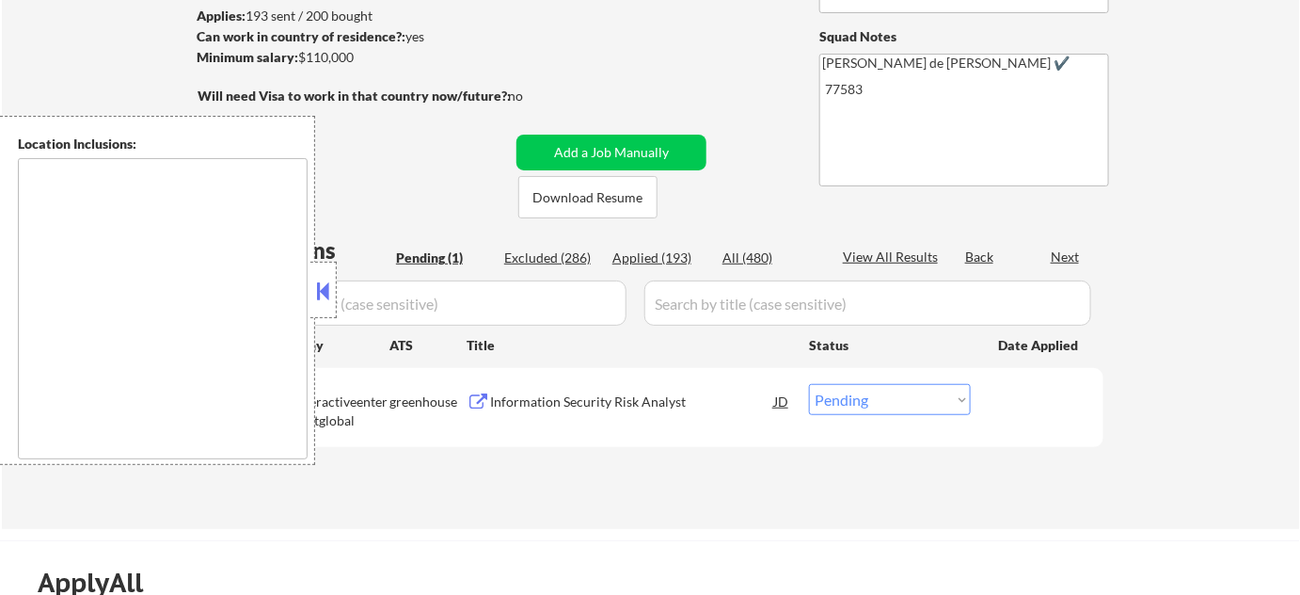
scroll to position [256, 0]
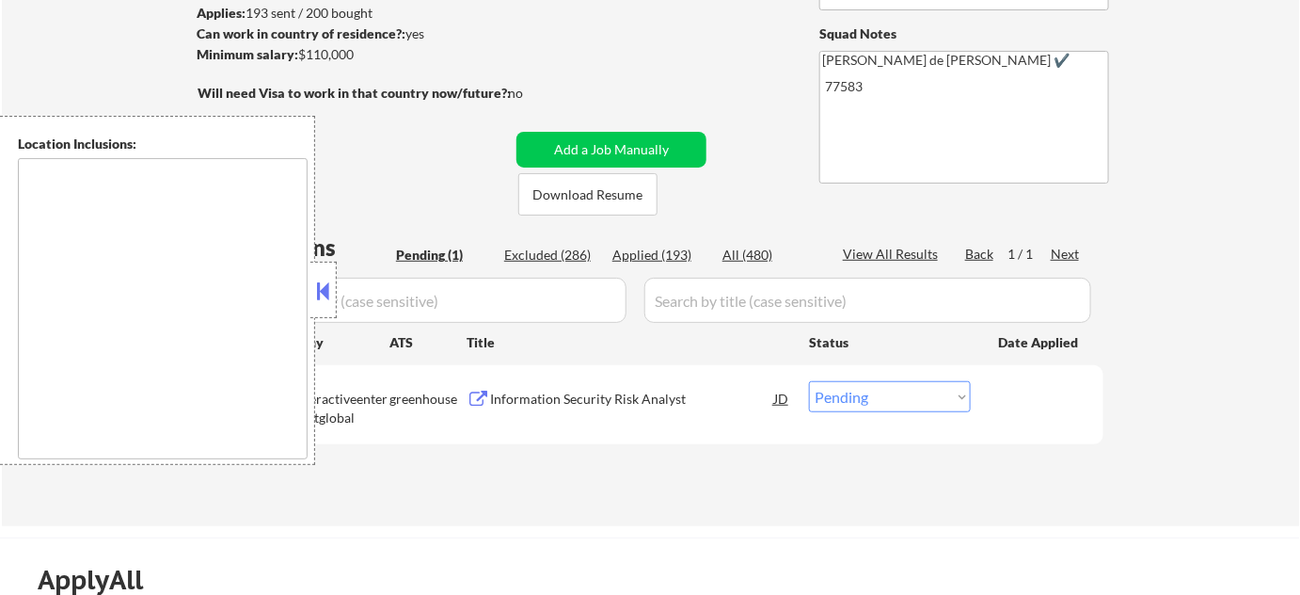
type textarea "remote"
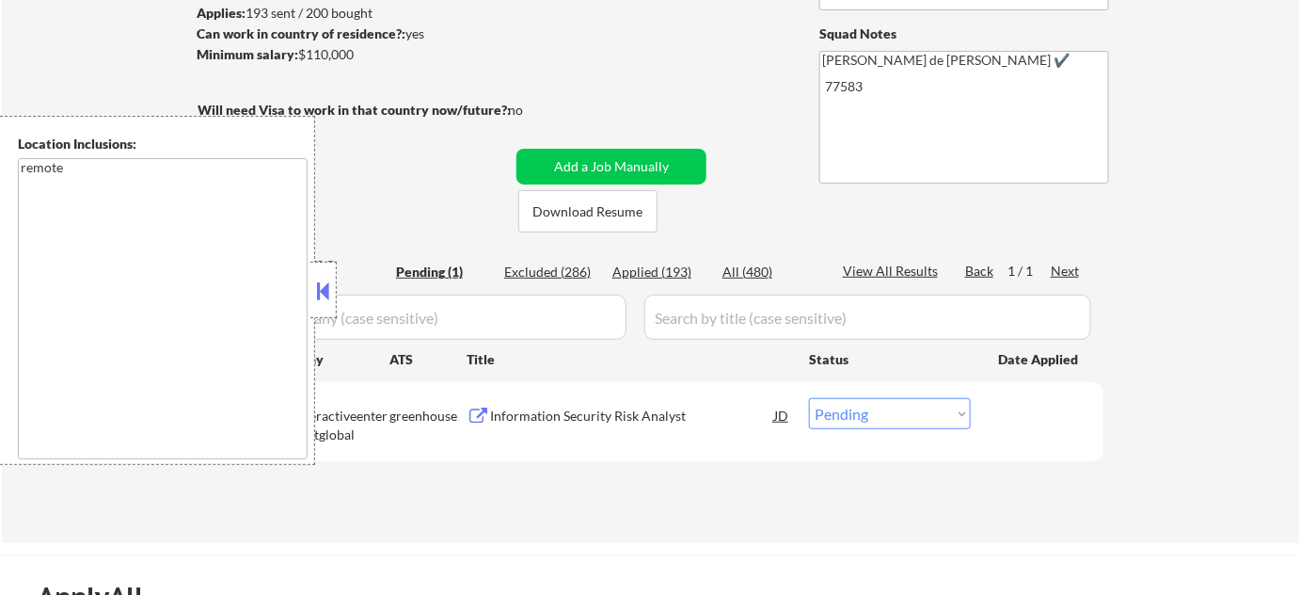
scroll to position [342, 0]
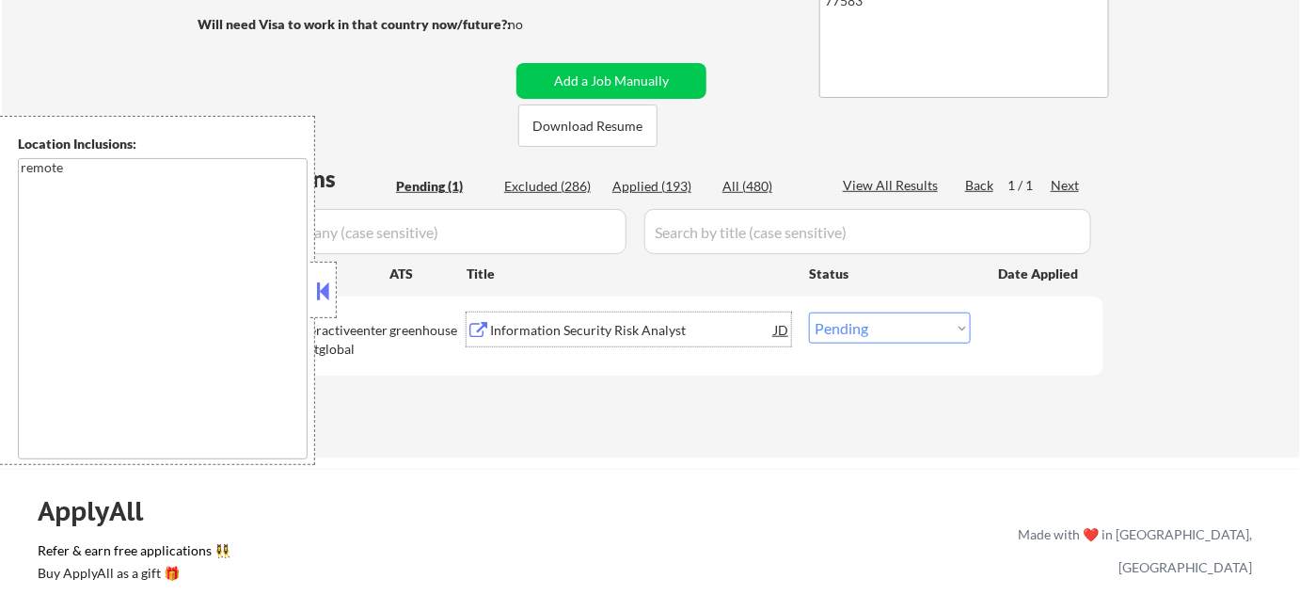
click at [604, 337] on div "Information Security Risk Analyst" at bounding box center [632, 330] width 284 height 19
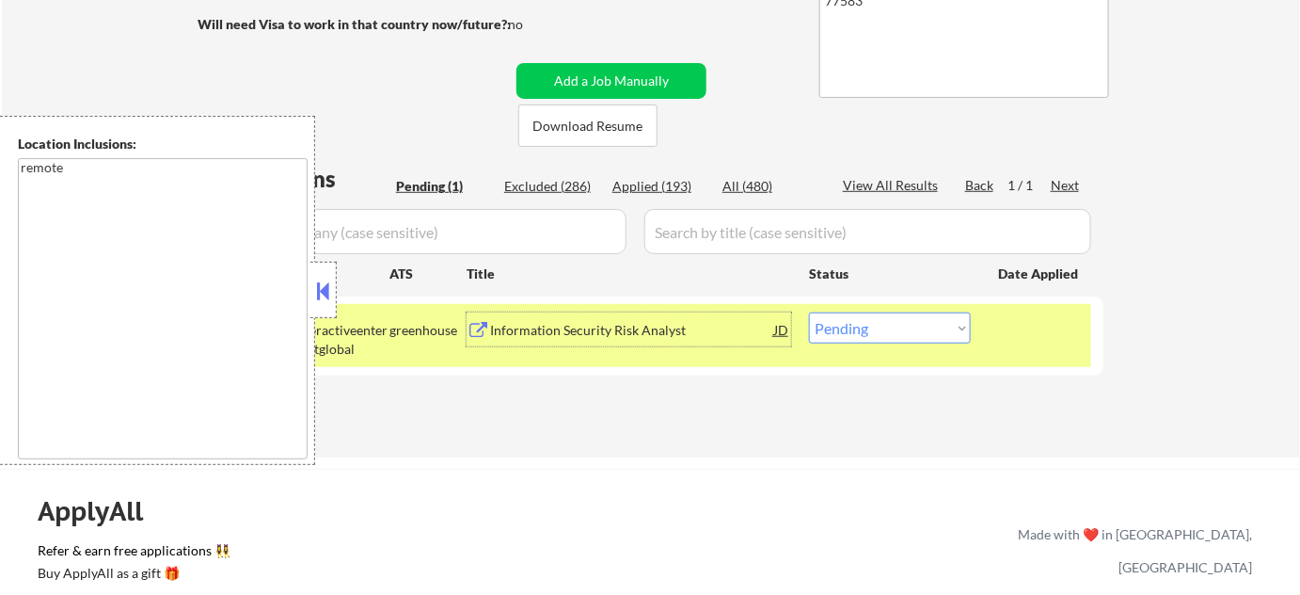
drag, startPoint x: 861, startPoint y: 313, endPoint x: 853, endPoint y: 338, distance: 25.6
click at [861, 314] on select "Choose an option... Pending Applied Excluded (Questions) Excluded (Expired) Exc…" at bounding box center [890, 327] width 162 height 31
select select ""applied""
click at [809, 312] on select "Choose an option... Pending Applied Excluded (Questions) Excluded (Expired) Exc…" at bounding box center [890, 327] width 162 height 31
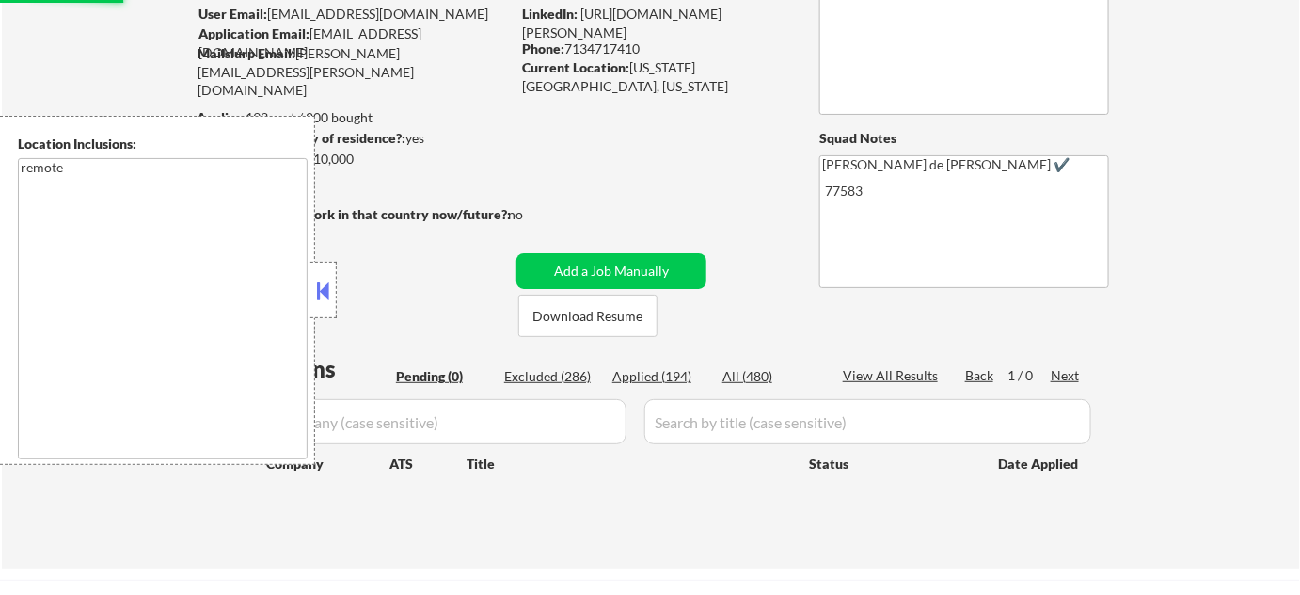
scroll to position [170, 0]
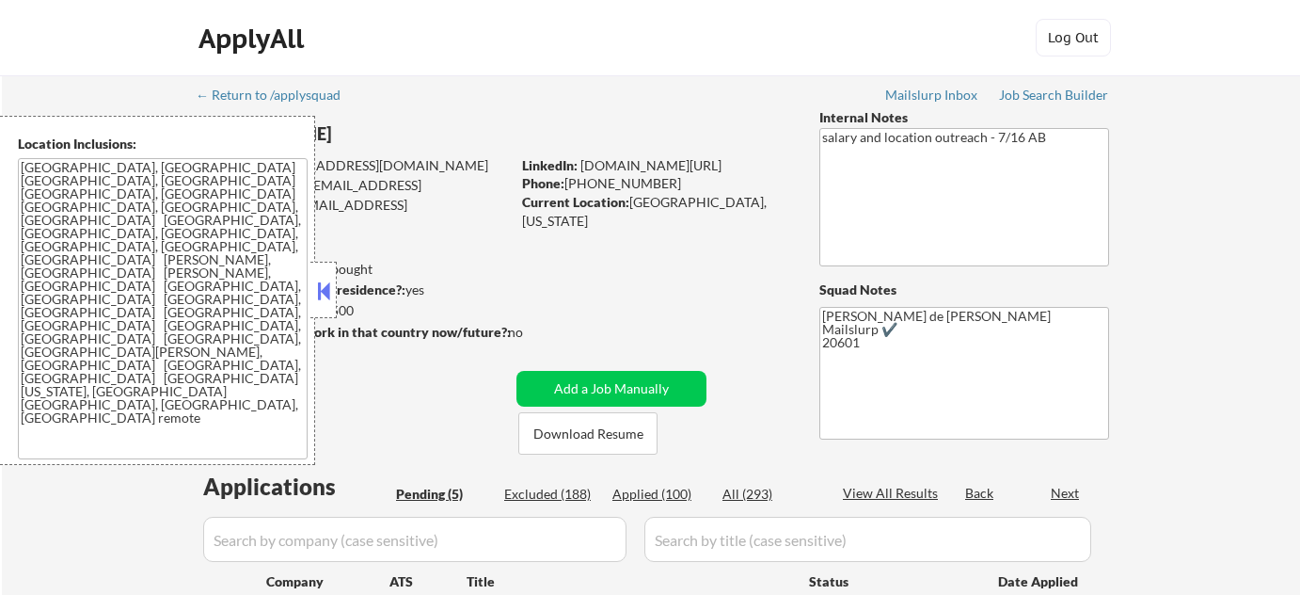
select select ""pending""
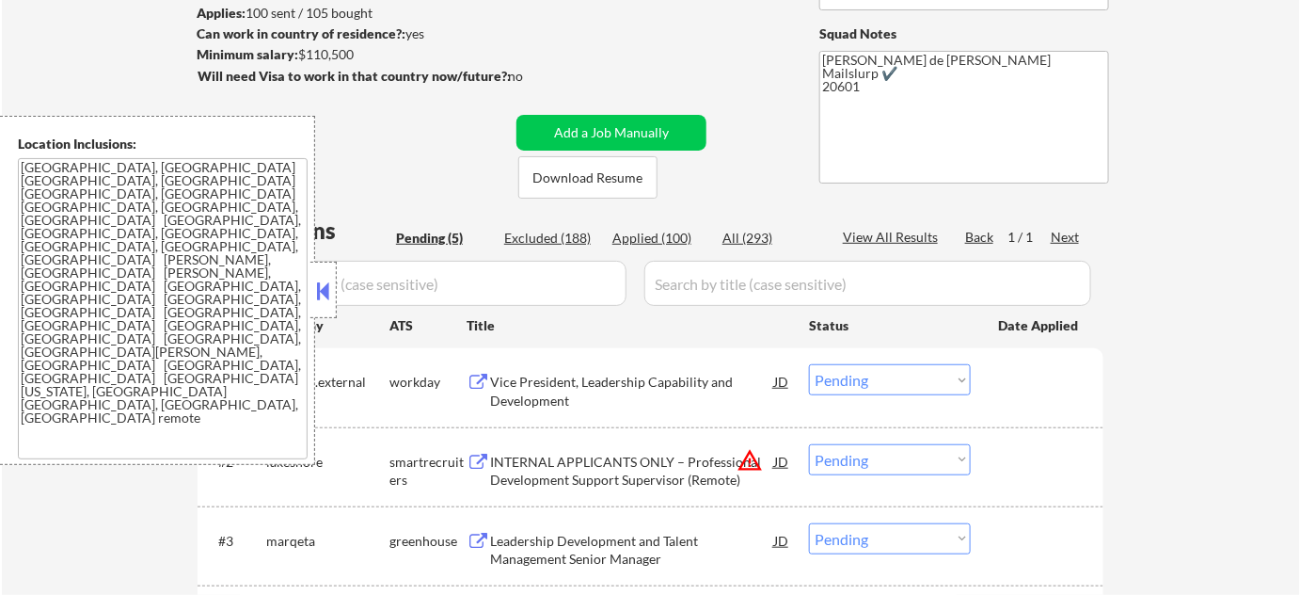
click at [331, 296] on button at bounding box center [323, 291] width 21 height 28
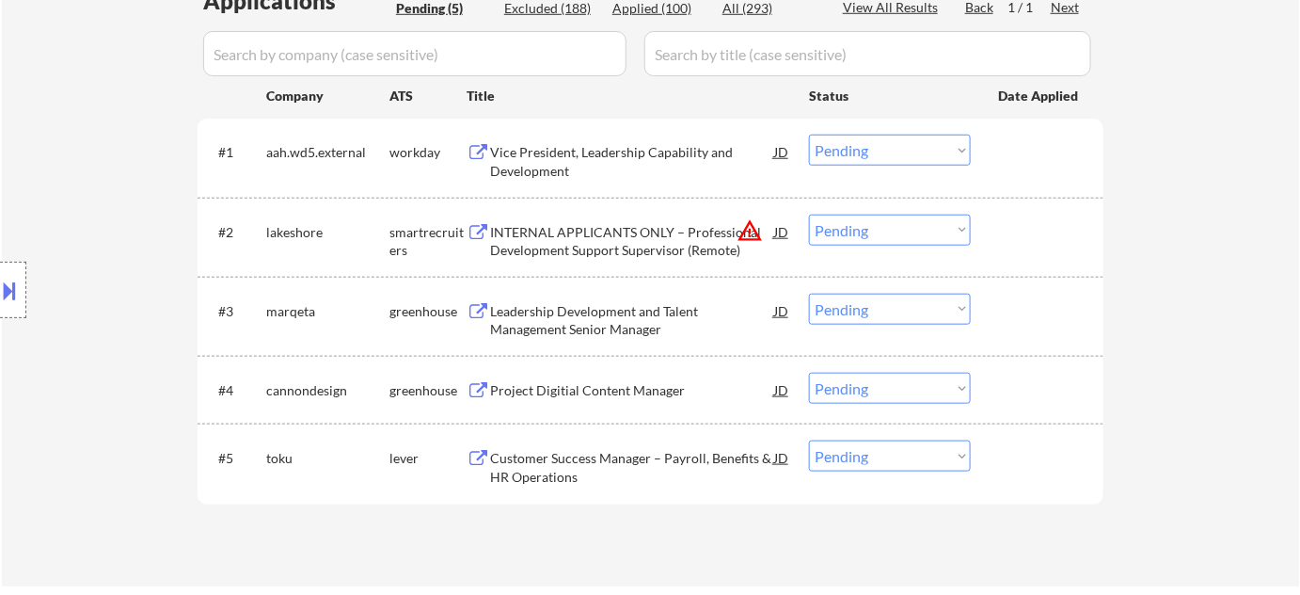
scroll to position [513, 0]
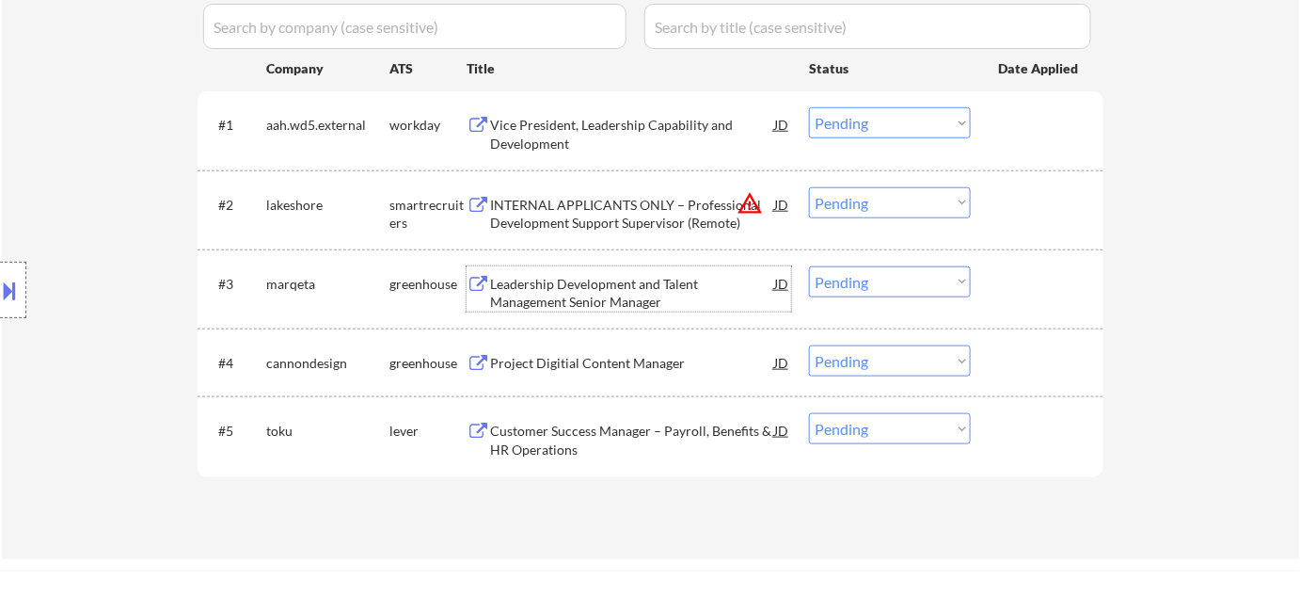
click at [577, 303] on div "Leadership Development and Talent Management Senior Manager" at bounding box center [632, 293] width 284 height 37
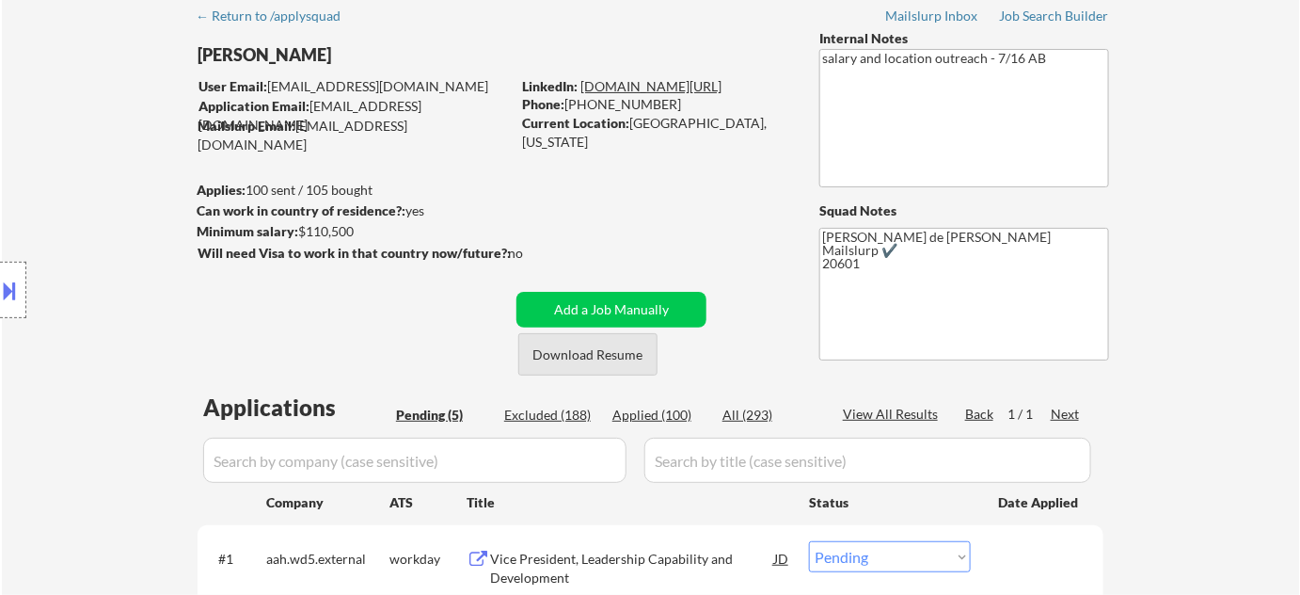
scroll to position [0, 0]
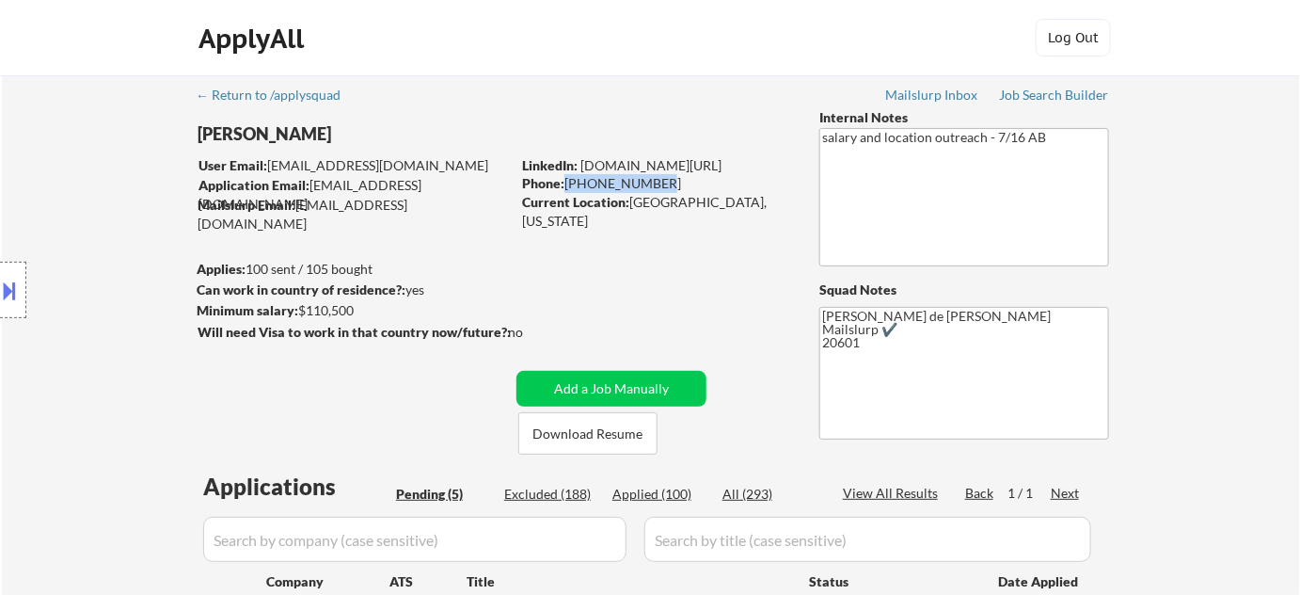
drag, startPoint x: 565, startPoint y: 183, endPoint x: 657, endPoint y: 178, distance: 92.4
click at [657, 178] on div "Phone: 716-512-9171" at bounding box center [655, 183] width 266 height 19
copy div "716-512-9171"
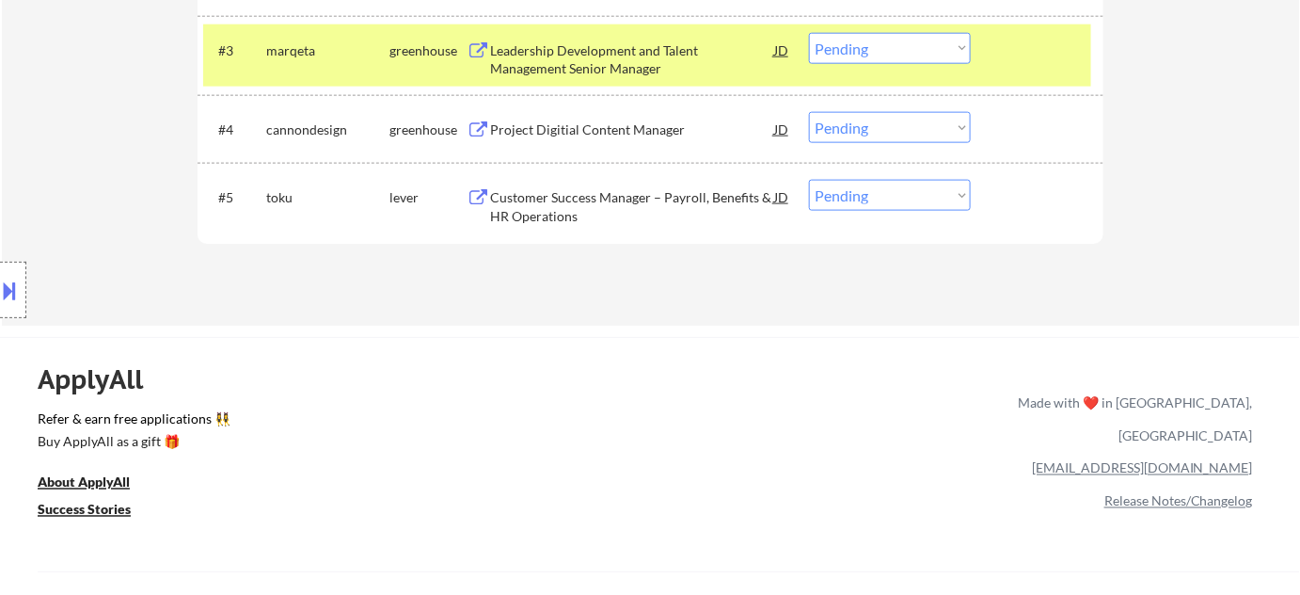
scroll to position [513, 0]
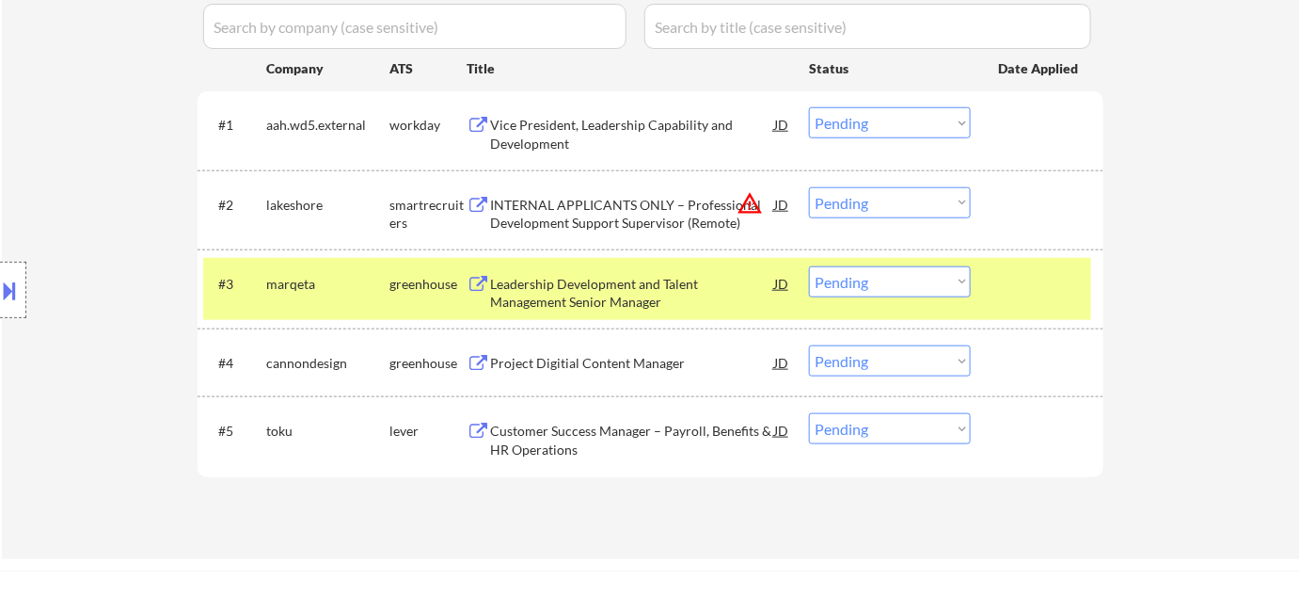
drag, startPoint x: 805, startPoint y: 263, endPoint x: 813, endPoint y: 269, distance: 10.0
click at [806, 263] on div "#3 marqeta greenhouse Leadership Development and Talent Management Senior Manag…" at bounding box center [647, 289] width 888 height 62
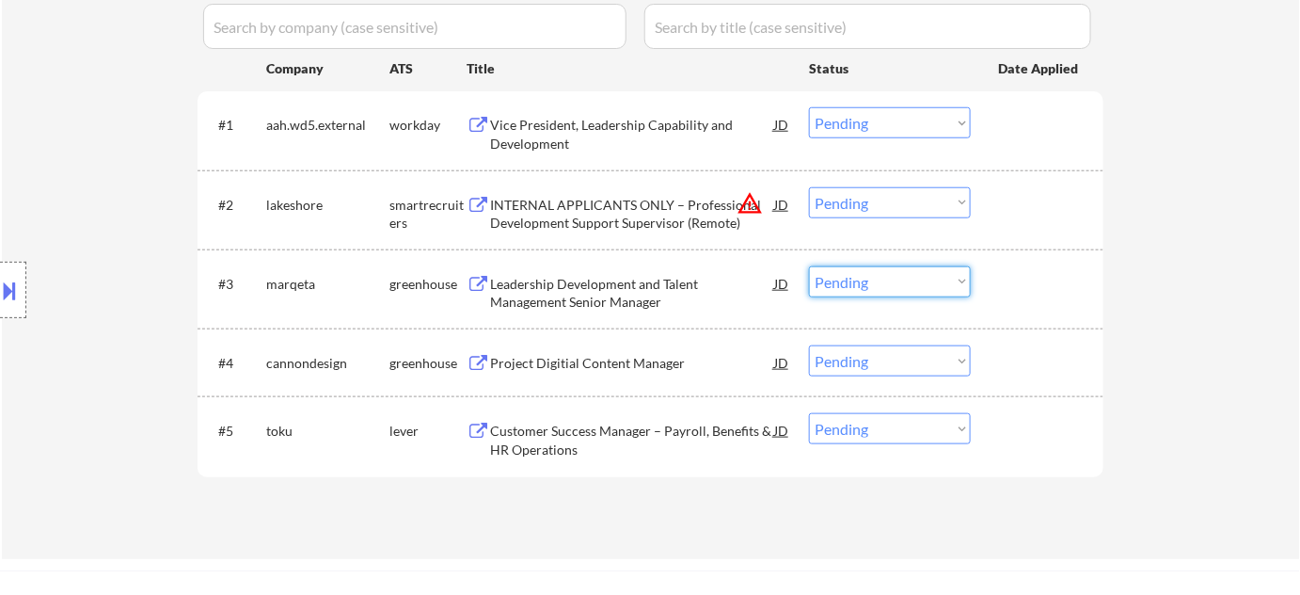
click at [832, 277] on select "Choose an option... Pending Applied Excluded (Questions) Excluded (Expired) Exc…" at bounding box center [890, 281] width 162 height 31
click at [809, 266] on select "Choose an option... Pending Applied Excluded (Questions) Excluded (Expired) Exc…" at bounding box center [890, 281] width 162 height 31
click at [867, 207] on select "Choose an option... Pending Applied Excluded (Questions) Excluded (Expired) Exc…" at bounding box center [890, 202] width 162 height 31
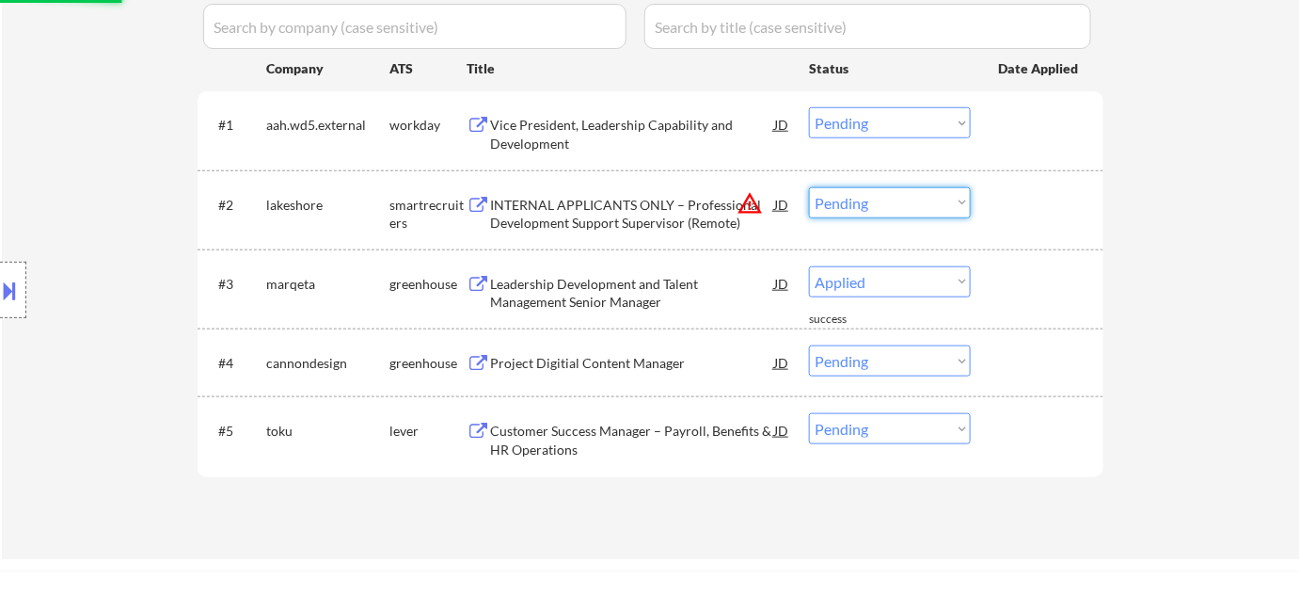
select select ""pending""
click at [809, 187] on select "Choose an option... Pending Applied Excluded (Questions) Excluded (Expired) Exc…" at bounding box center [890, 202] width 162 height 31
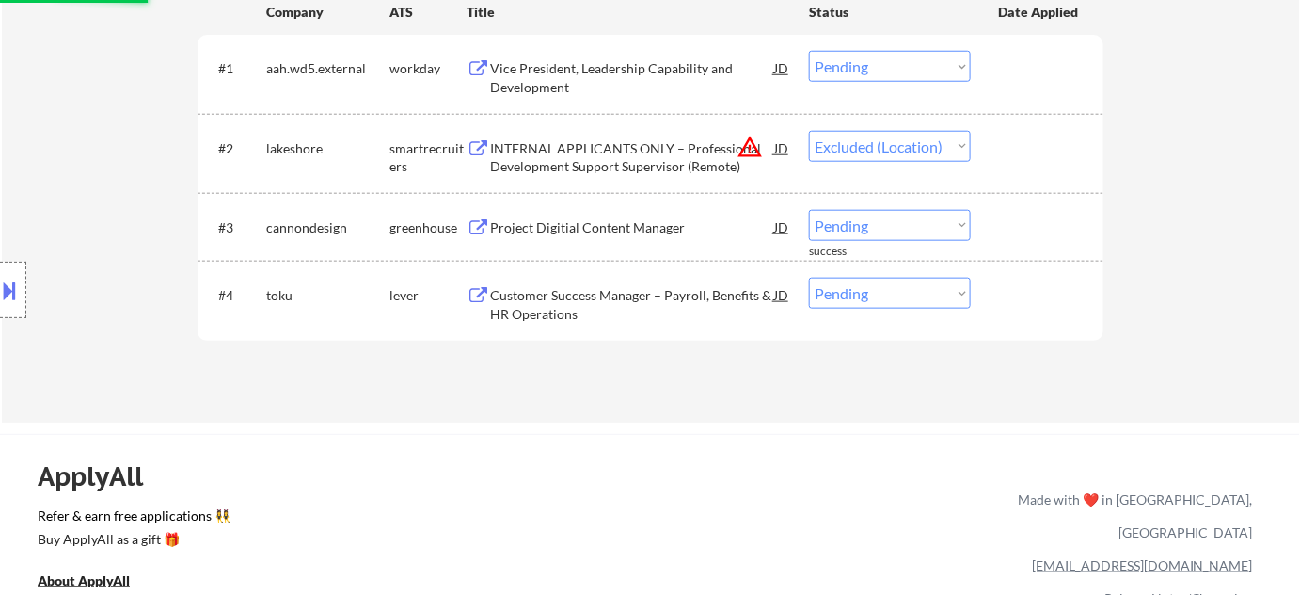
scroll to position [598, 0]
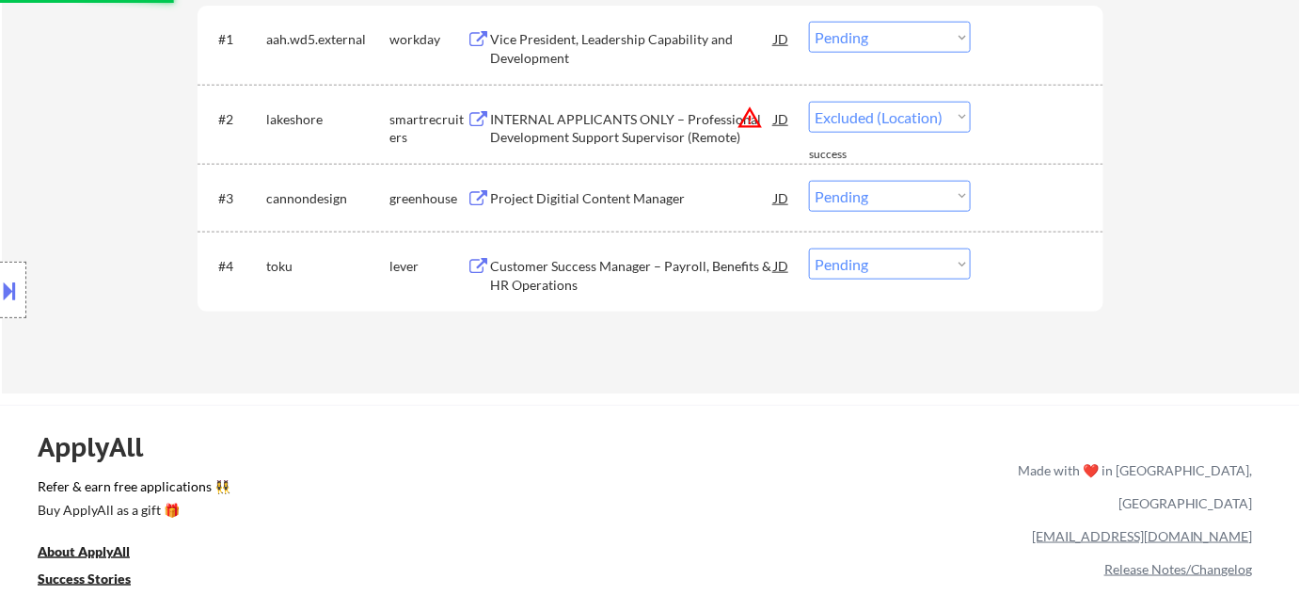
select select ""pending""
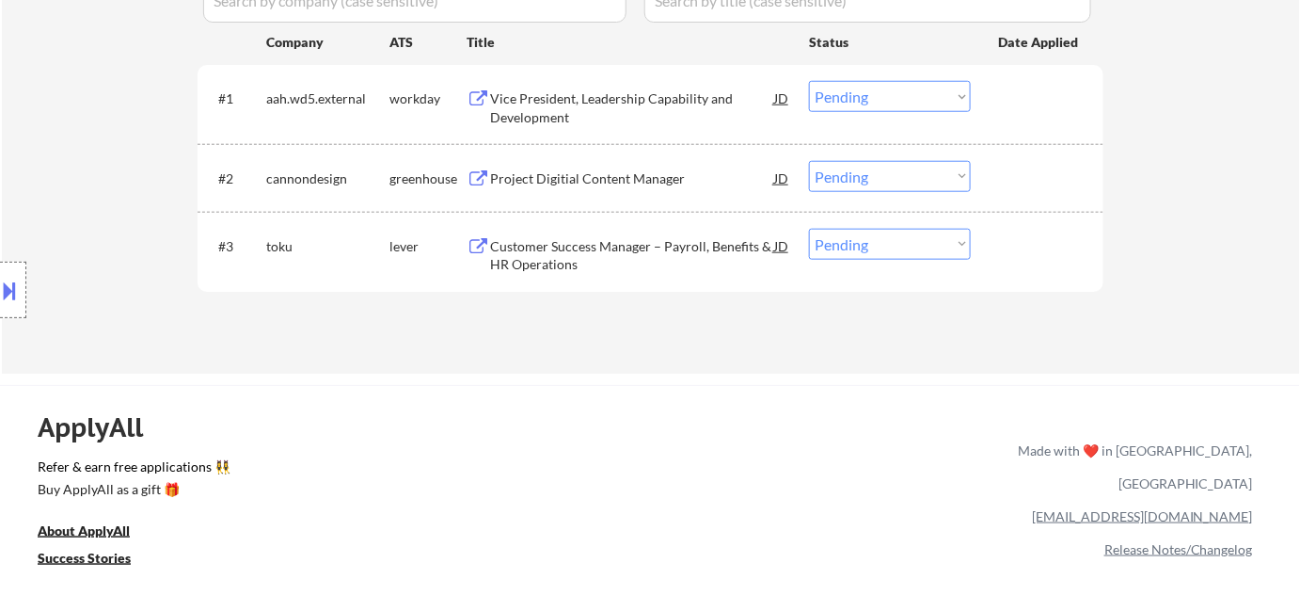
scroll to position [513, 0]
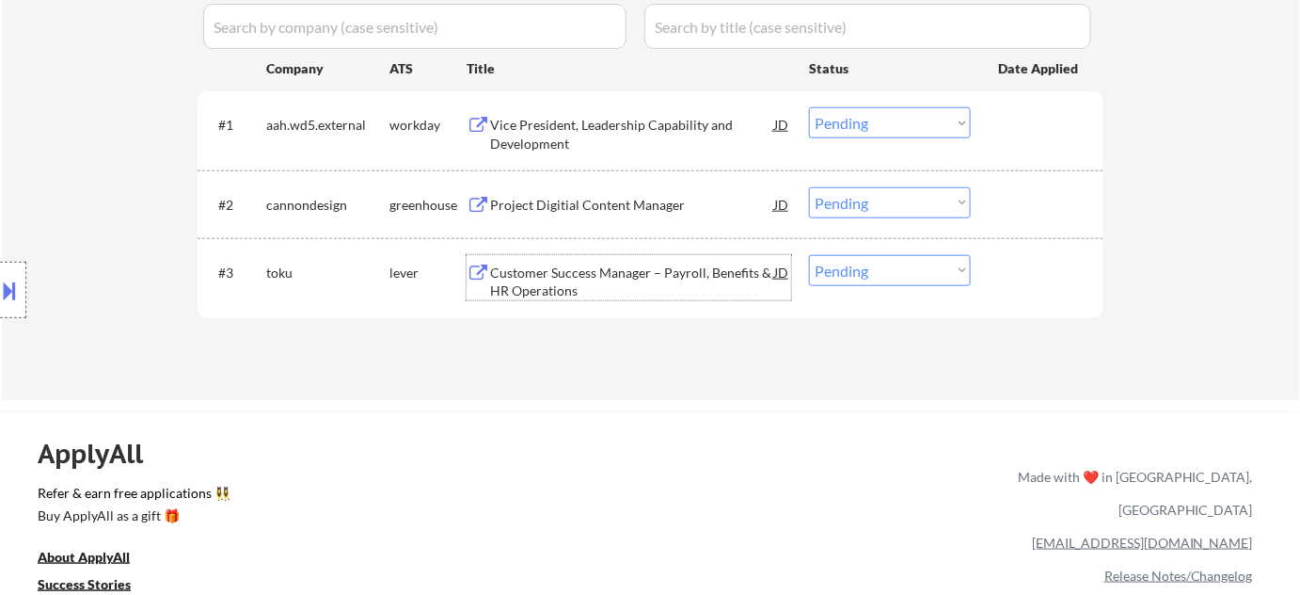
click at [528, 277] on div "Customer Success Manager – Payroll, Benefits & HR Operations" at bounding box center [632, 281] width 284 height 37
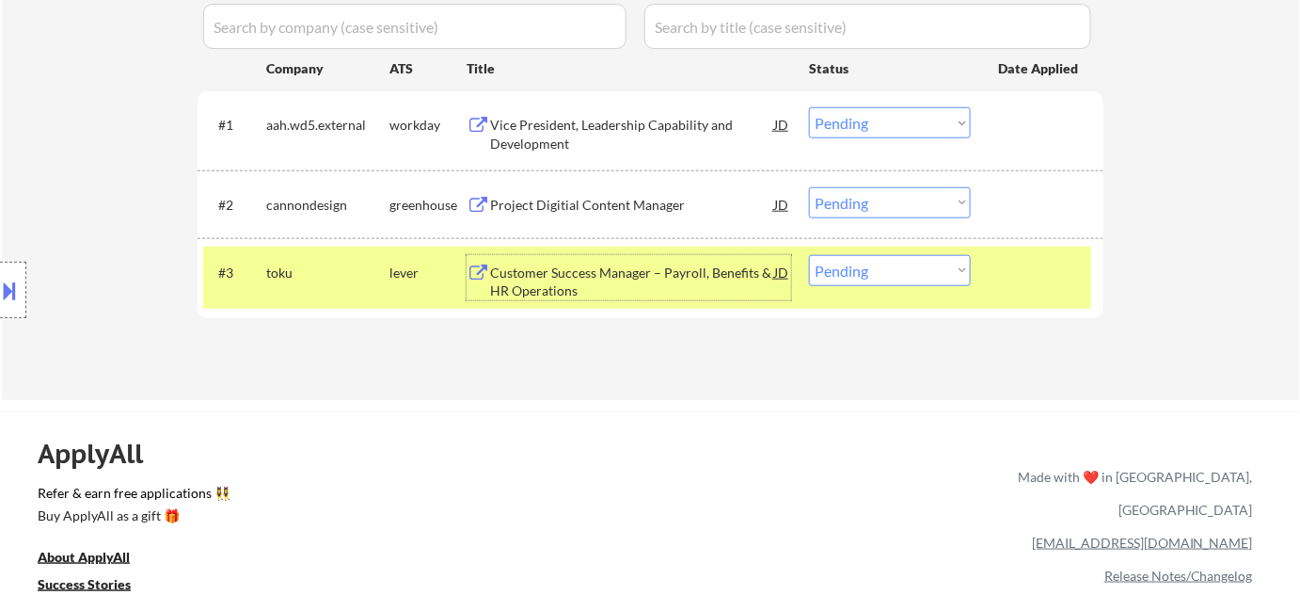
drag, startPoint x: 928, startPoint y: 265, endPoint x: 931, endPoint y: 283, distance: 18.1
click at [928, 265] on select "Choose an option... Pending Applied Excluded (Questions) Excluded (Expired) Exc…" at bounding box center [890, 270] width 162 height 31
select select ""excluded__bad_match_""
click at [809, 255] on select "Choose an option... Pending Applied Excluded (Questions) Excluded (Expired) Exc…" at bounding box center [890, 270] width 162 height 31
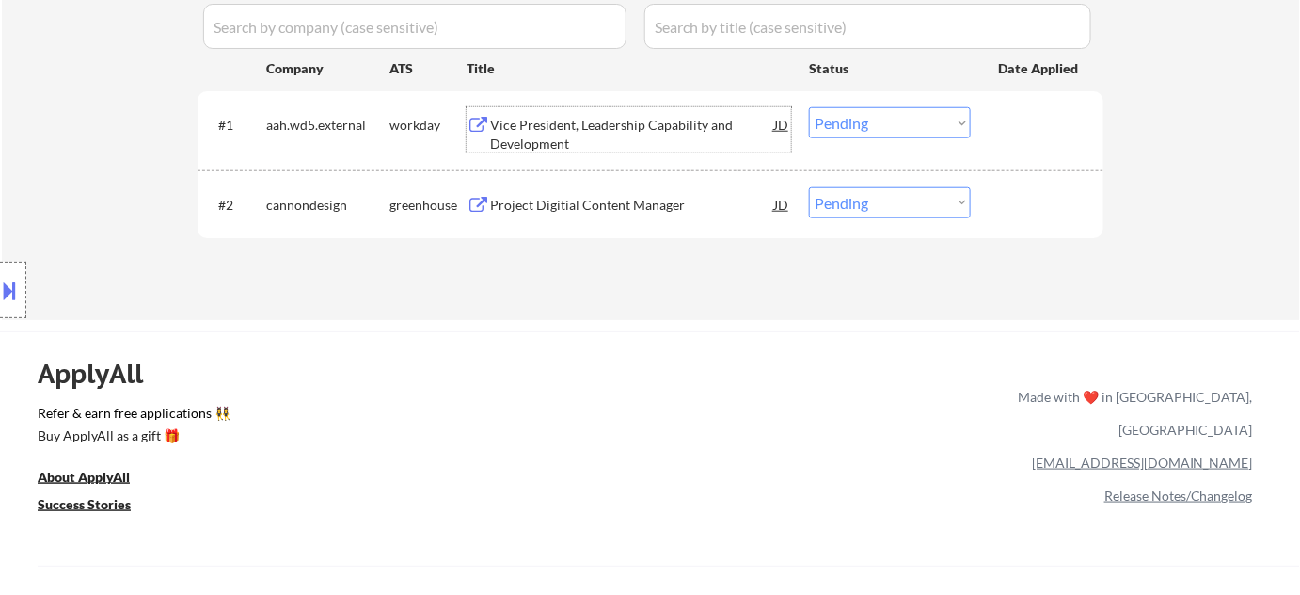
click at [549, 127] on div "Vice President, Leadership Capability and Development" at bounding box center [632, 134] width 284 height 37
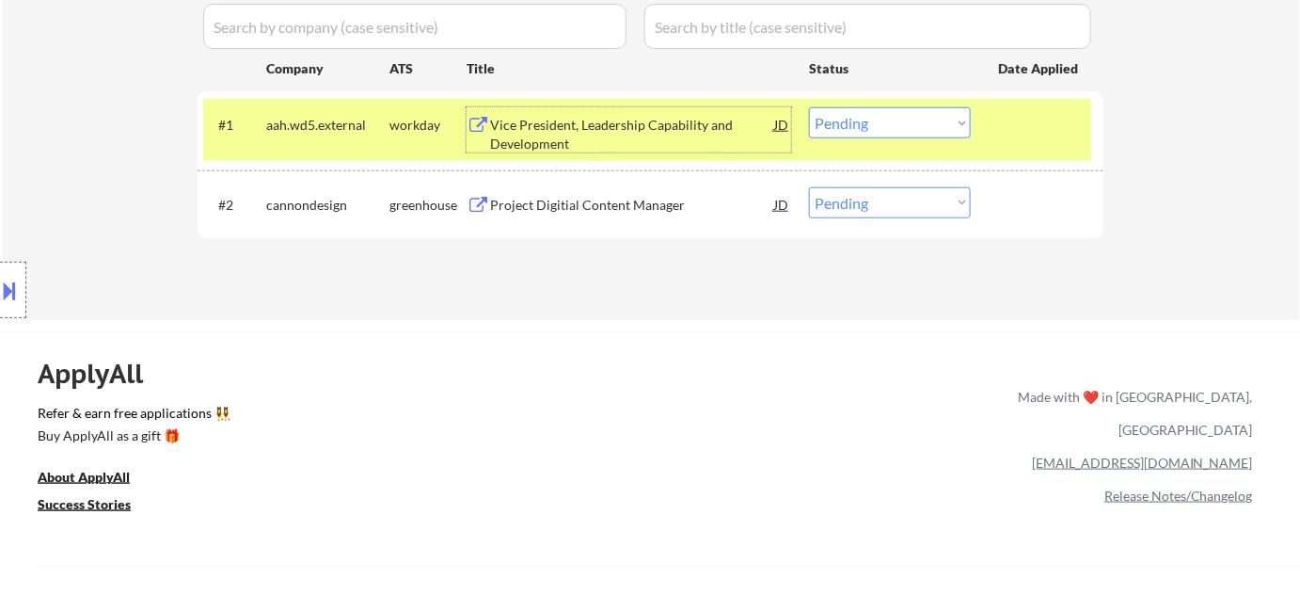
click at [601, 202] on div "Project Digitial Content Manager" at bounding box center [632, 205] width 284 height 19
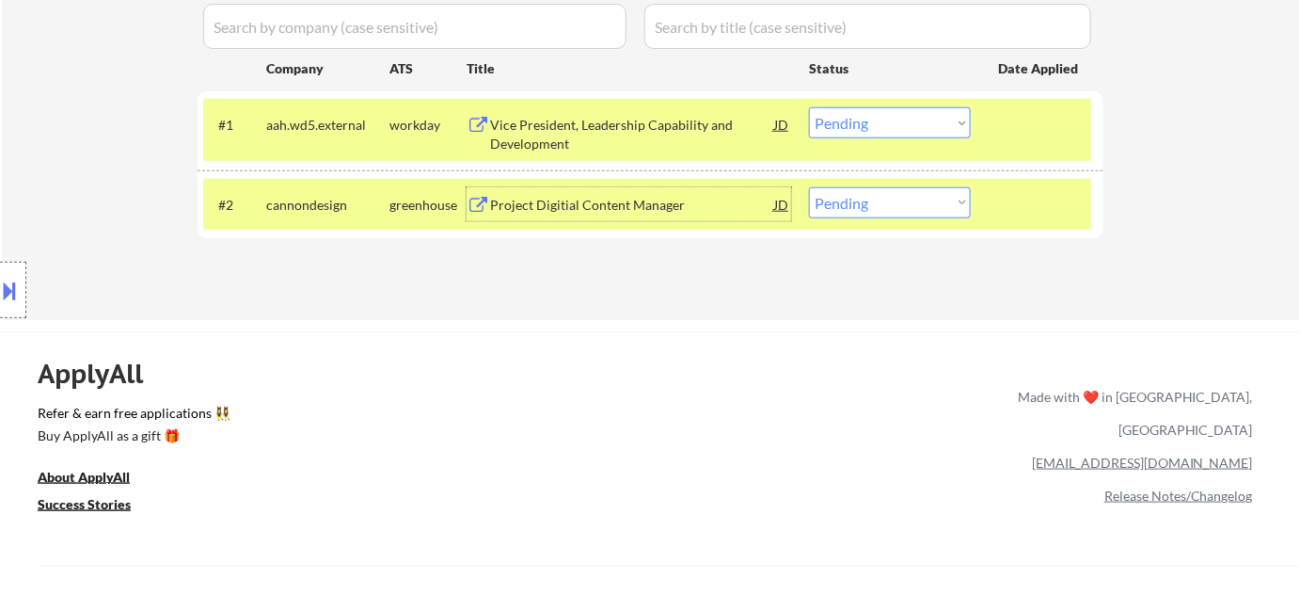
click at [872, 183] on div "#2 cannondesign greenhouse Project Digitial Content Manager JD warning_amber Ch…" at bounding box center [647, 204] width 888 height 51
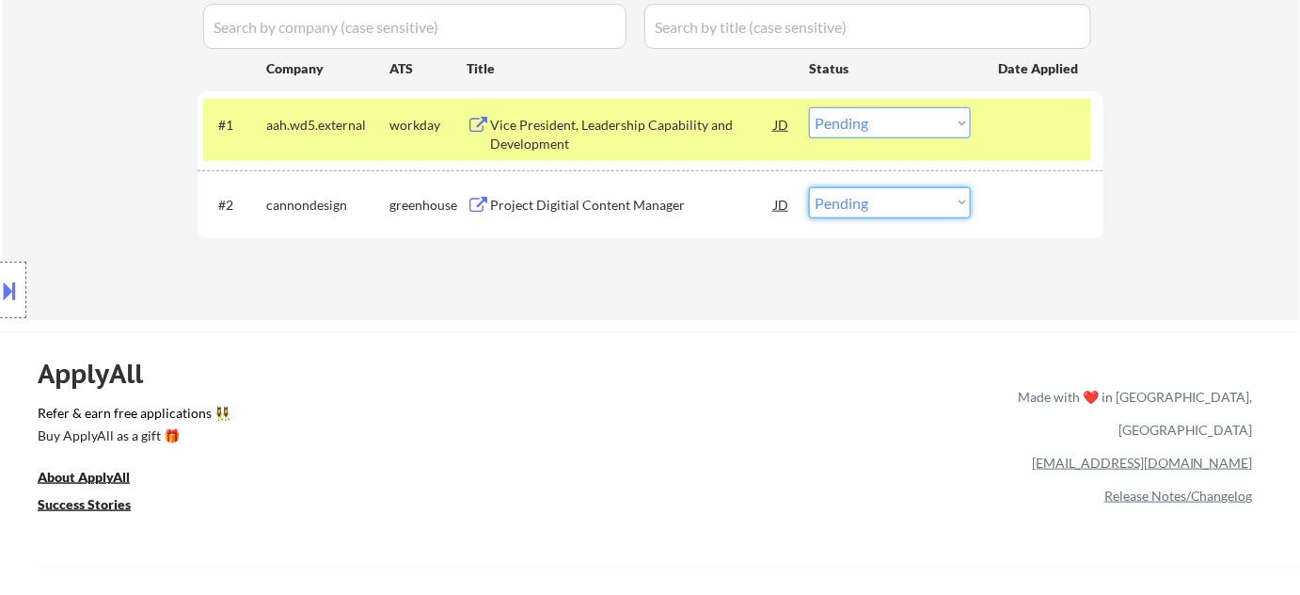
click at [919, 198] on select "Choose an option... Pending Applied Excluded (Questions) Excluded (Expired) Exc…" at bounding box center [890, 202] width 162 height 31
select select ""excluded__salary_""
click at [809, 187] on select "Choose an option... Pending Applied Excluded (Questions) Excluded (Expired) Exc…" at bounding box center [890, 202] width 162 height 31
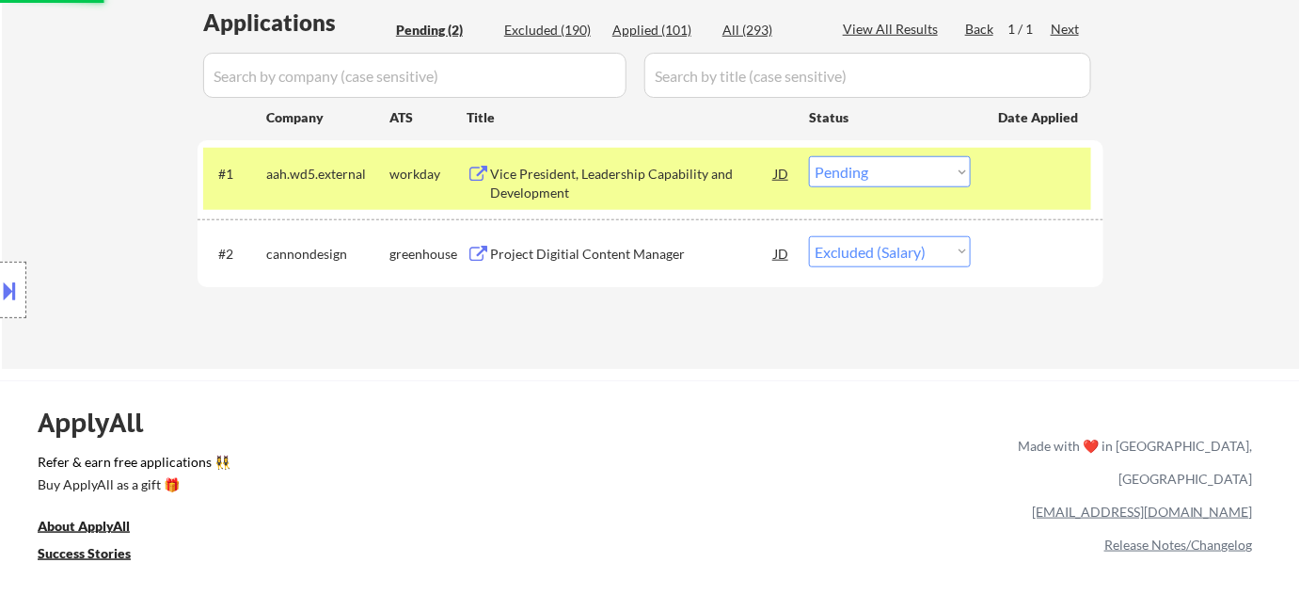
scroll to position [342, 0]
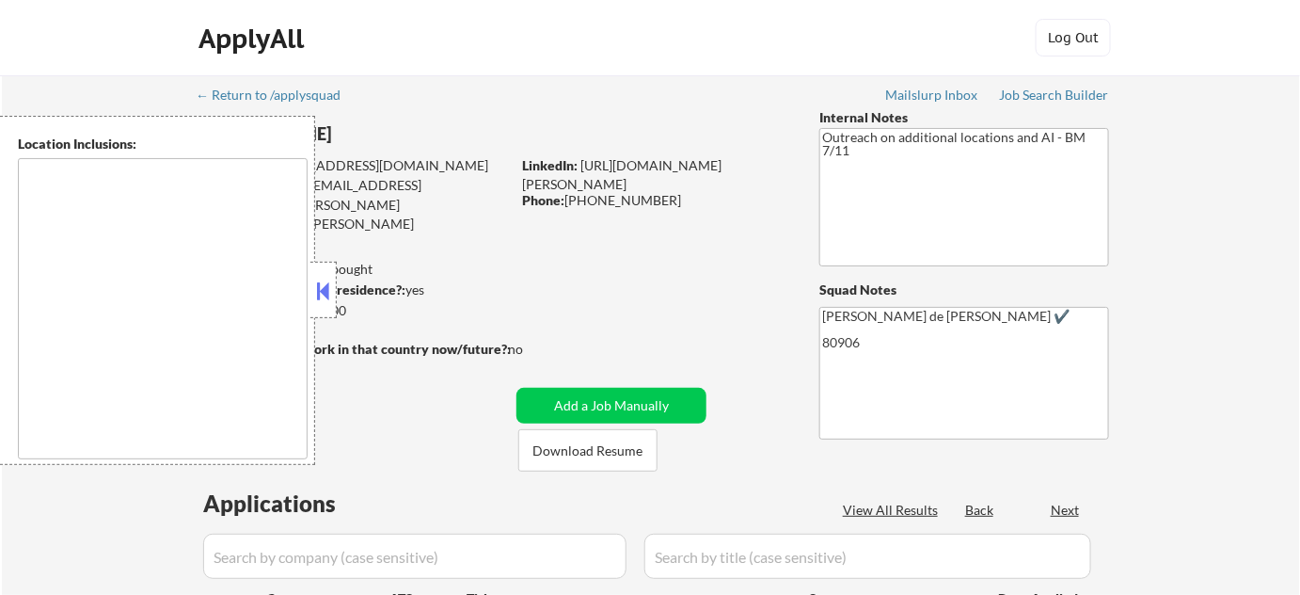
type textarea "[US_STATE][GEOGRAPHIC_DATA], [GEOGRAPHIC_DATA] [GEOGRAPHIC_DATA], [GEOGRAPHIC_D…"
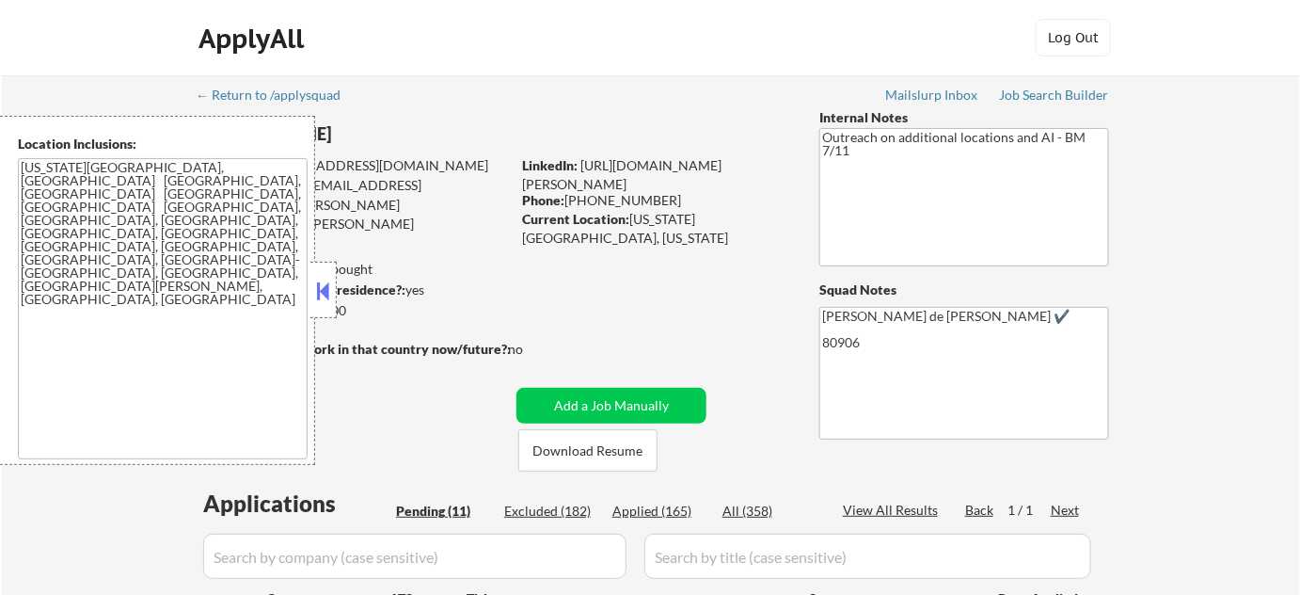
select select ""pending""
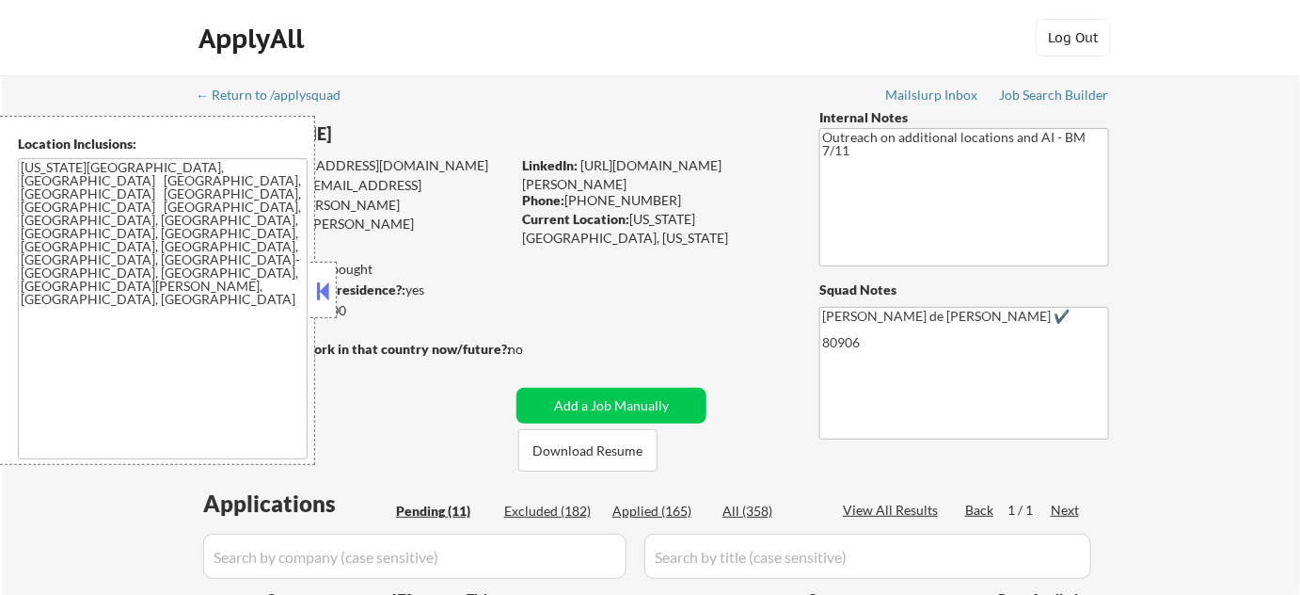
select select ""pending""
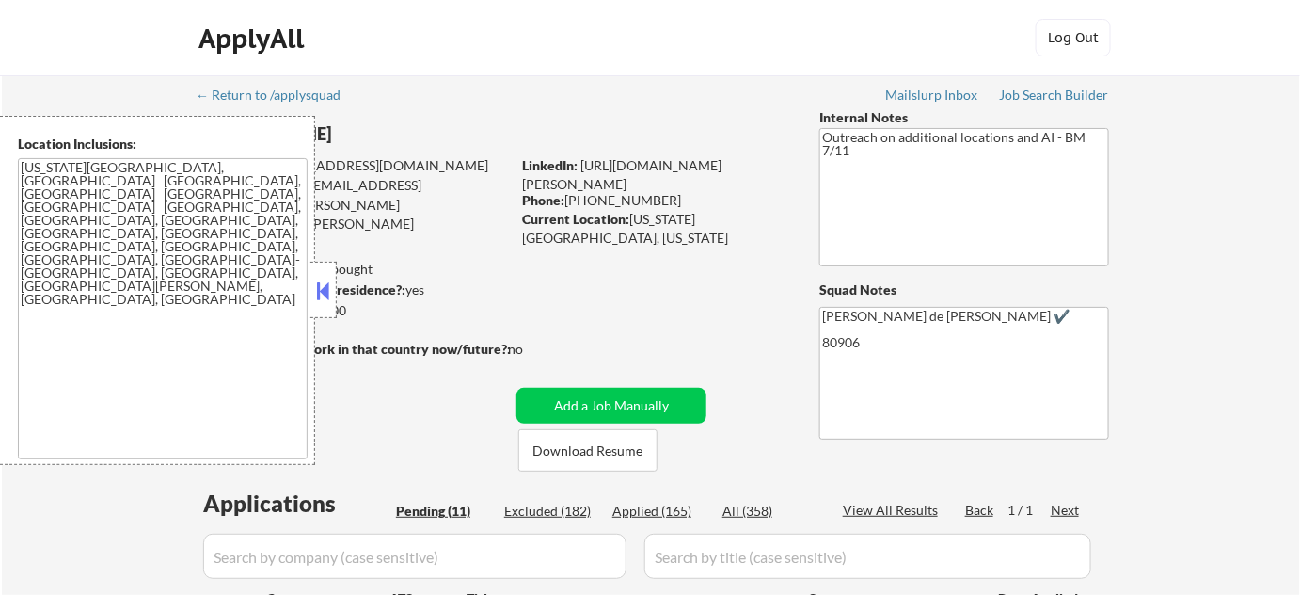
select select ""pending""
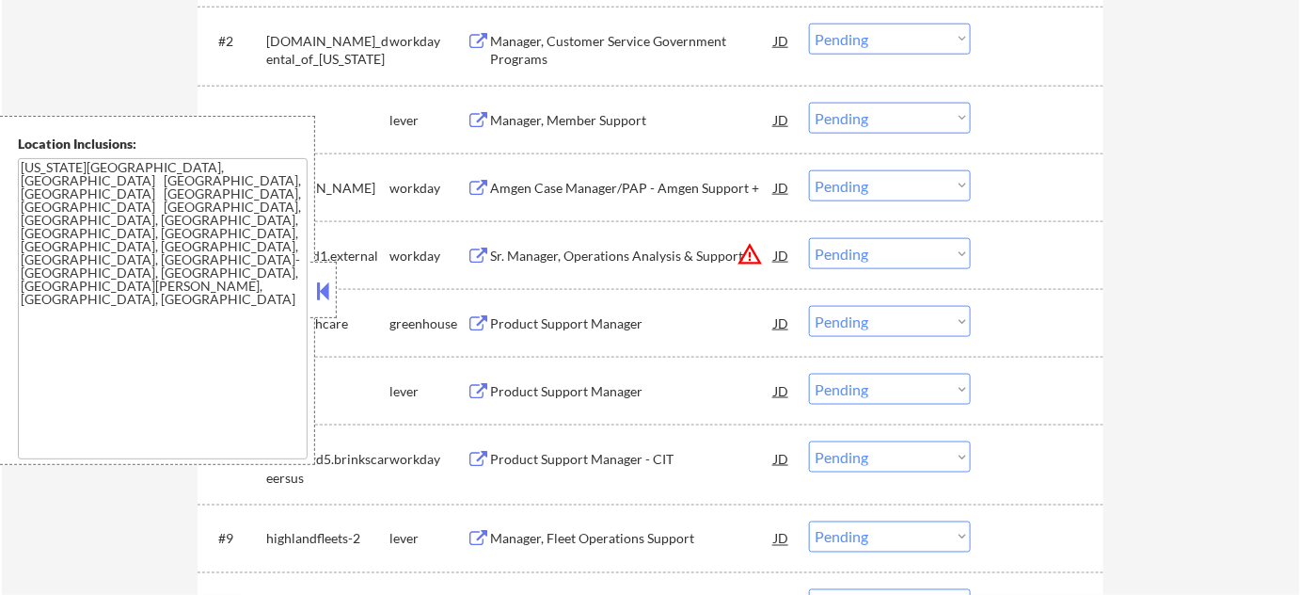
scroll to position [684, 0]
click at [325, 300] on button at bounding box center [323, 291] width 21 height 28
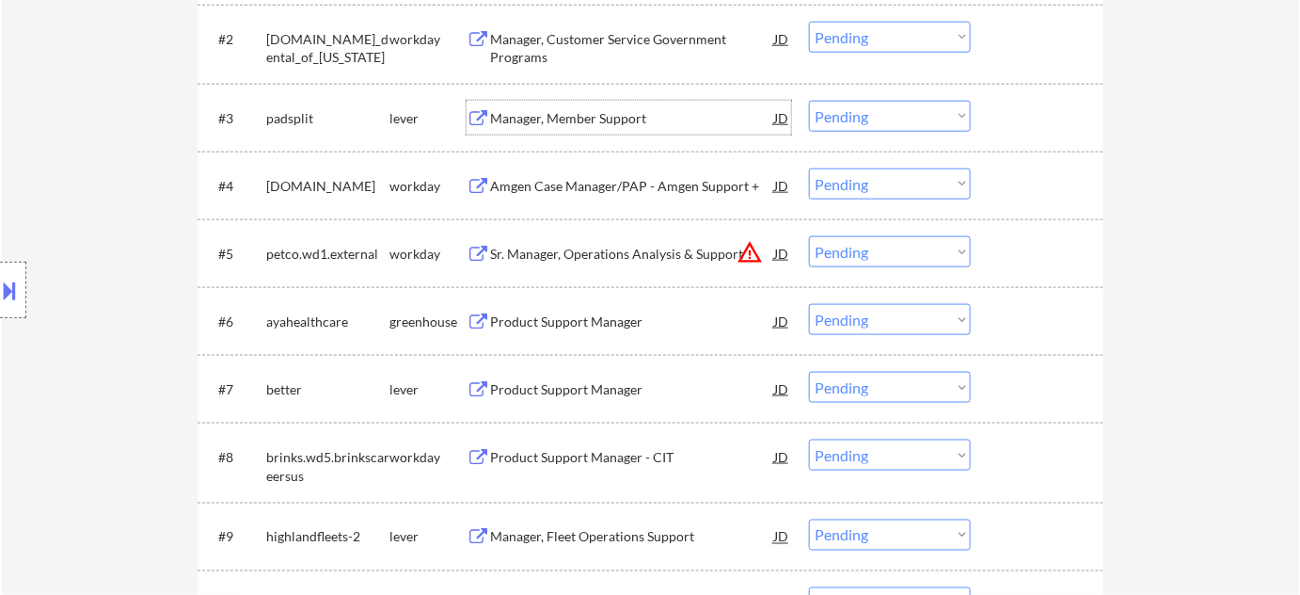
click at [582, 109] on div "Manager, Member Support" at bounding box center [632, 118] width 284 height 19
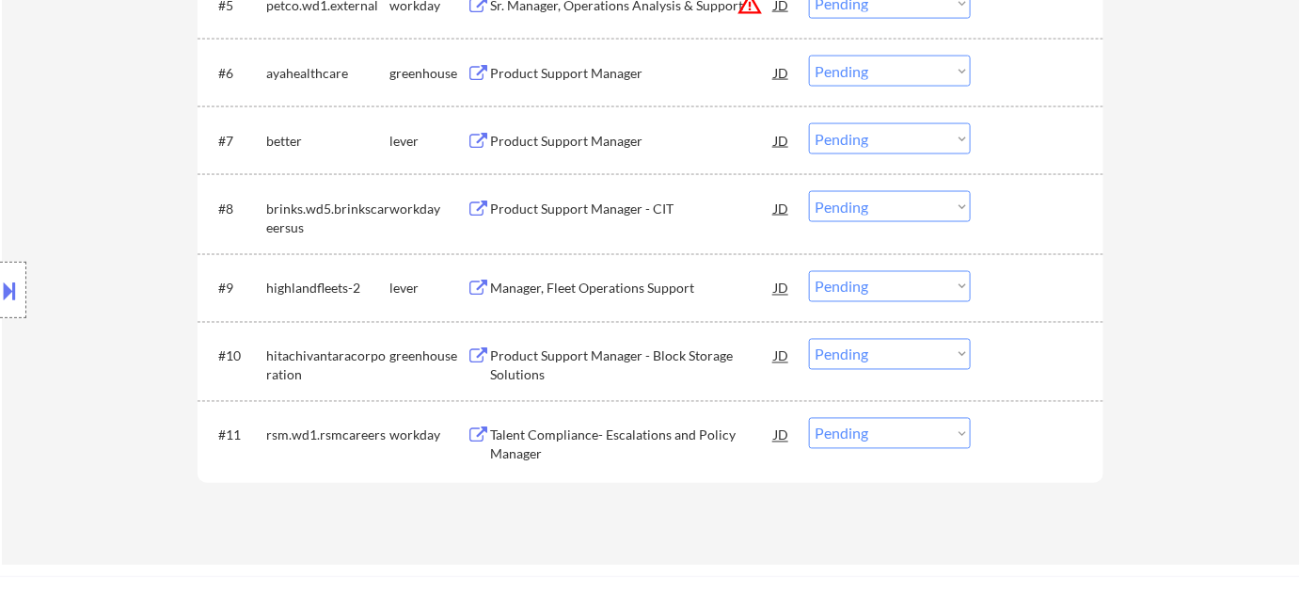
scroll to position [941, 0]
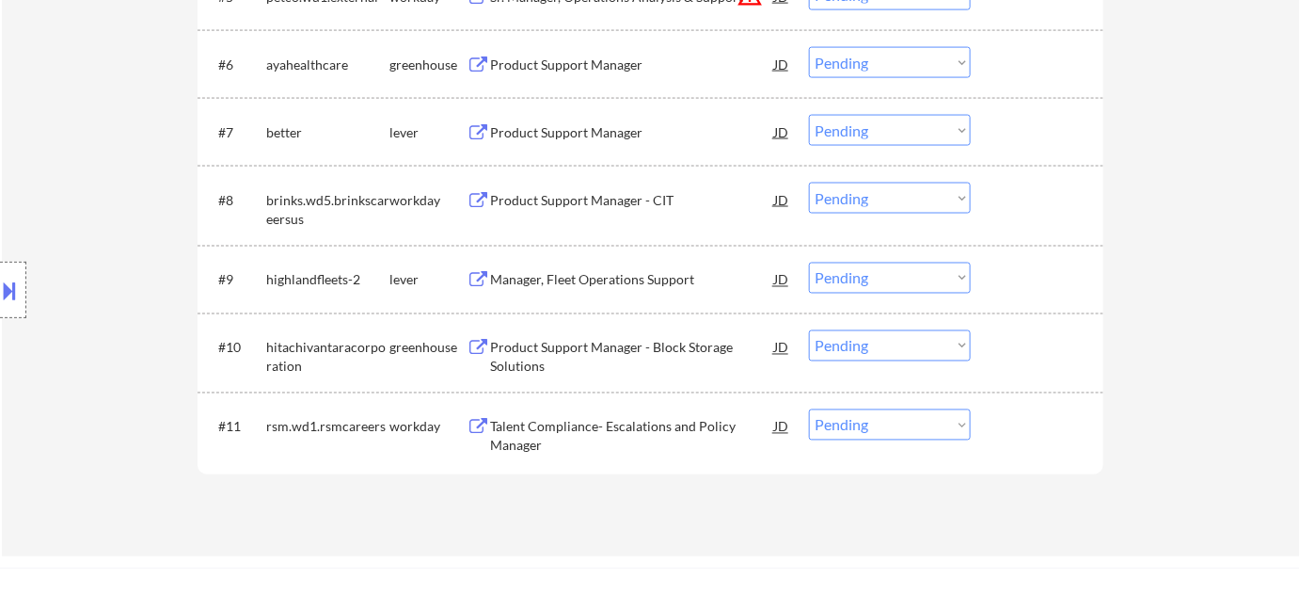
click at [606, 280] on div "Manager, Fleet Operations Support" at bounding box center [632, 280] width 284 height 19
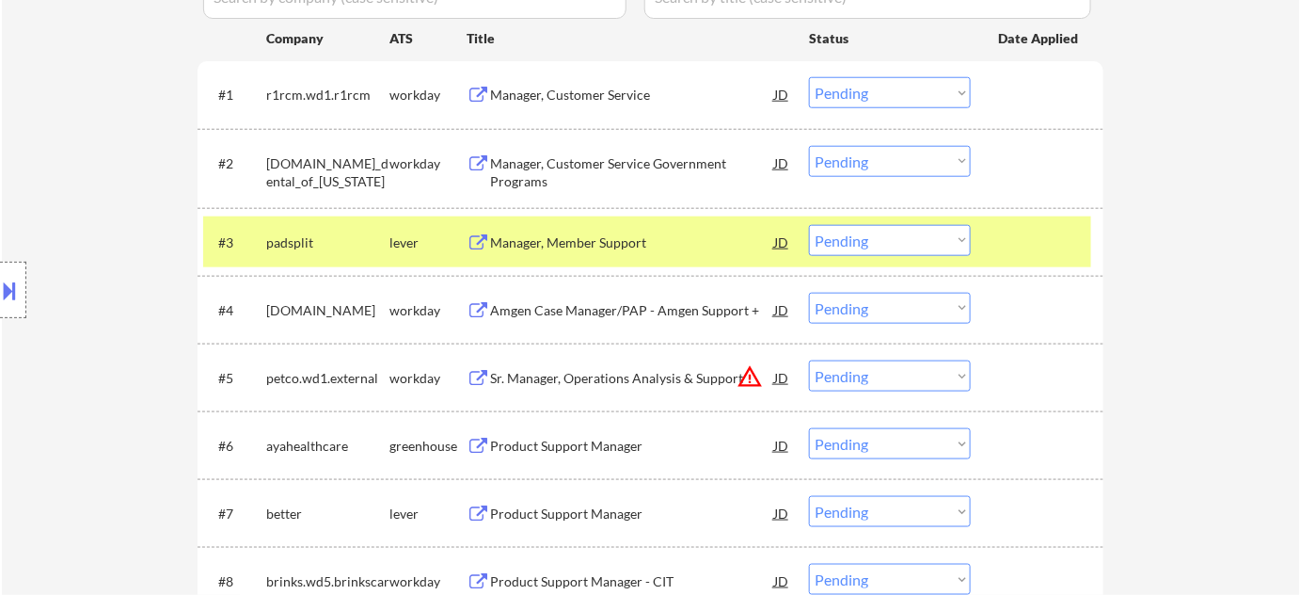
scroll to position [513, 0]
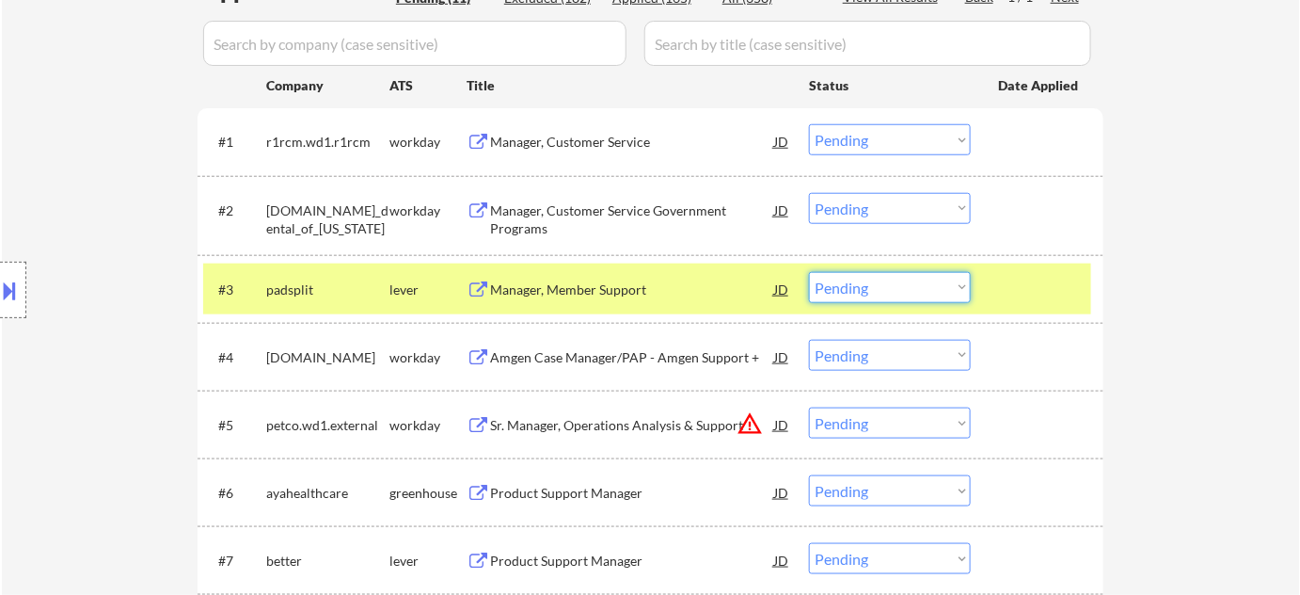
click at [878, 297] on select "Choose an option... Pending Applied Excluded (Questions) Excluded (Expired) Exc…" at bounding box center [890, 287] width 162 height 31
click at [809, 272] on select "Choose an option... Pending Applied Excluded (Questions) Excluded (Expired) Exc…" at bounding box center [890, 287] width 162 height 31
select select ""pending""
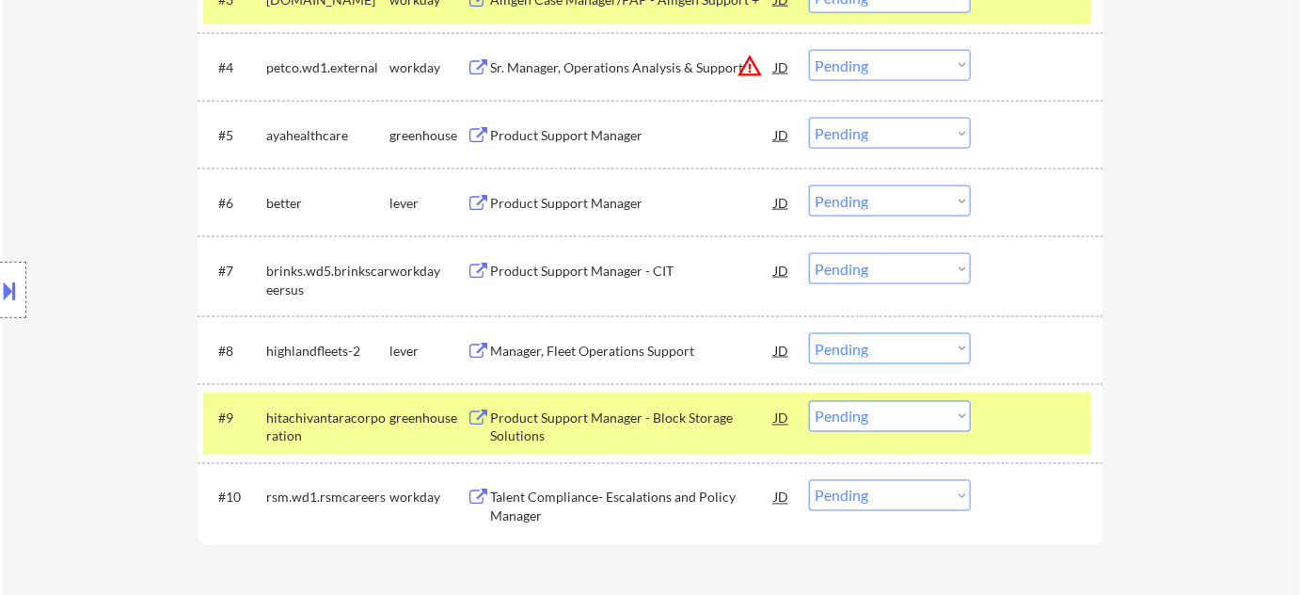
scroll to position [855, 0]
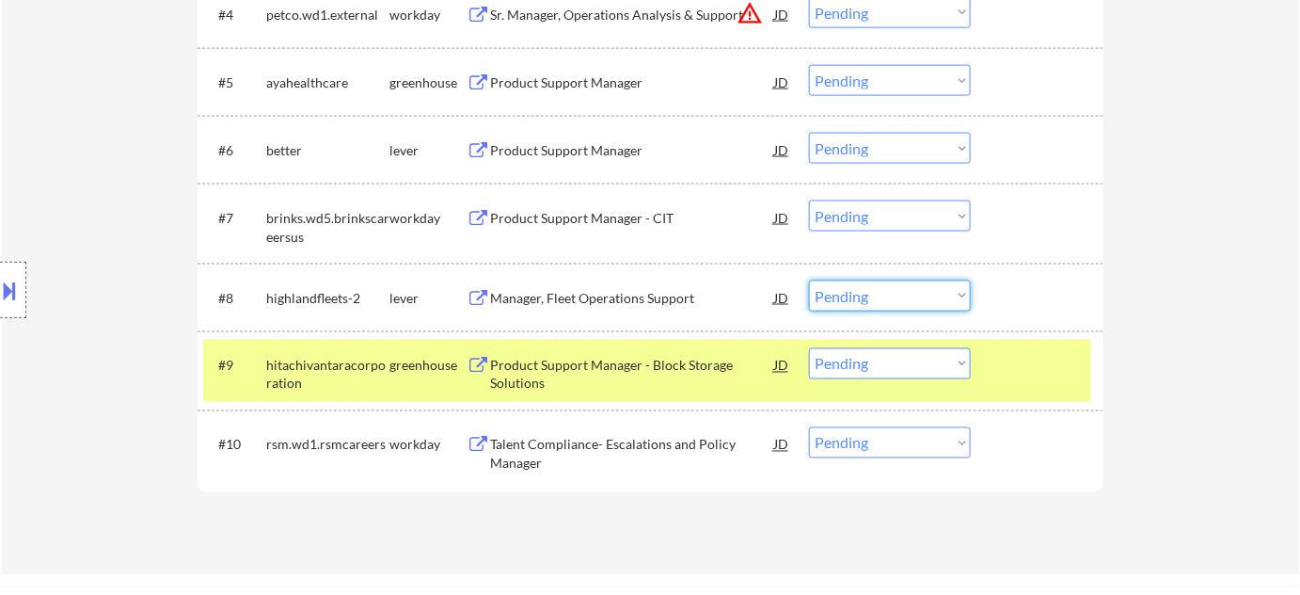
click at [863, 299] on select "Choose an option... Pending Applied Excluded (Questions) Excluded (Expired) Exc…" at bounding box center [890, 295] width 162 height 31
click at [809, 280] on select "Choose an option... Pending Applied Excluded (Questions) Excluded (Expired) Exc…" at bounding box center [890, 295] width 162 height 31
select select ""pending""
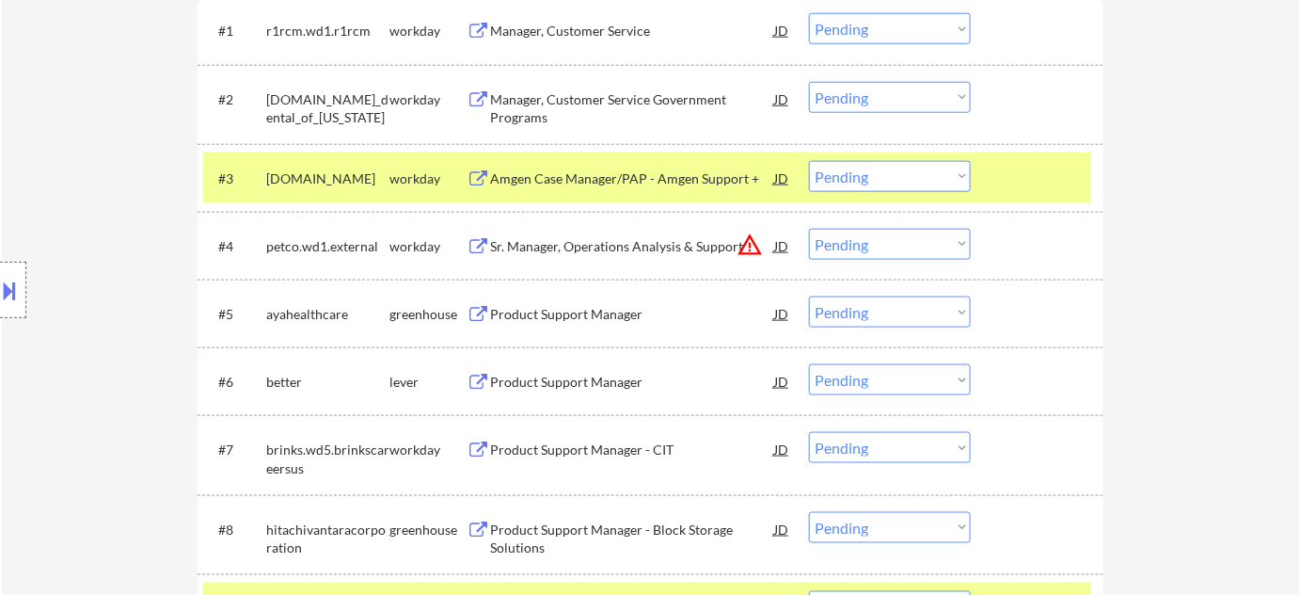
scroll to position [598, 0]
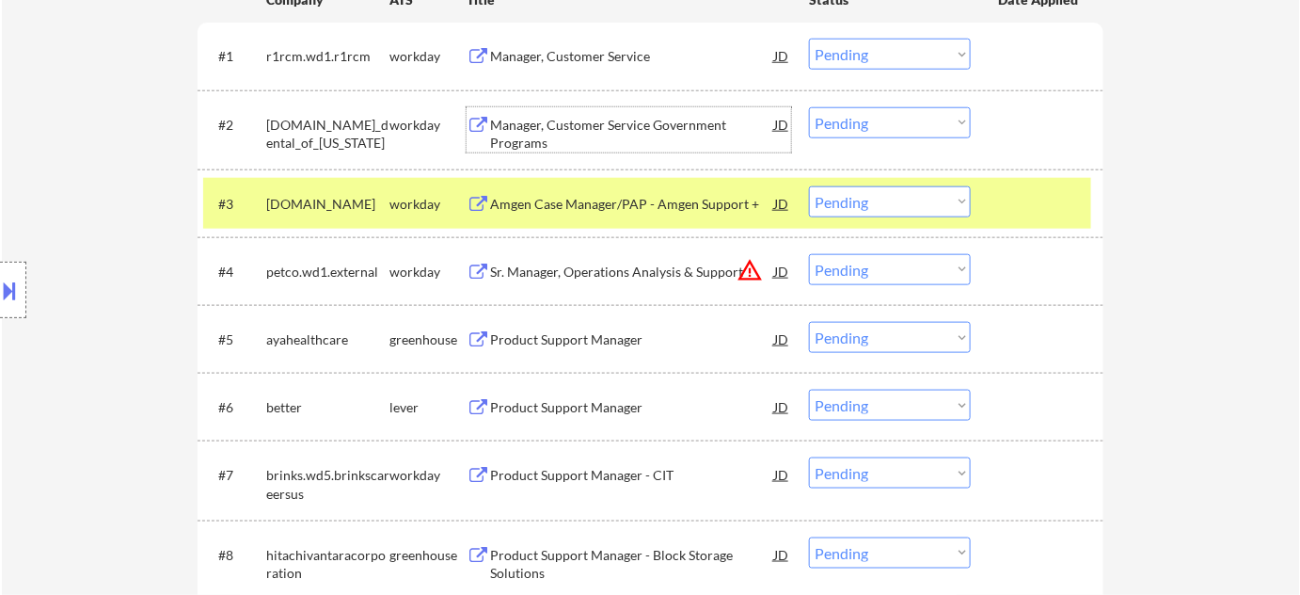
click at [528, 125] on div "Manager, Customer Service Government Programs" at bounding box center [632, 134] width 284 height 37
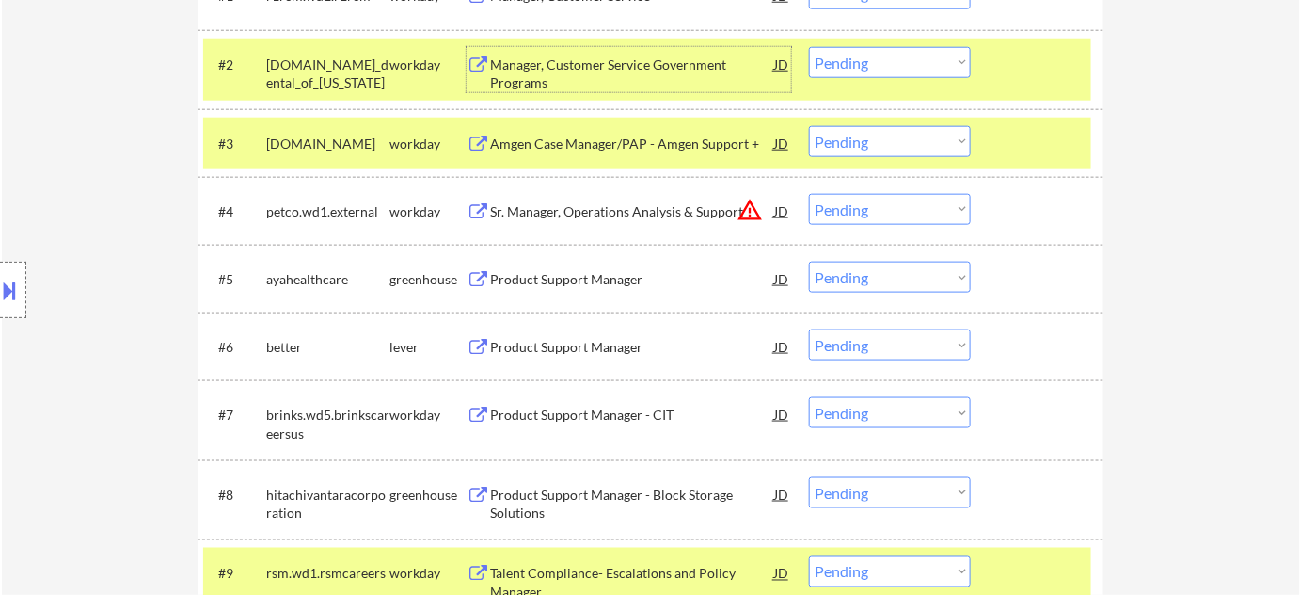
scroll to position [684, 0]
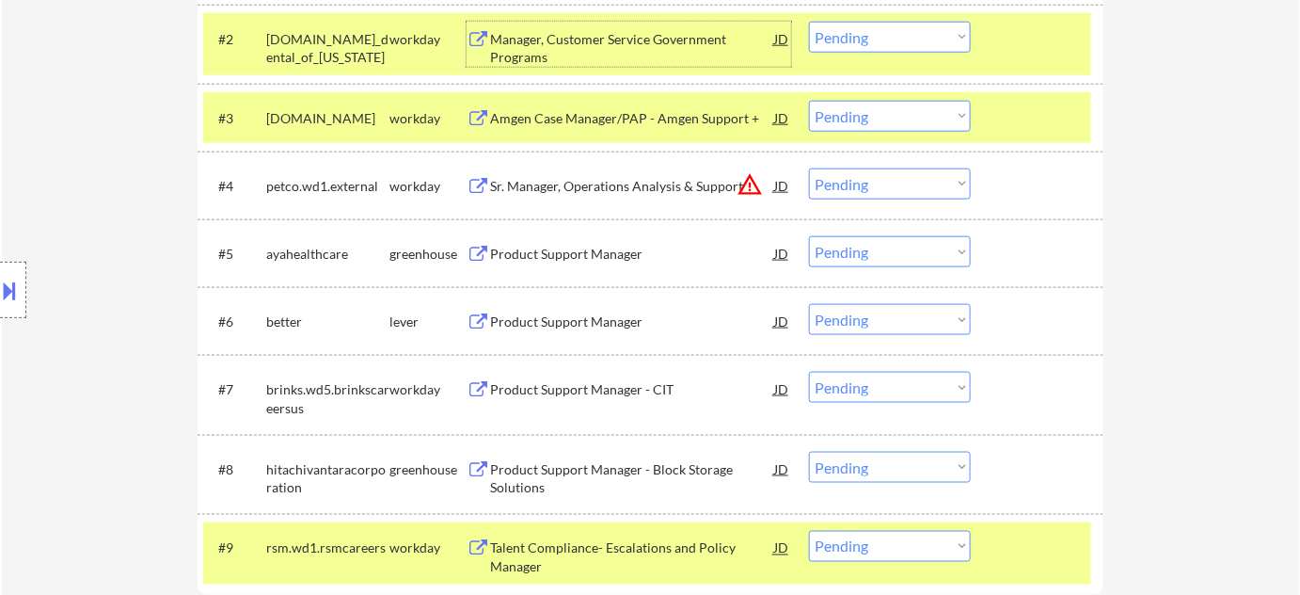
click at [959, 190] on select "Choose an option... Pending Applied Excluded (Questions) Excluded (Expired) Exc…" at bounding box center [890, 183] width 162 height 31
click at [809, 168] on select "Choose an option... Pending Applied Excluded (Questions) Excluded (Expired) Exc…" at bounding box center [890, 183] width 162 height 31
select select ""pending""
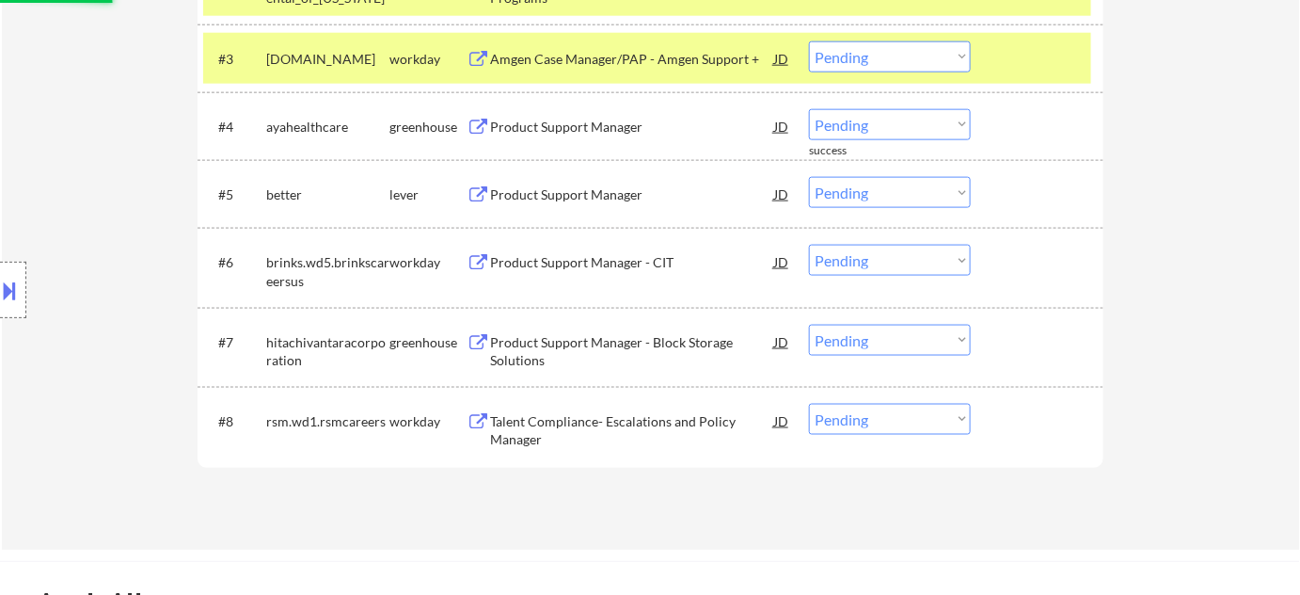
scroll to position [770, 0]
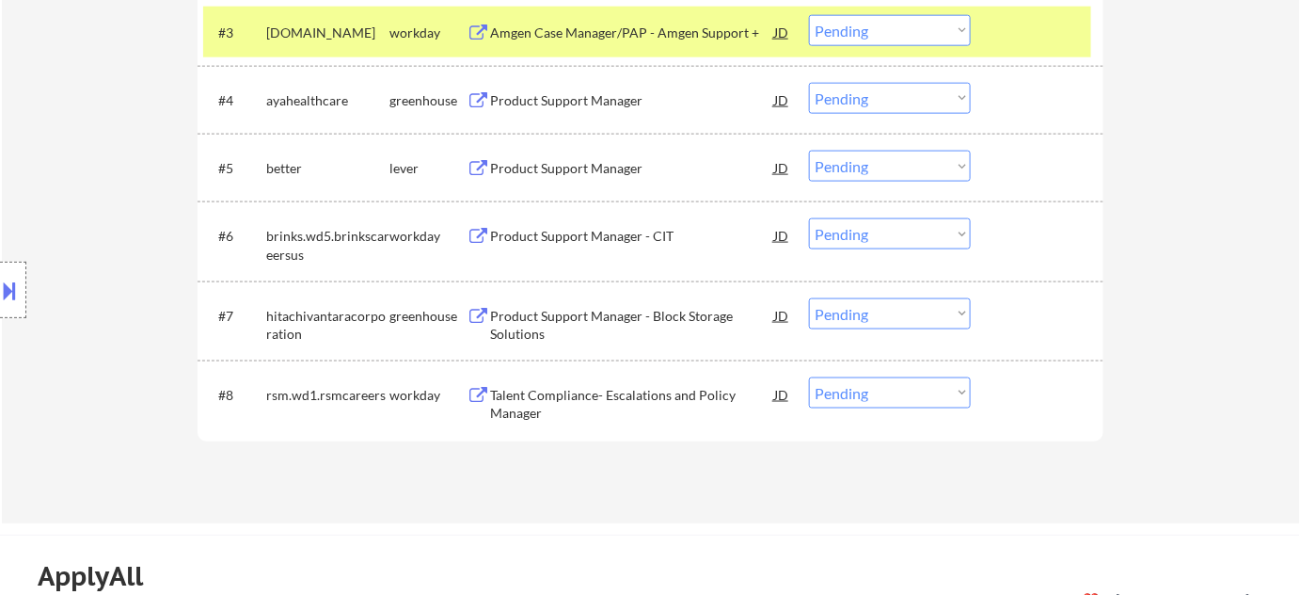
click at [550, 165] on div "Product Support Manager" at bounding box center [632, 168] width 284 height 19
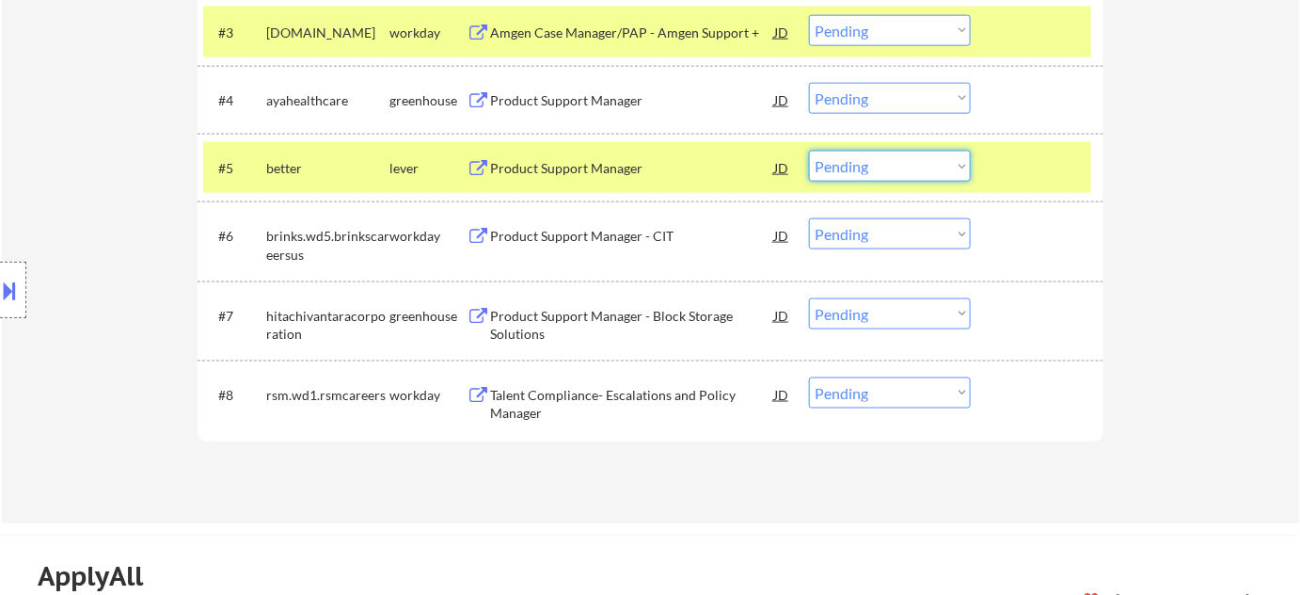
click at [913, 180] on select "Choose an option... Pending Applied Excluded (Questions) Excluded (Expired) Exc…" at bounding box center [890, 166] width 162 height 31
click at [809, 151] on select "Choose an option... Pending Applied Excluded (Questions) Excluded (Expired) Exc…" at bounding box center [890, 166] width 162 height 31
click at [540, 83] on div "Product Support Manager" at bounding box center [632, 100] width 284 height 34
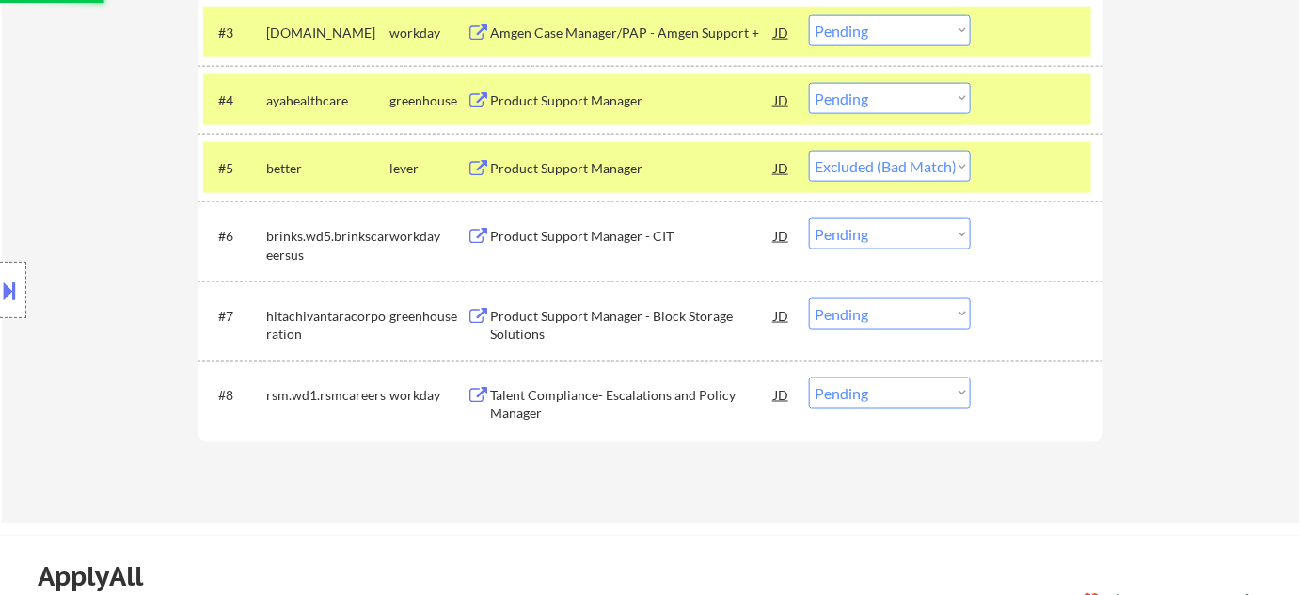
select select ""pending""
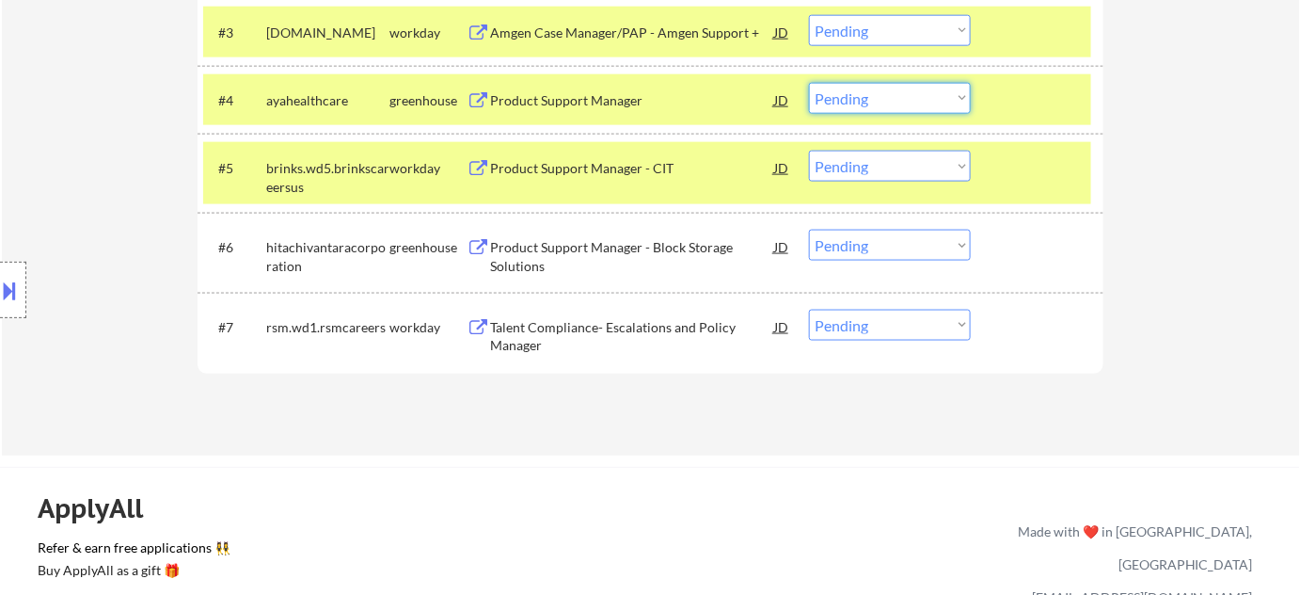
click at [863, 101] on select "Choose an option... Pending Applied Excluded (Questions) Excluded (Expired) Exc…" at bounding box center [890, 98] width 162 height 31
click at [809, 83] on select "Choose an option... Pending Applied Excluded (Questions) Excluded (Expired) Exc…" at bounding box center [890, 98] width 162 height 31
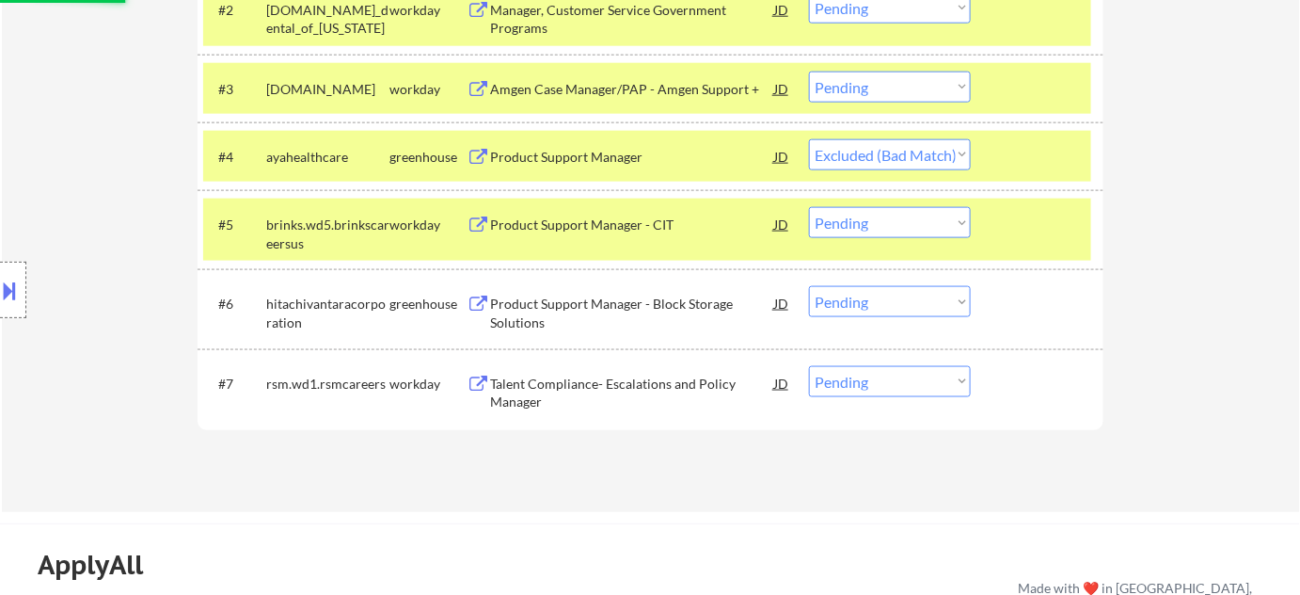
scroll to position [684, 0]
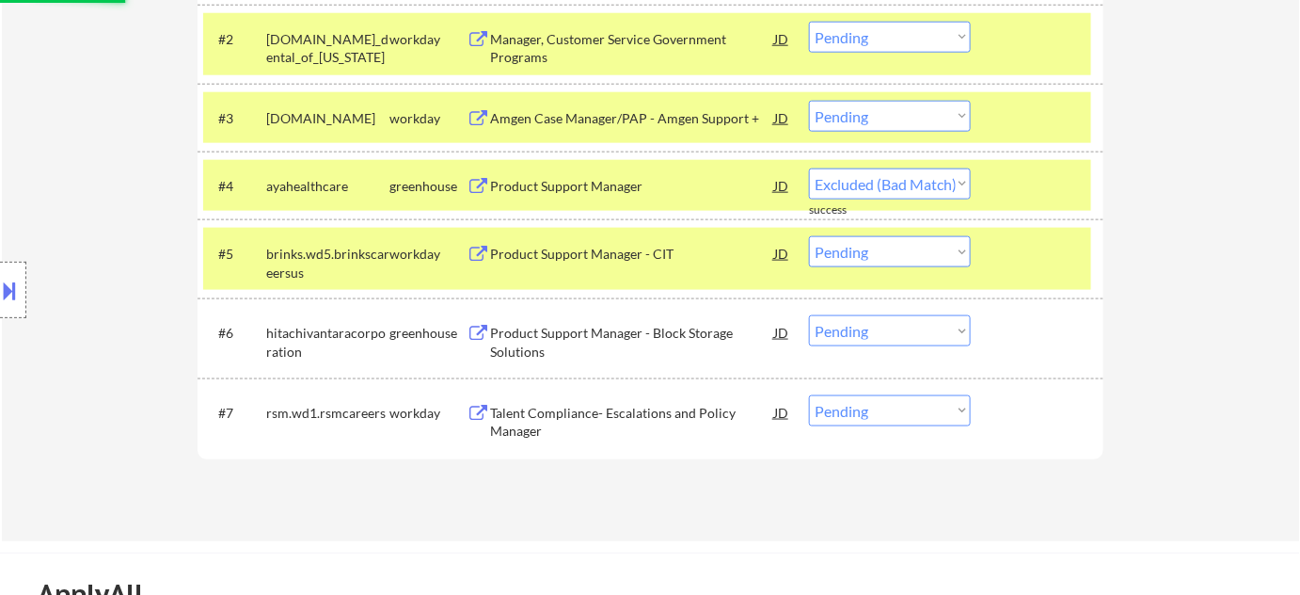
click at [573, 112] on div "Amgen Case Manager/PAP - Amgen Support +" at bounding box center [632, 118] width 284 height 19
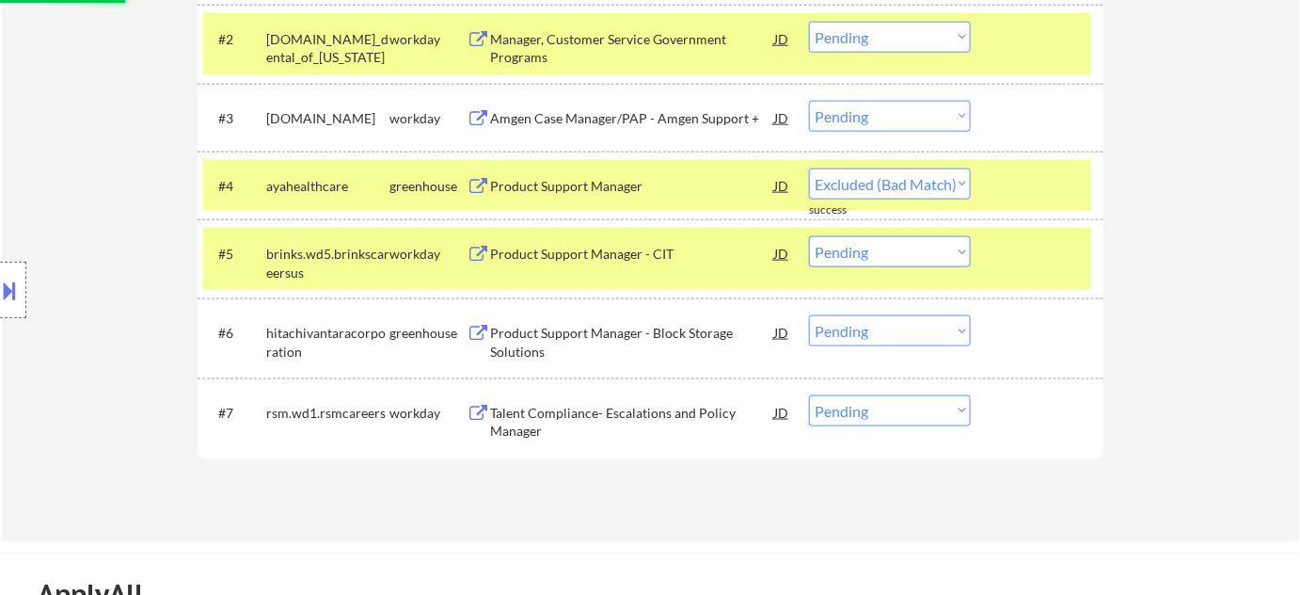
select select ""pending""
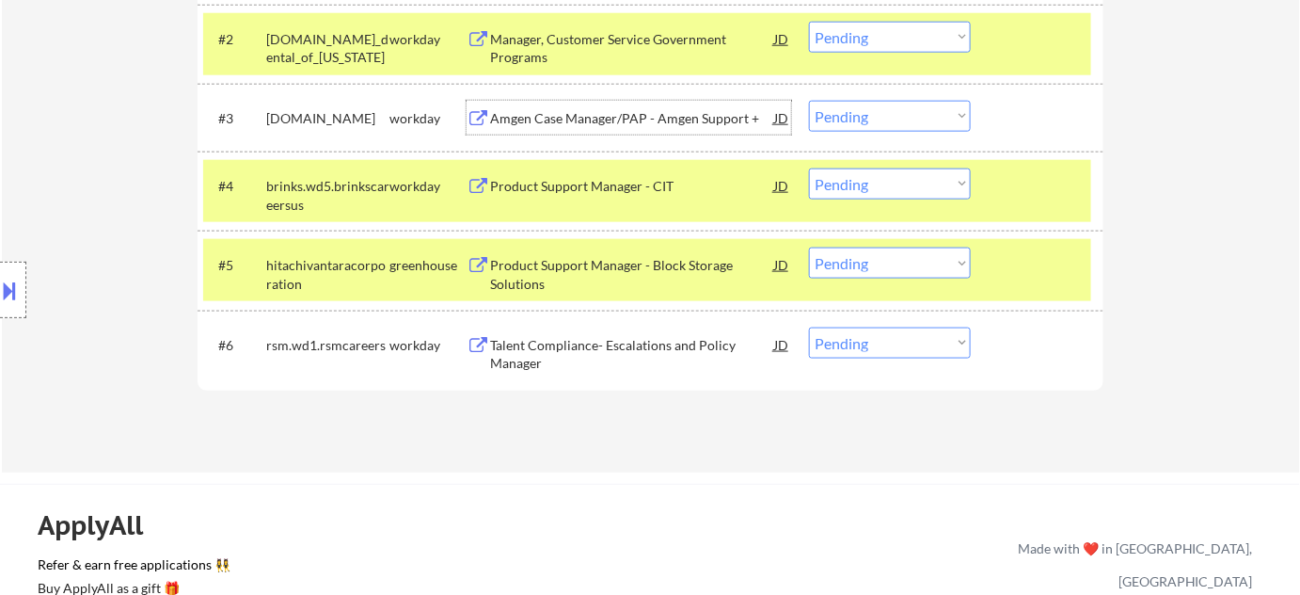
click at [908, 105] on select "Choose an option... Pending Applied Excluded (Questions) Excluded (Expired) Exc…" at bounding box center [890, 116] width 162 height 31
click at [809, 101] on select "Choose an option... Pending Applied Excluded (Questions) Excluded (Expired) Exc…" at bounding box center [890, 116] width 162 height 31
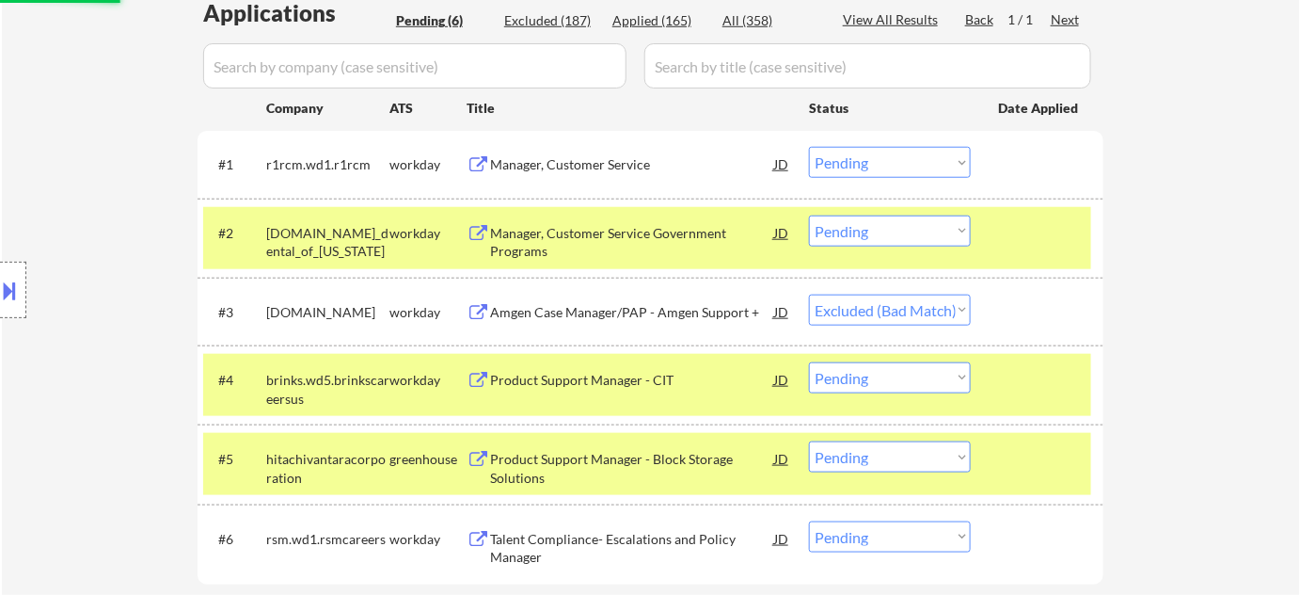
scroll to position [427, 0]
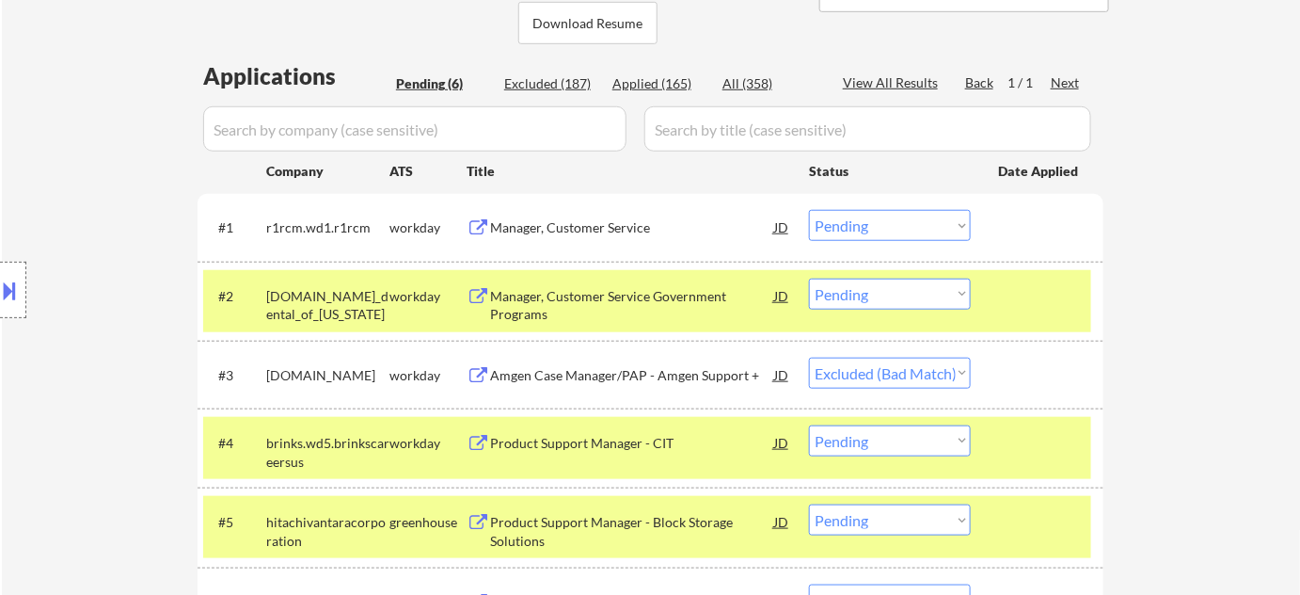
select select ""pending""
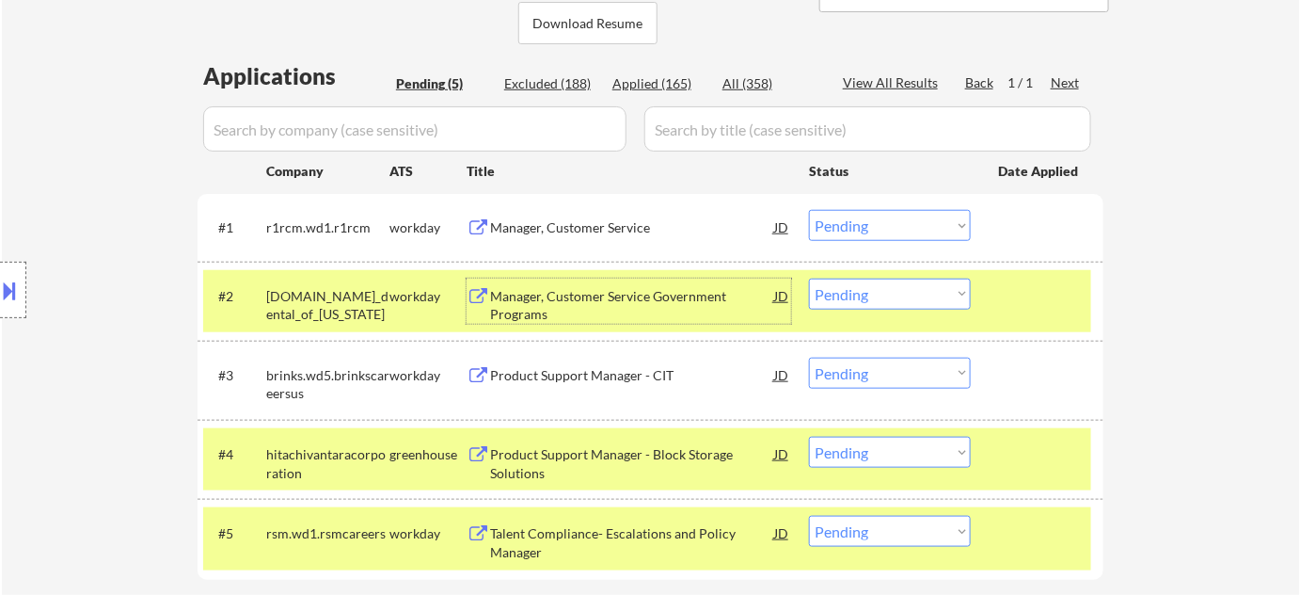
click at [506, 302] on div "Manager, Customer Service Government Programs" at bounding box center [632, 305] width 284 height 37
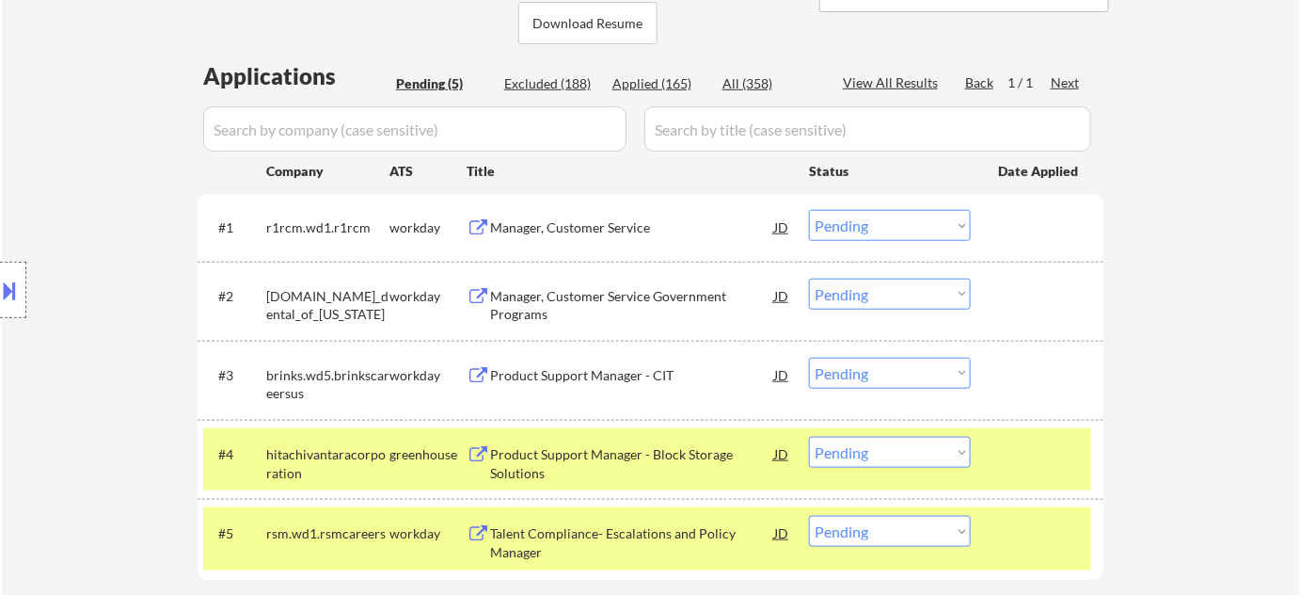
click at [17, 288] on button at bounding box center [10, 290] width 21 height 31
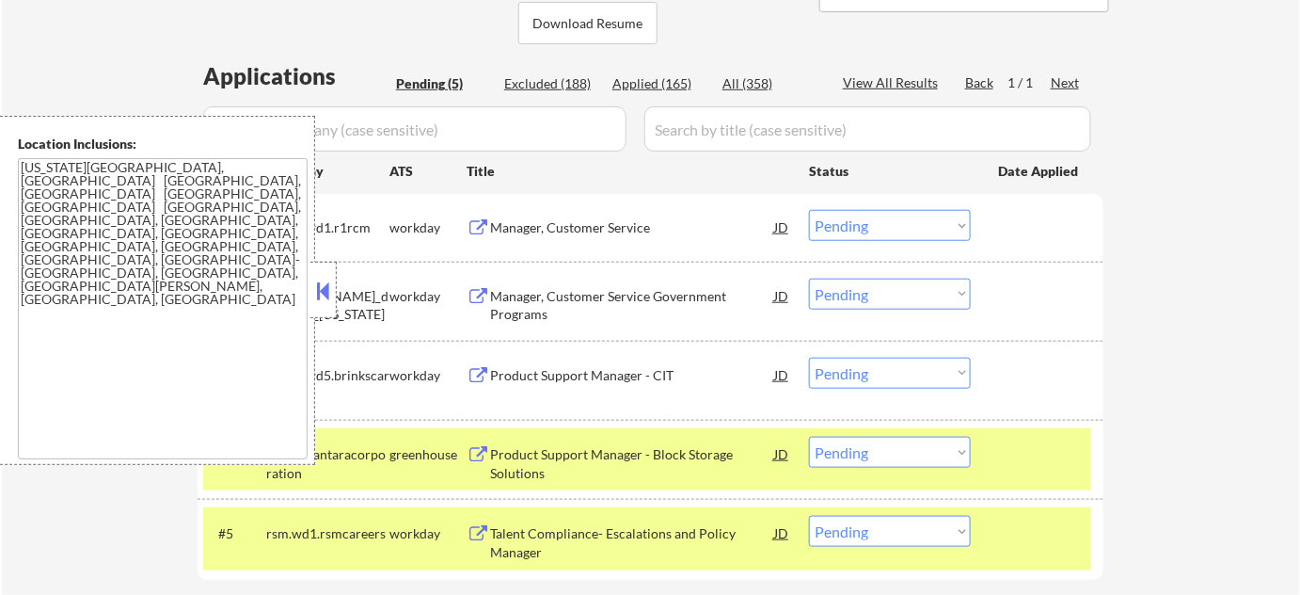
click at [324, 292] on button at bounding box center [323, 291] width 21 height 28
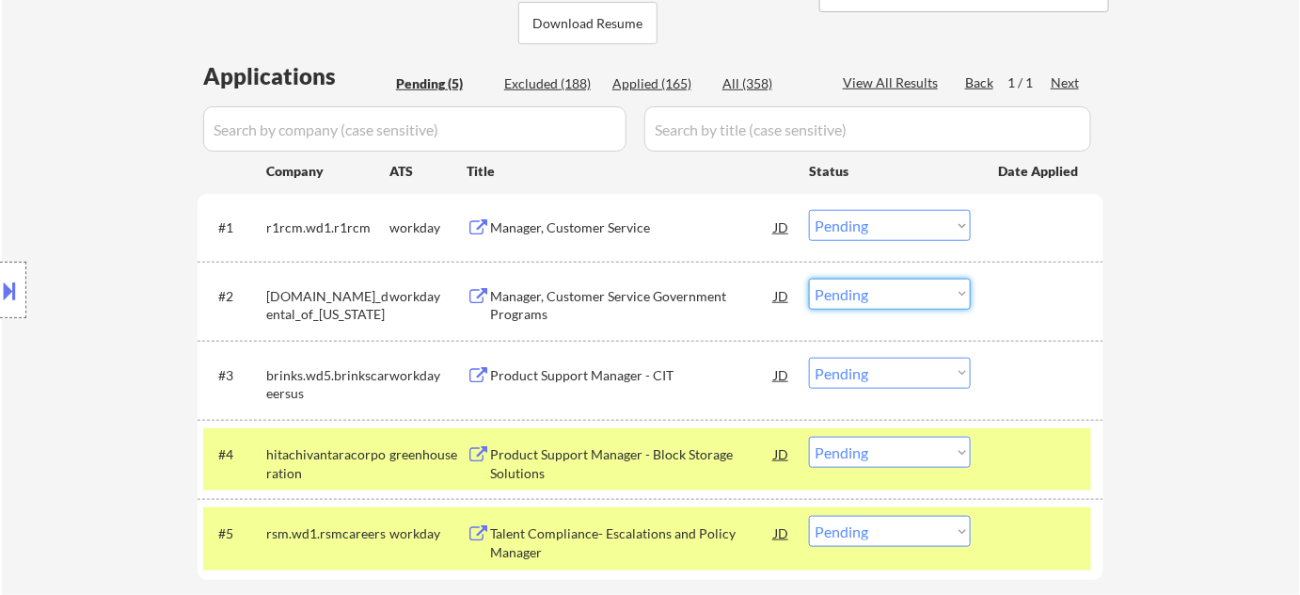
click at [869, 285] on select "Choose an option... Pending Applied Excluded (Questions) Excluded (Expired) Exc…" at bounding box center [890, 294] width 162 height 31
click at [809, 279] on select "Choose an option... Pending Applied Excluded (Questions) Excluded (Expired) Exc…" at bounding box center [890, 294] width 162 height 31
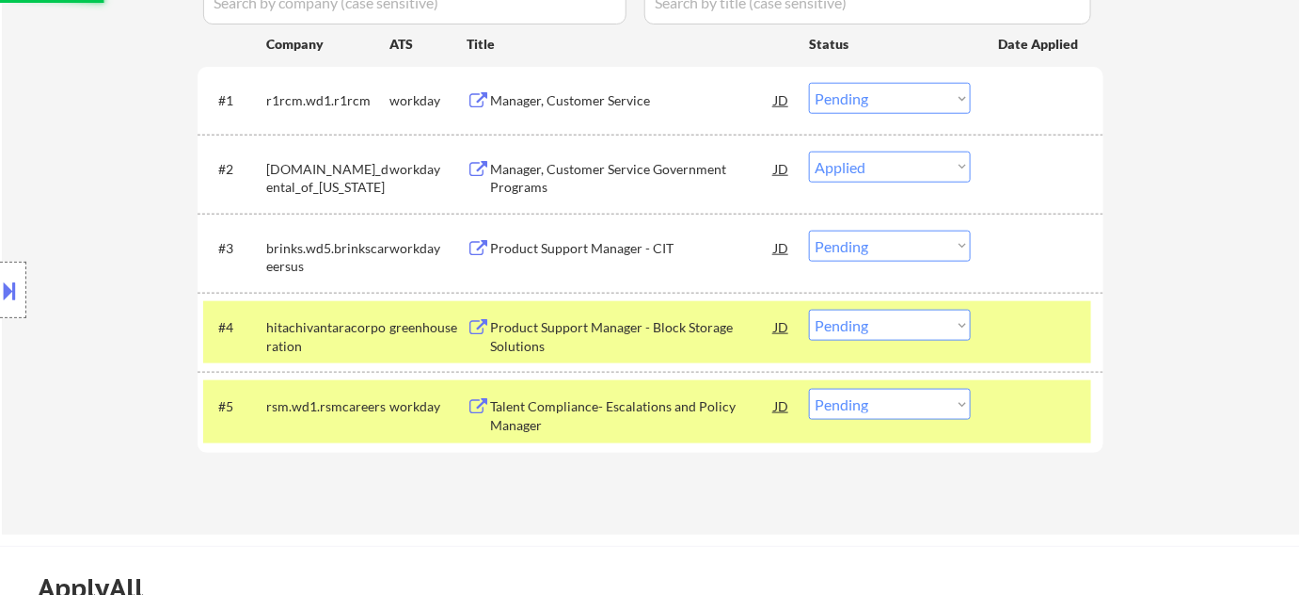
scroll to position [598, 0]
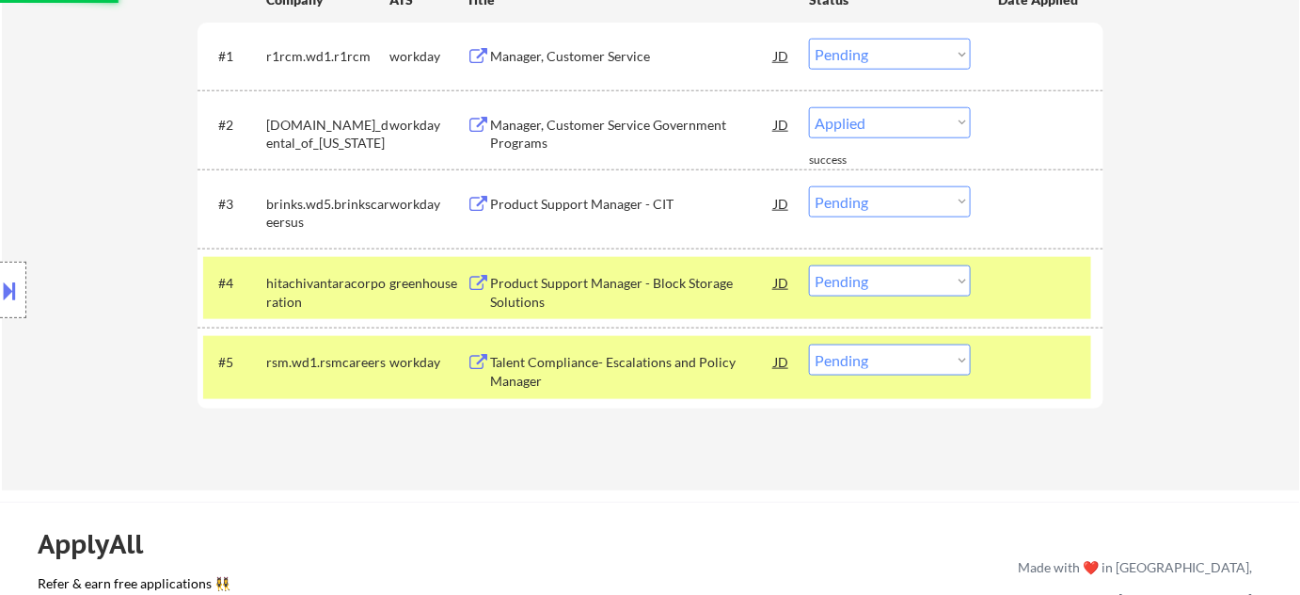
select select ""pending""
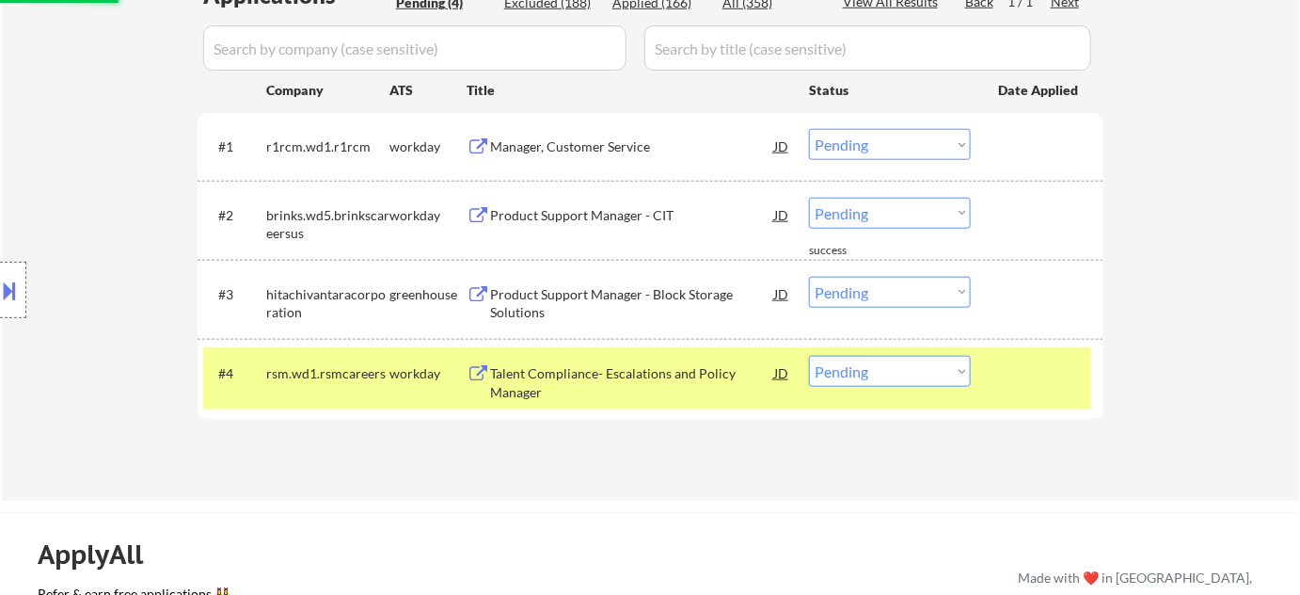
scroll to position [427, 0]
